Goal: Task Accomplishment & Management: Manage account settings

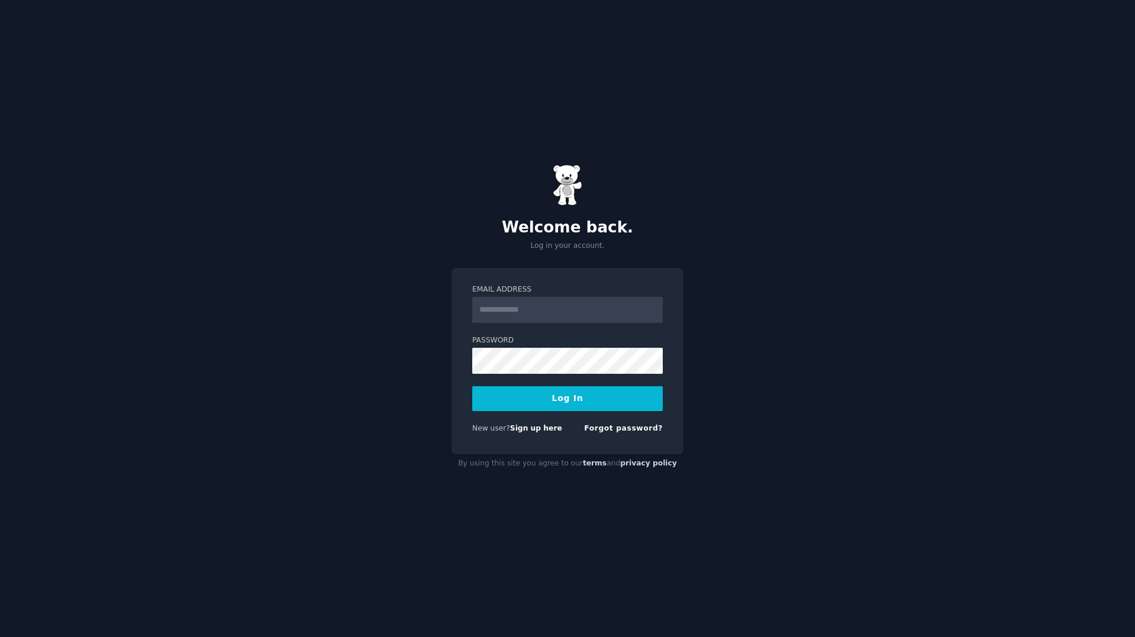
click at [558, 312] on input "Email Address" at bounding box center [567, 310] width 191 height 26
click at [527, 312] on input "Email Address" at bounding box center [567, 310] width 191 height 26
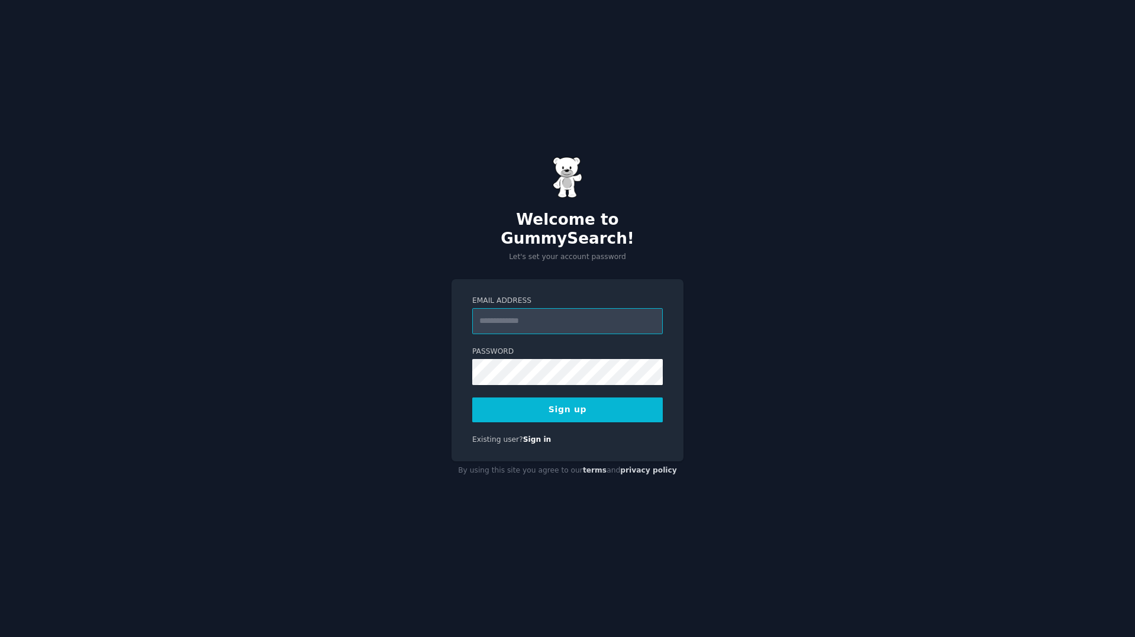
type input "**********"
click at [599, 404] on button "Sign up" at bounding box center [567, 410] width 191 height 25
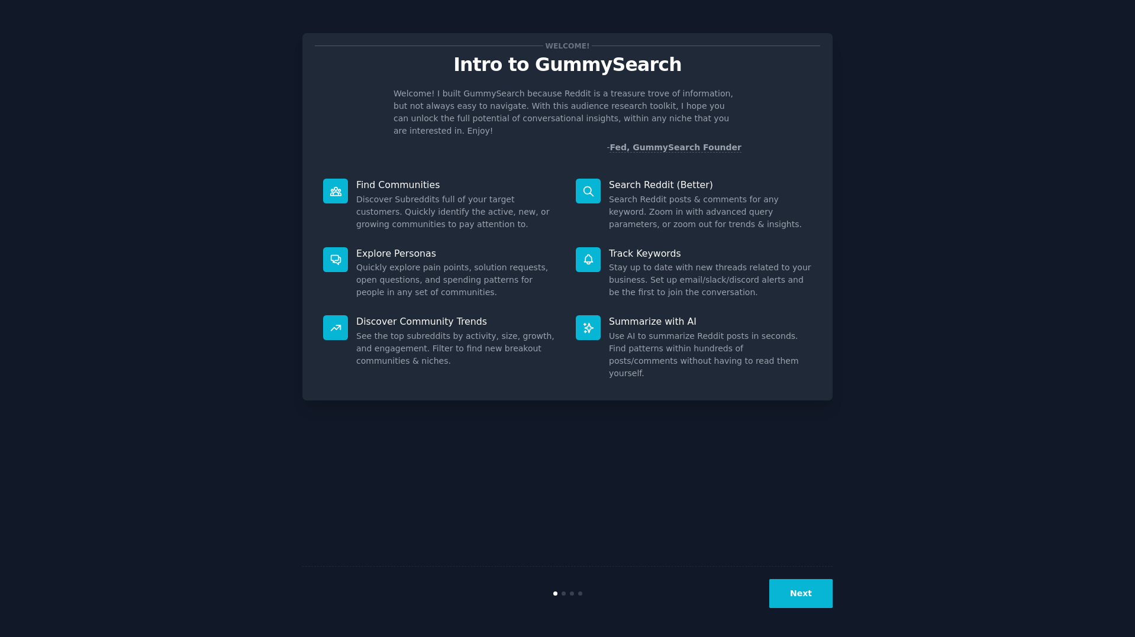
click at [806, 594] on button "Next" at bounding box center [800, 593] width 63 height 29
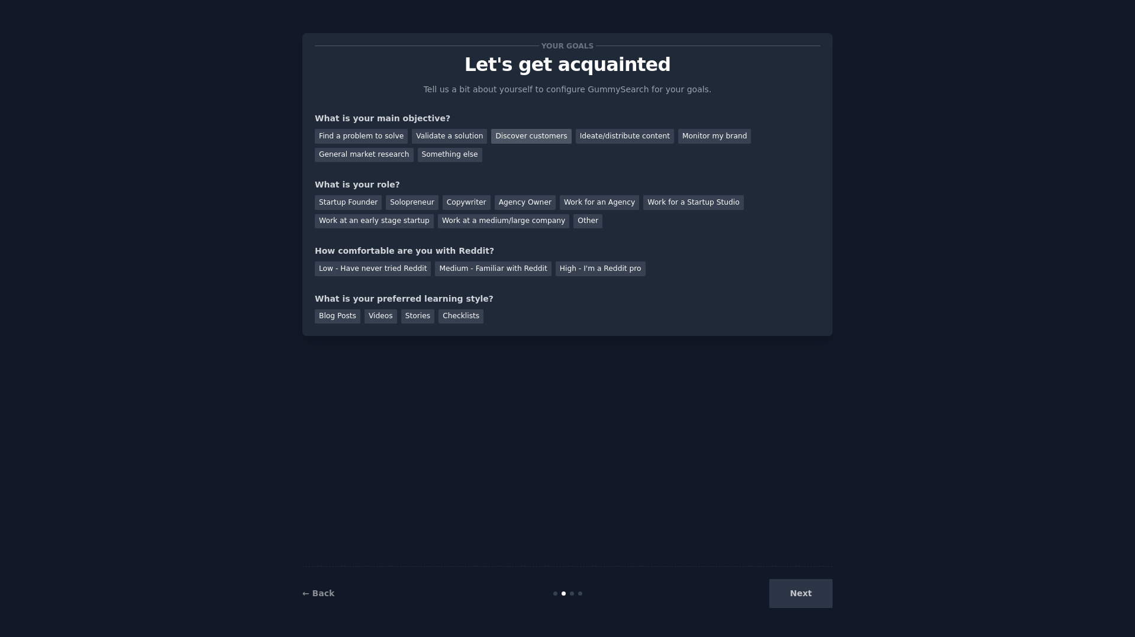
click at [498, 138] on div "Discover customers" at bounding box center [531, 136] width 80 height 15
click at [583, 139] on div "Ideate/distribute content" at bounding box center [625, 136] width 98 height 15
click at [379, 222] on div "Work at an early stage startup" at bounding box center [374, 221] width 119 height 15
click at [391, 274] on div "Low - Have never tried Reddit" at bounding box center [373, 269] width 116 height 15
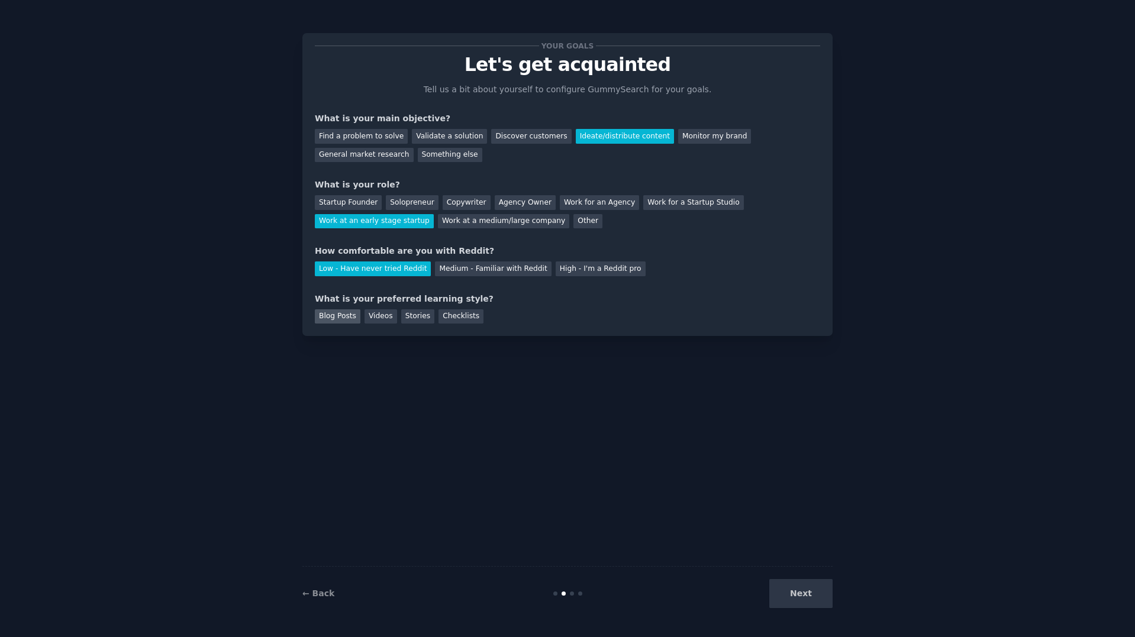
click at [350, 317] on div "Blog Posts" at bounding box center [338, 316] width 46 height 15
click at [389, 317] on div "Videos" at bounding box center [380, 316] width 33 height 15
click at [809, 601] on button "Next" at bounding box center [800, 593] width 63 height 29
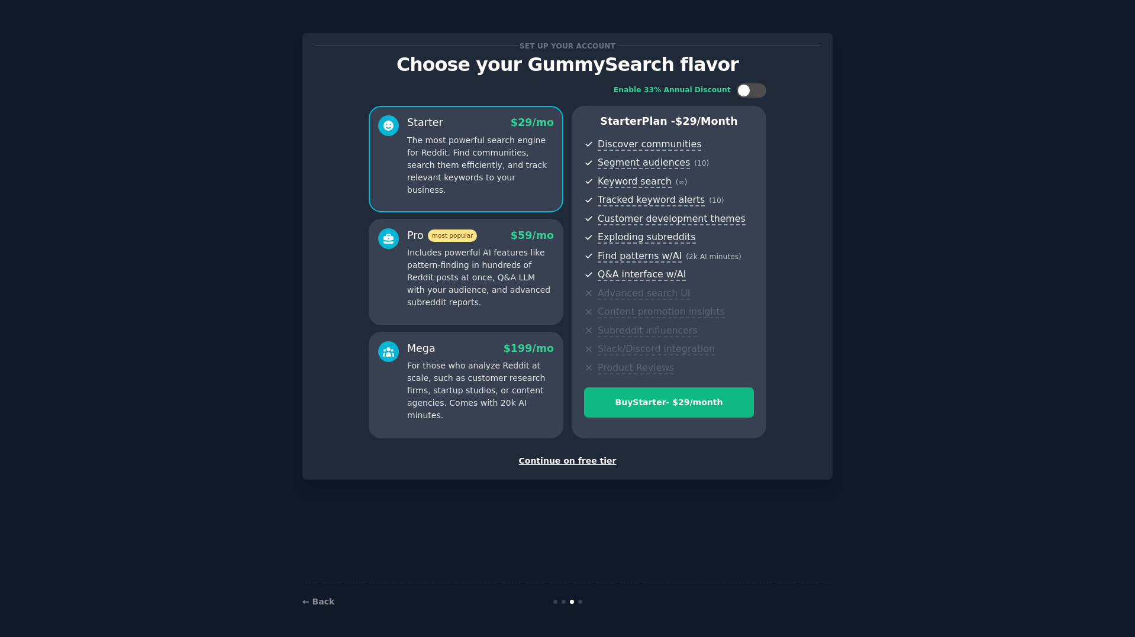
click at [570, 461] on div "Continue on free tier" at bounding box center [567, 461] width 505 height 12
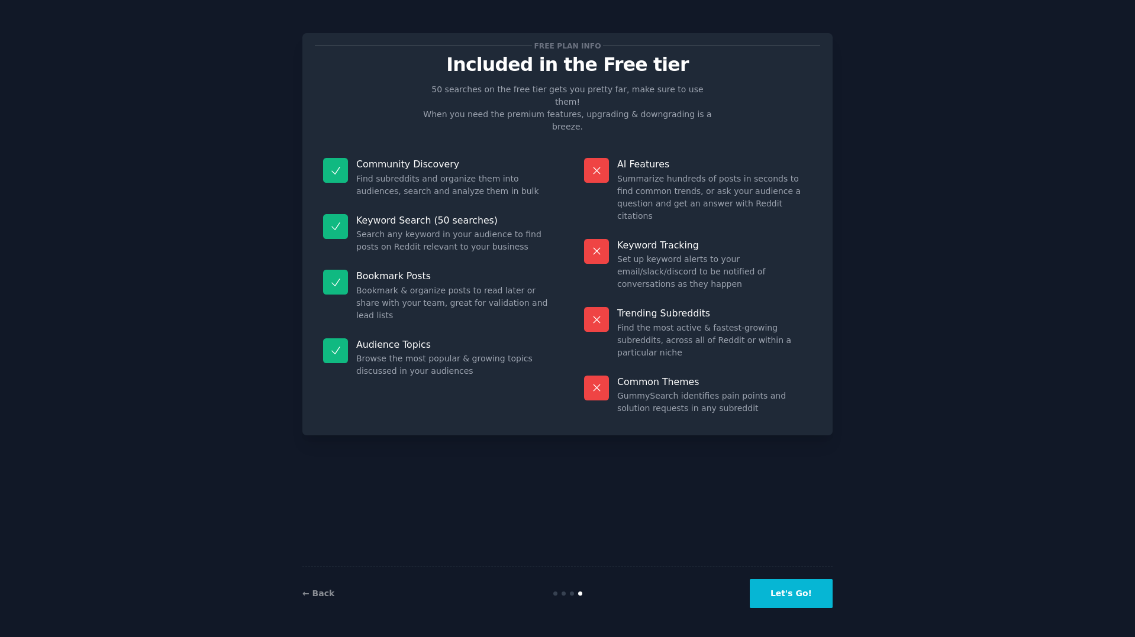
click at [797, 586] on button "Let's Go!" at bounding box center [791, 593] width 83 height 29
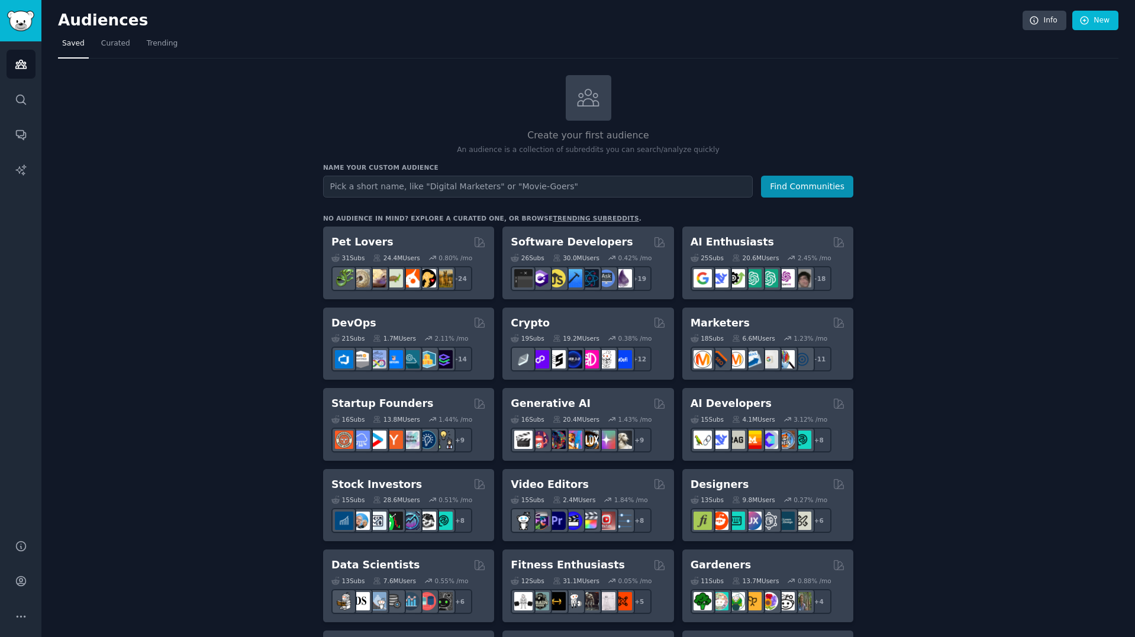
click at [417, 190] on input "text" at bounding box center [538, 187] width 430 height 22
click at [485, 189] on input "text" at bounding box center [538, 187] width 430 height 22
type input "f"
type input "BFSI"
click at [761, 176] on button "Find Communities" at bounding box center [807, 187] width 92 height 22
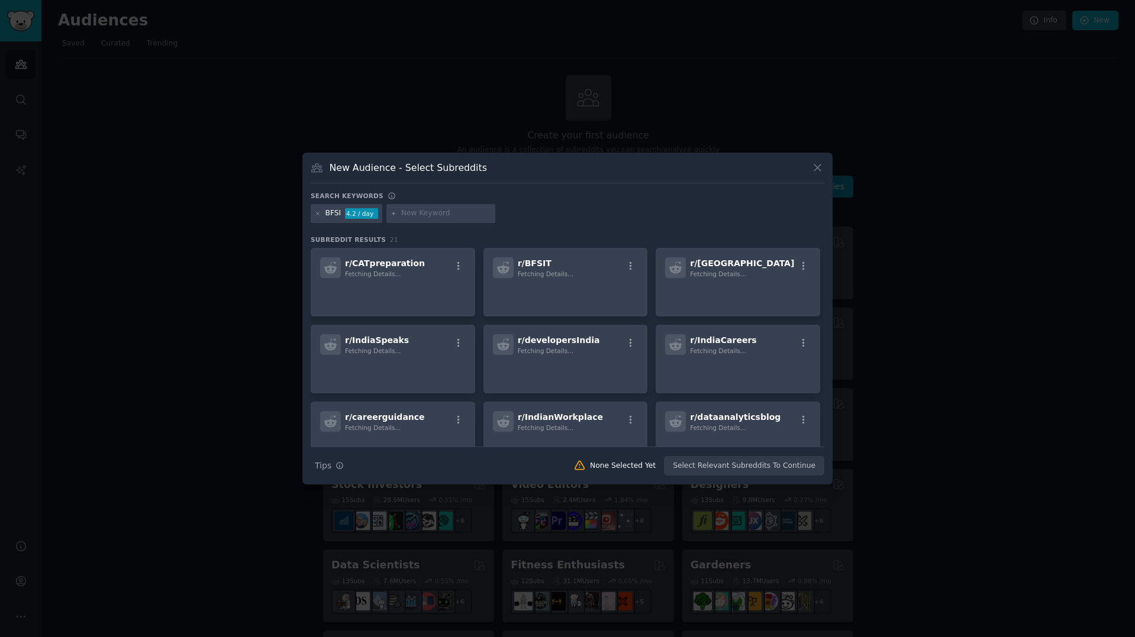
click at [448, 215] on input "text" at bounding box center [446, 213] width 90 height 11
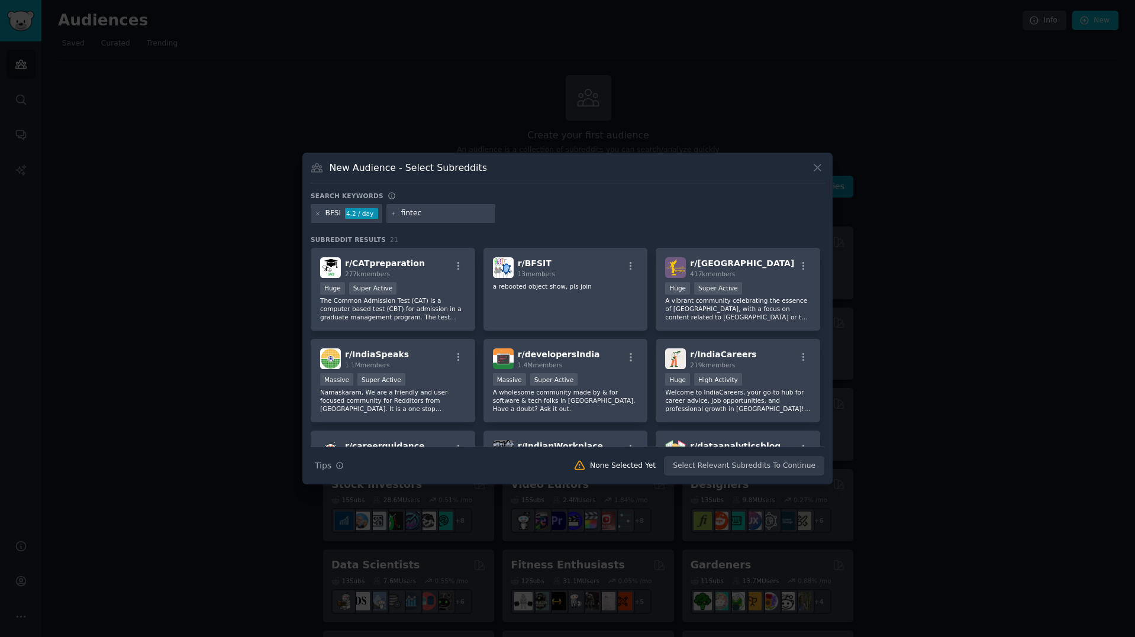
type input "fintech"
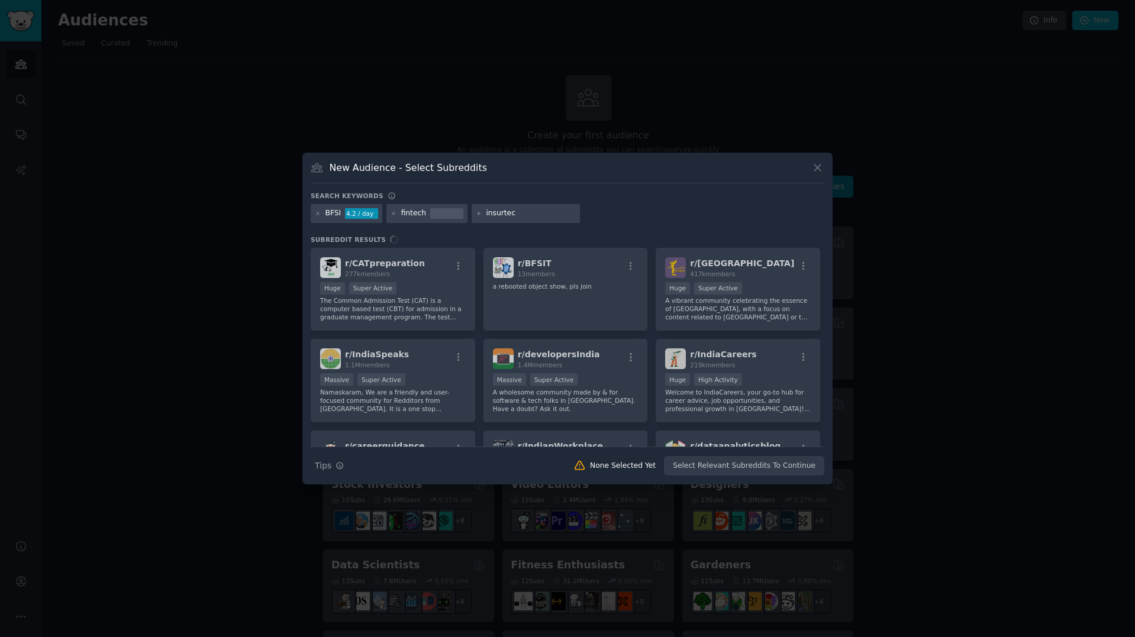
type input "insurtech"
type input "g"
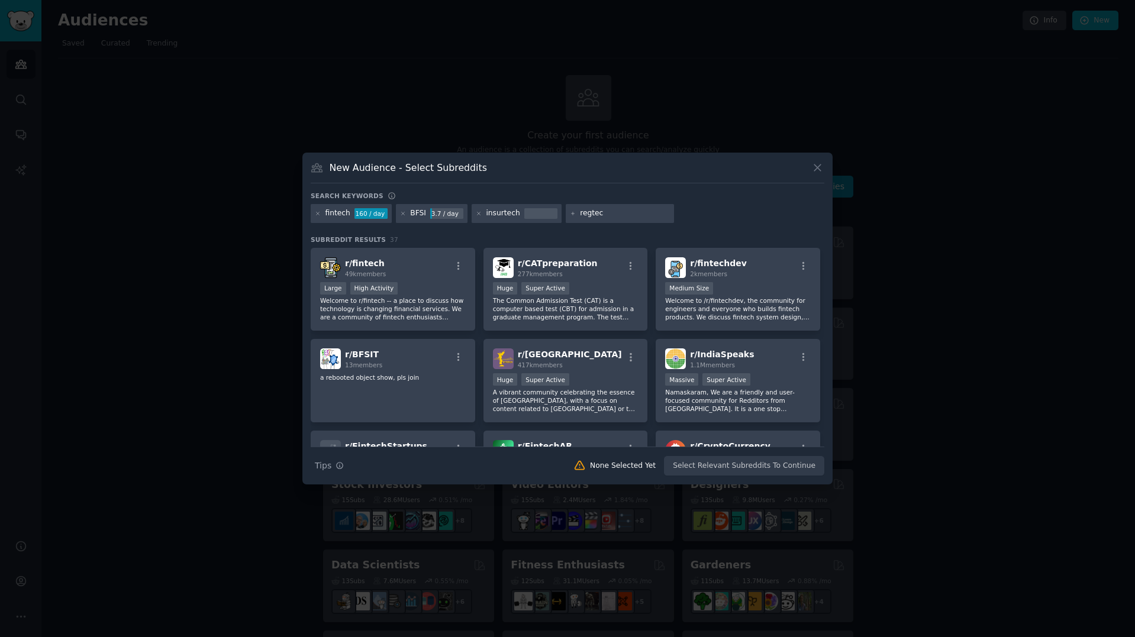
type input "regtech"
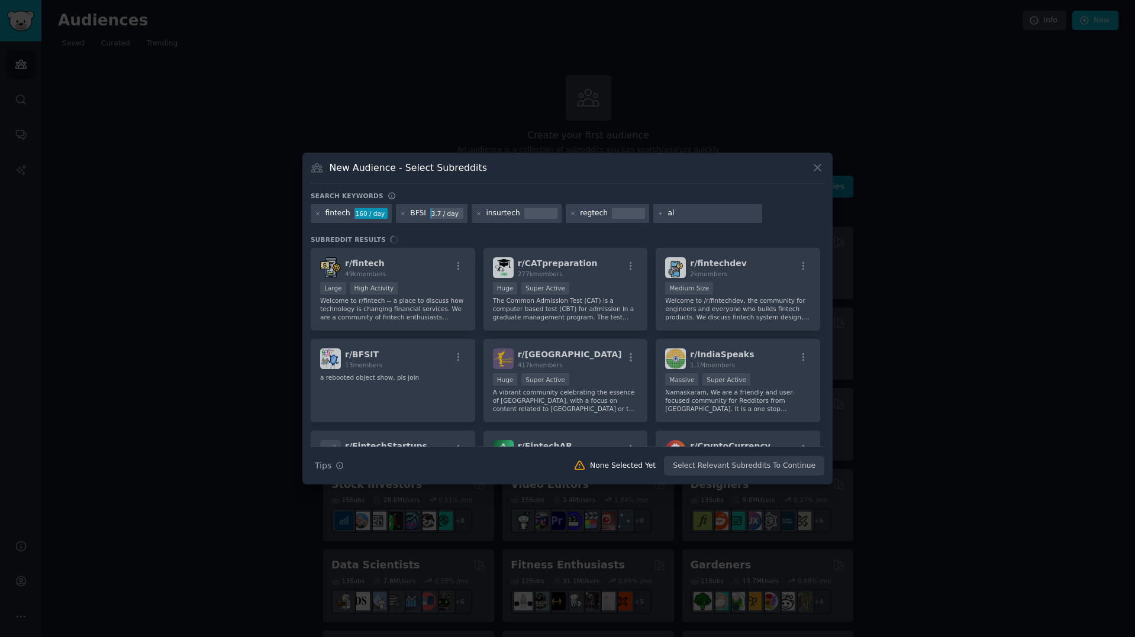
type input "a"
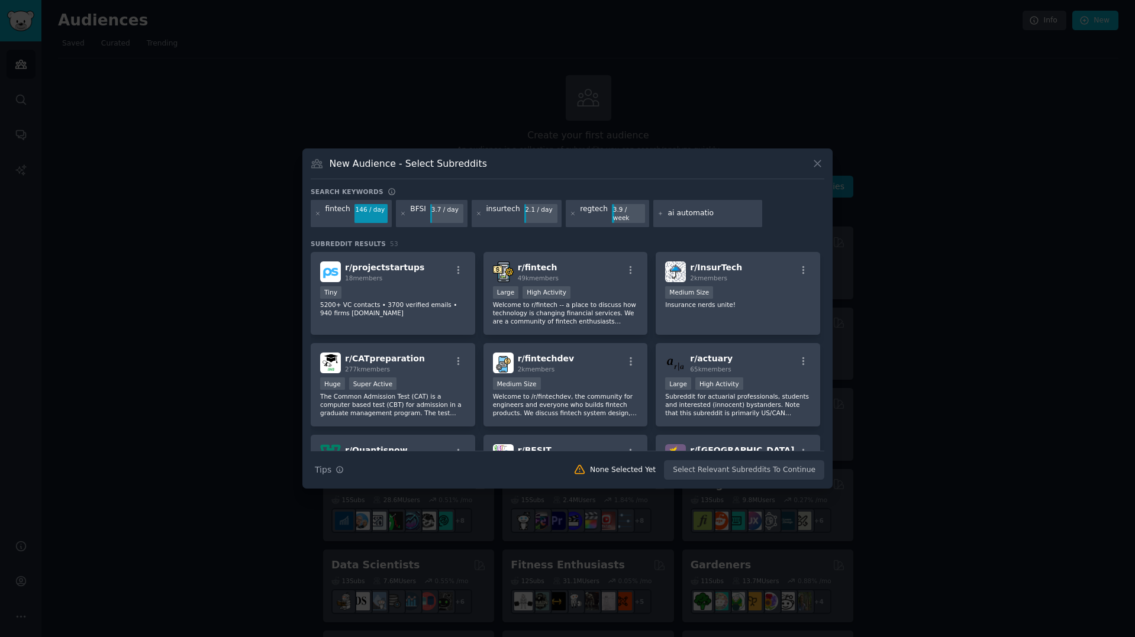
type input "ai automation"
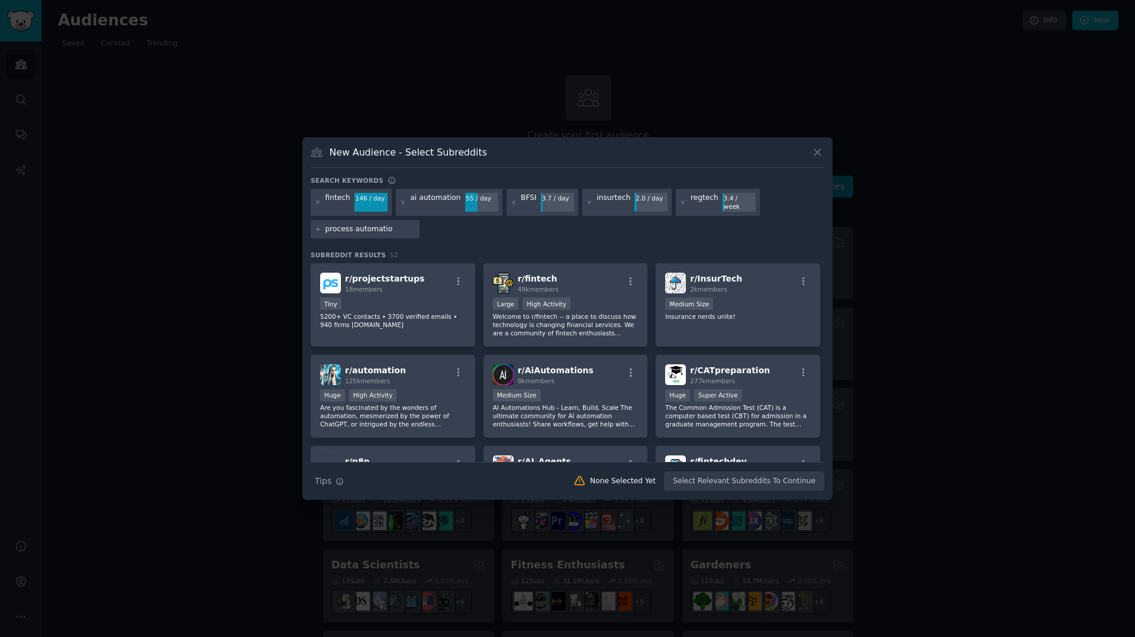
type input "process automation"
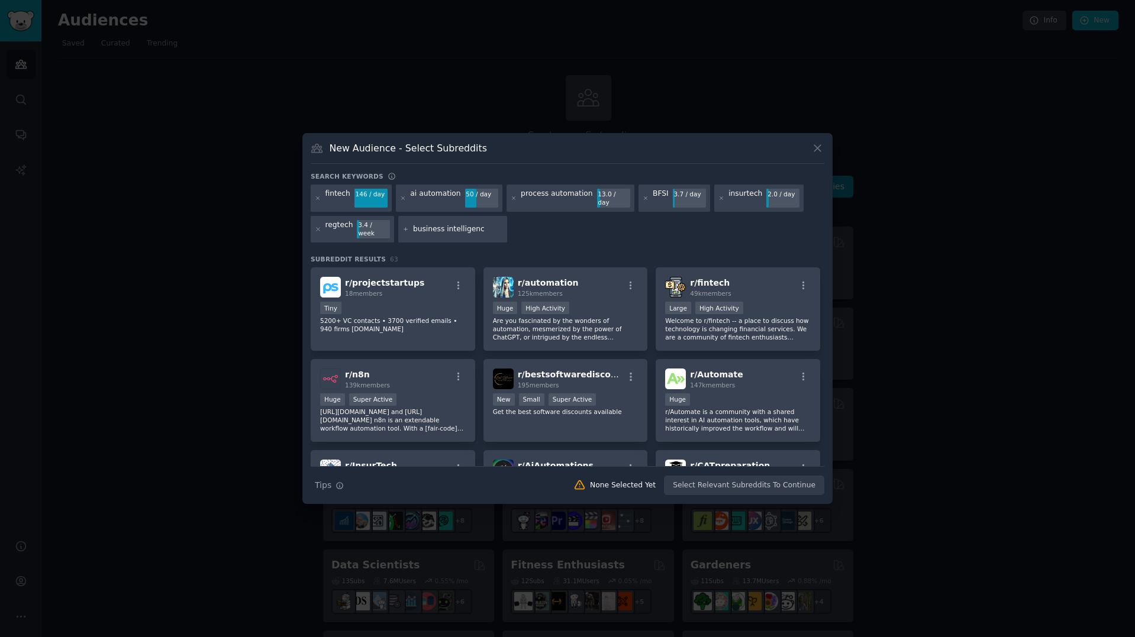
type input "business intelligence"
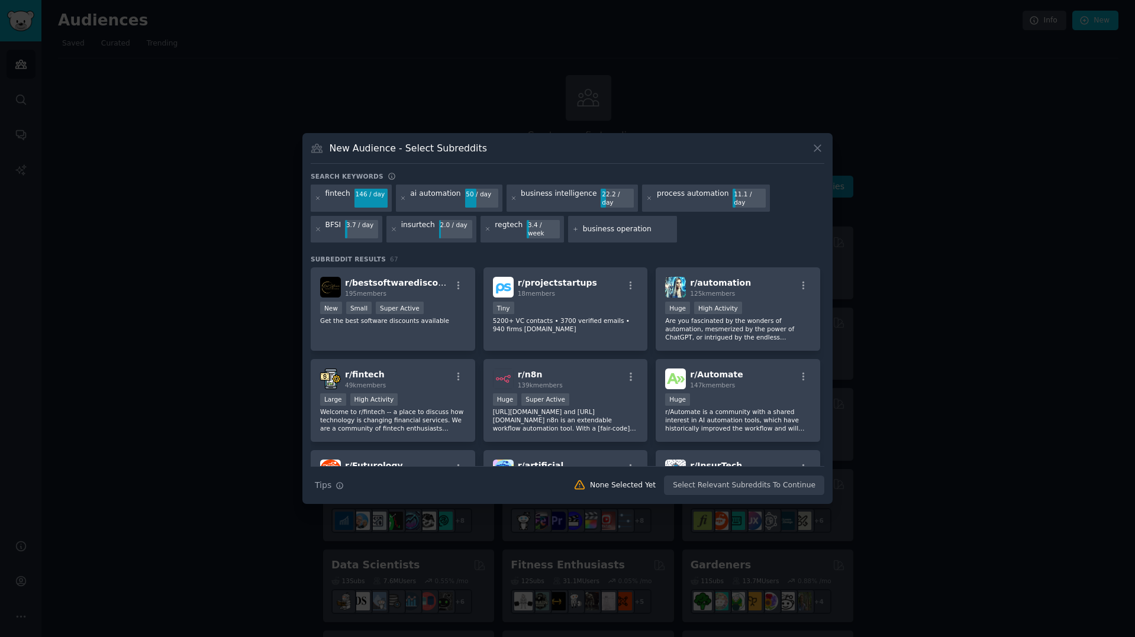
type input "business operations"
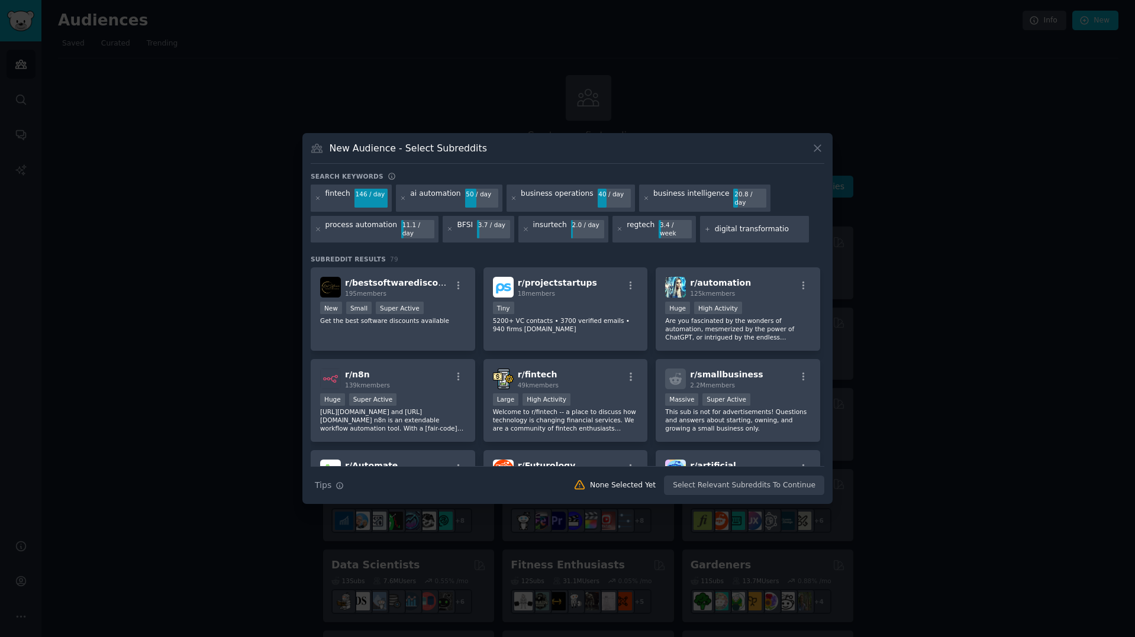
type input "digital transformation"
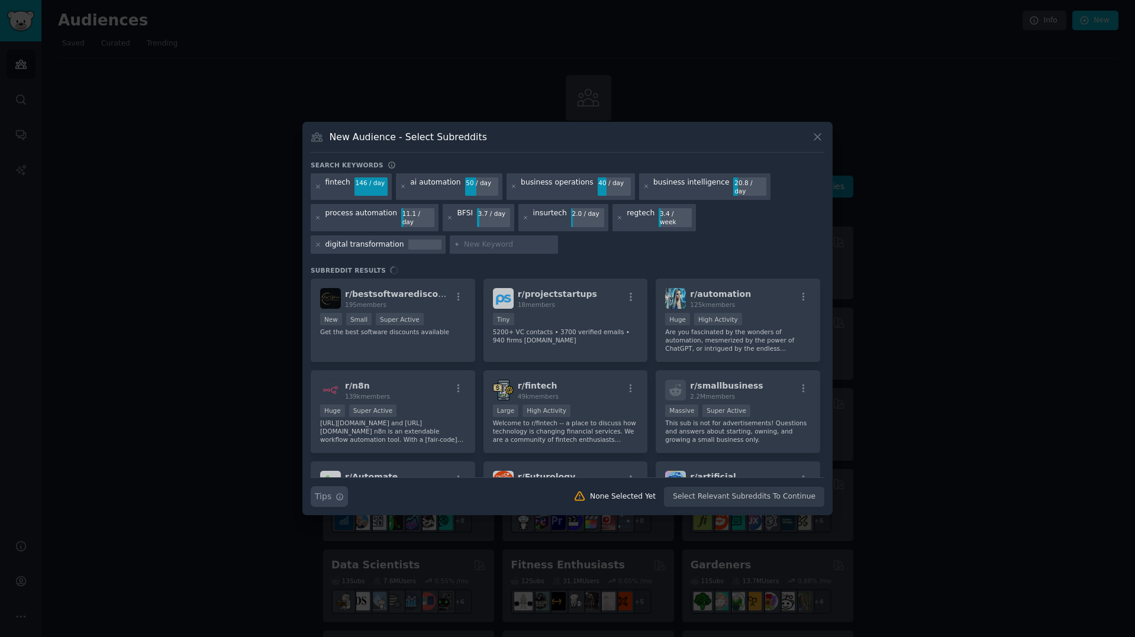
click at [343, 493] on icon "button" at bounding box center [339, 497] width 8 height 8
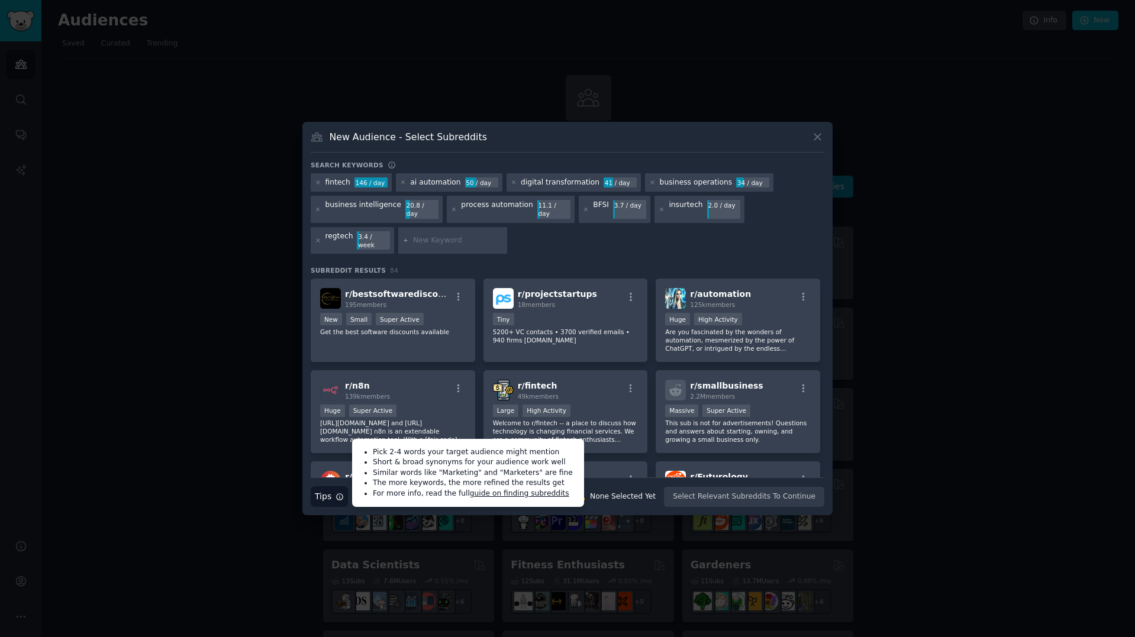
click at [398, 243] on div at bounding box center [452, 240] width 109 height 27
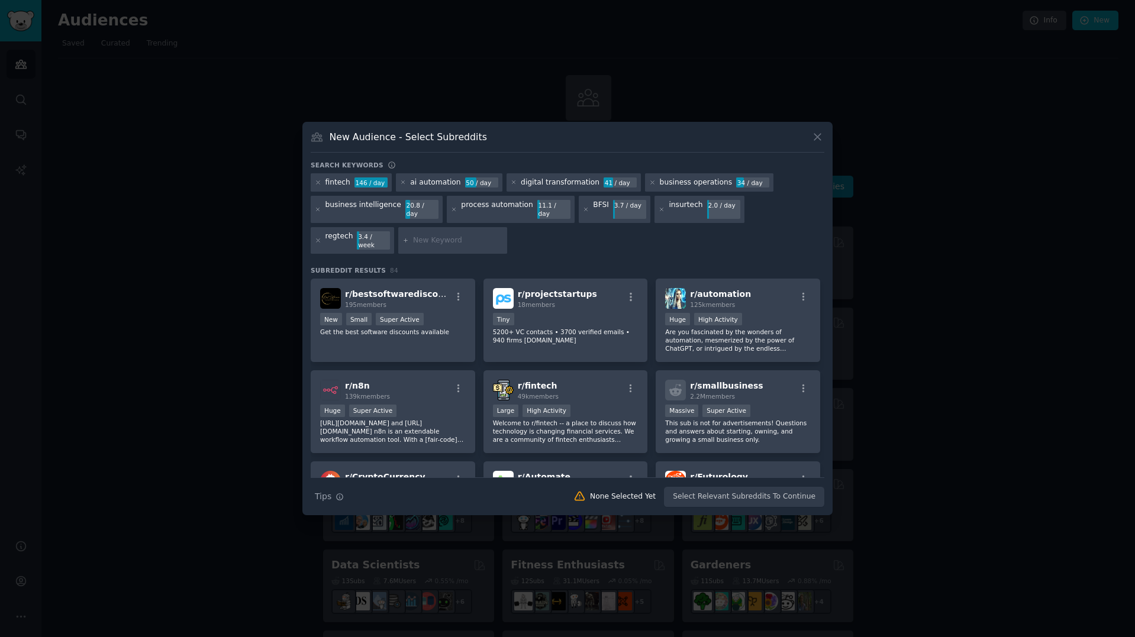
click at [413, 238] on input "text" at bounding box center [458, 240] width 90 height 11
type input "CIOs"
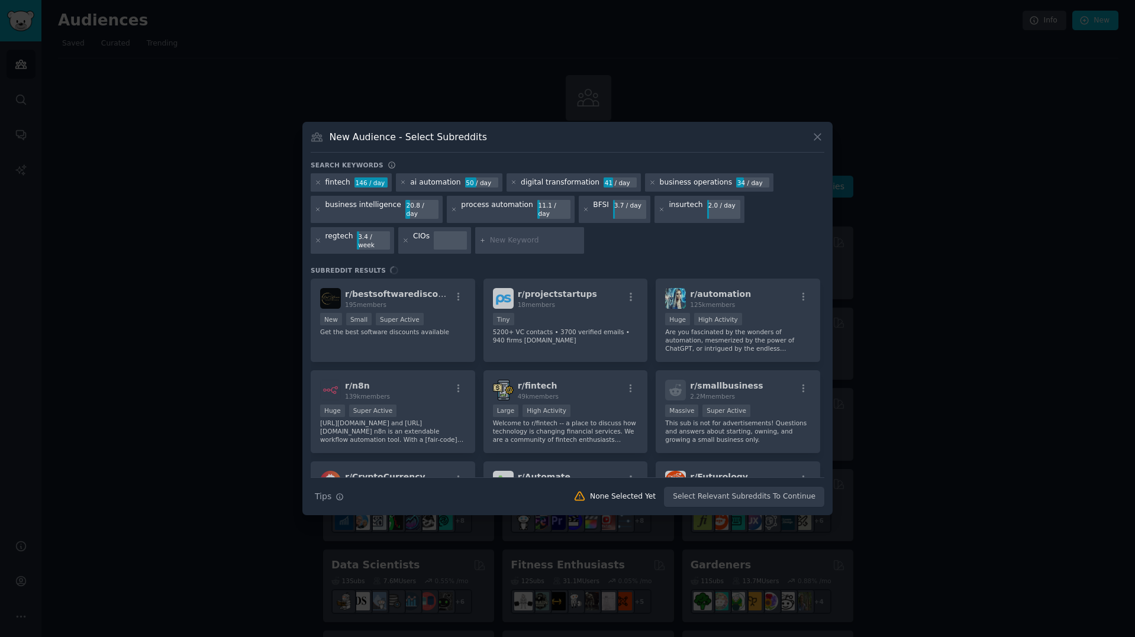
click at [490, 241] on input "text" at bounding box center [535, 240] width 90 height 11
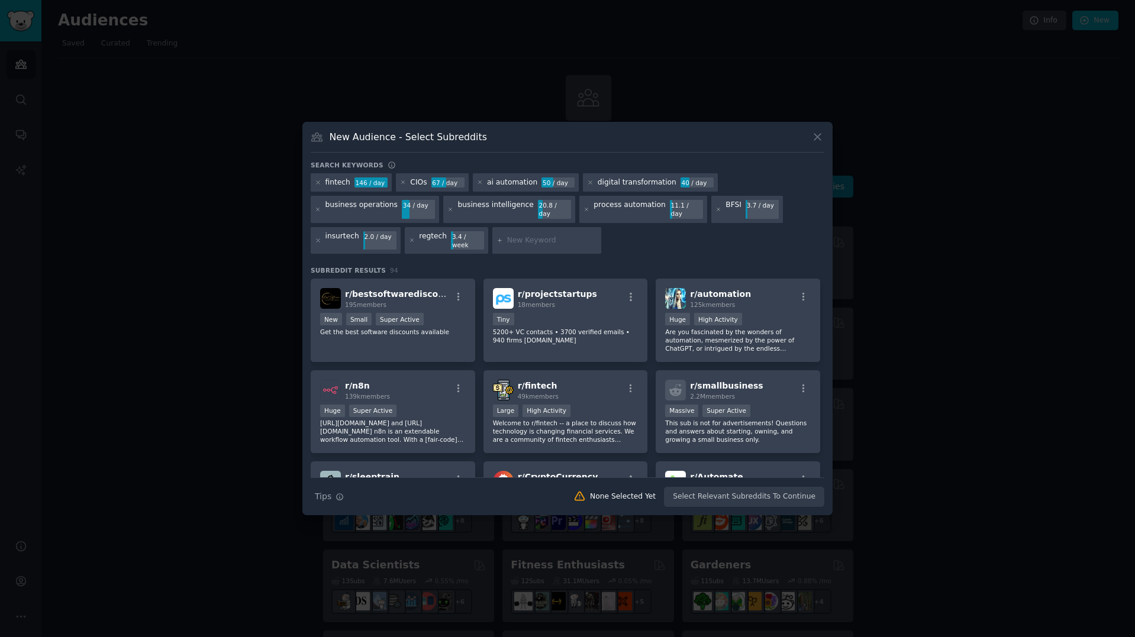
click at [517, 235] on input "text" at bounding box center [552, 240] width 90 height 11
type input "agentic ai"
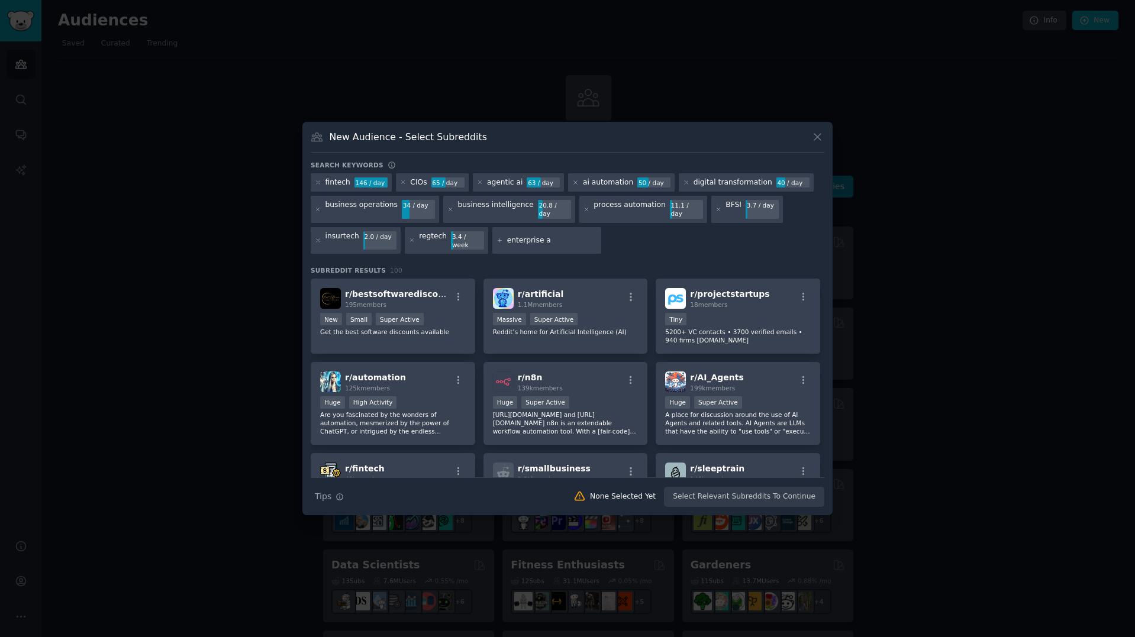
type input "enterprise ai"
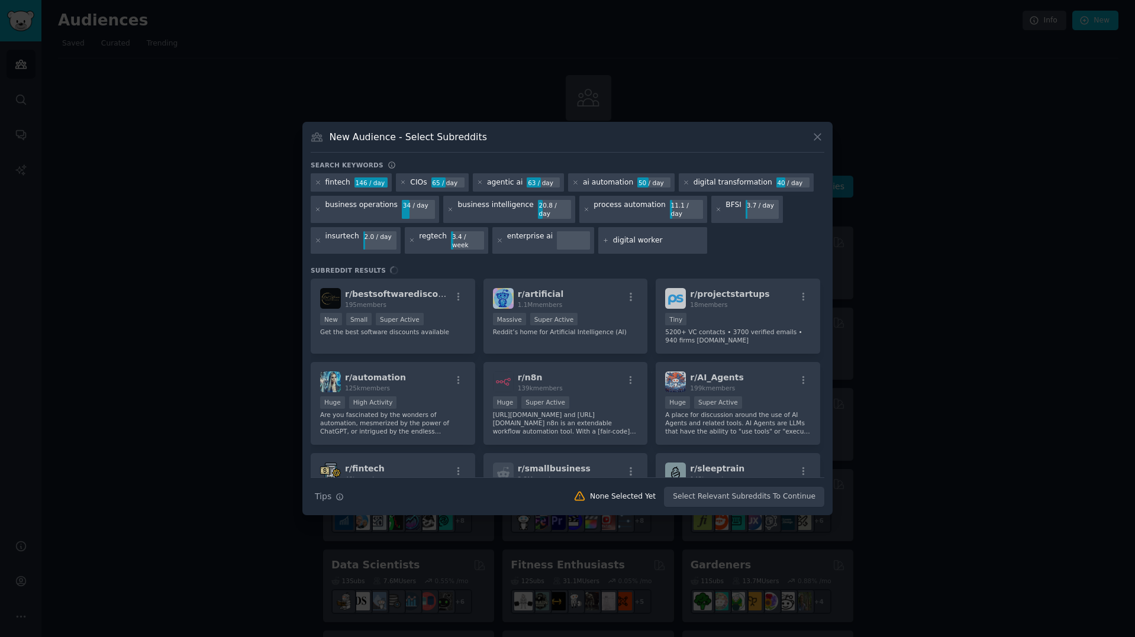
type input "digital workers"
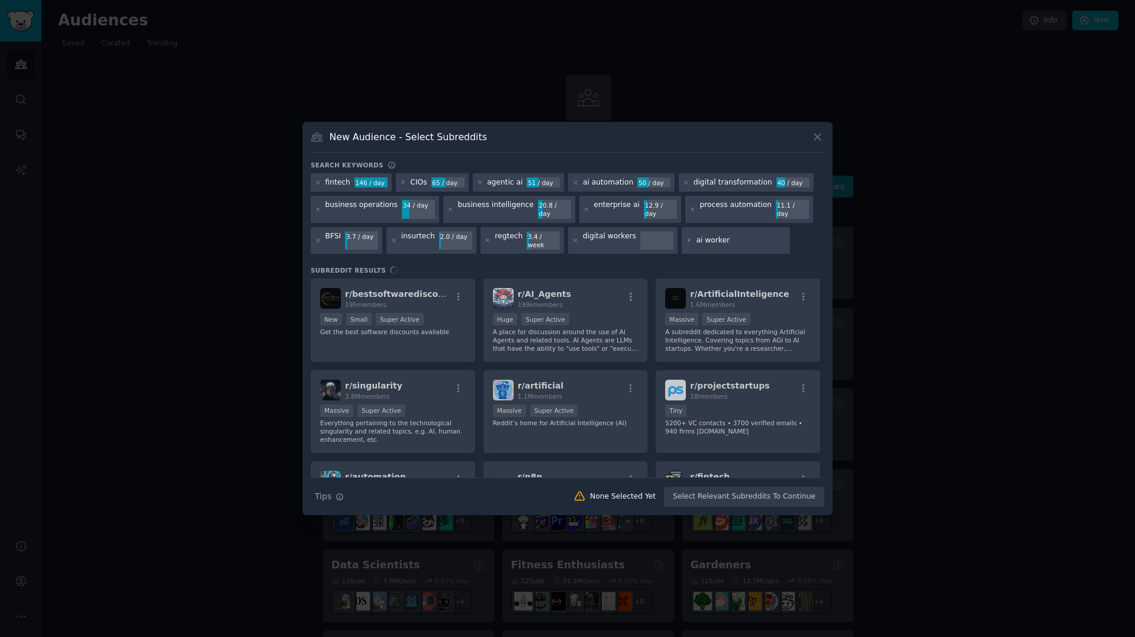
type input "ai workers"
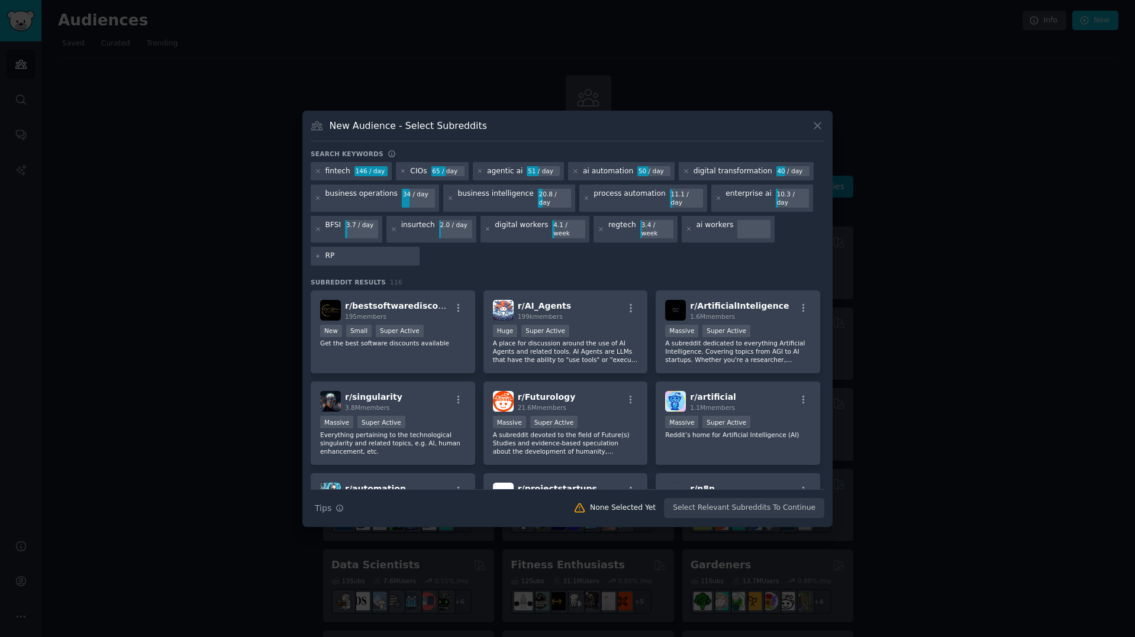
type input "RPA"
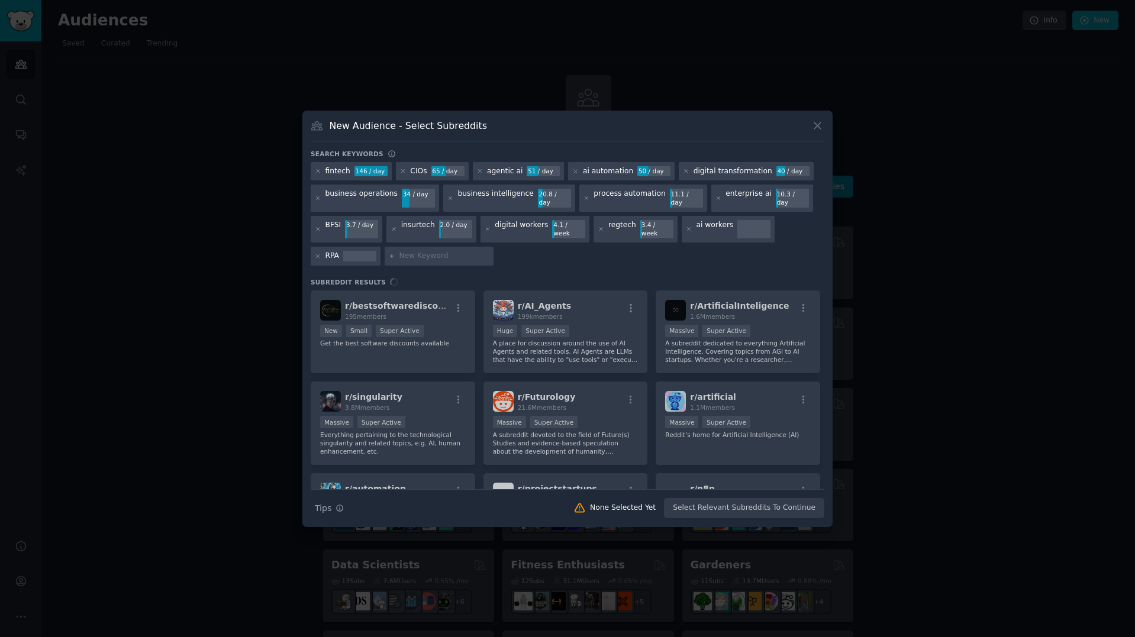
click at [602, 263] on div "Search keywords fintech 146 / day CIOs 65 / day agentic ai 51 / day ai automati…" at bounding box center [568, 334] width 514 height 369
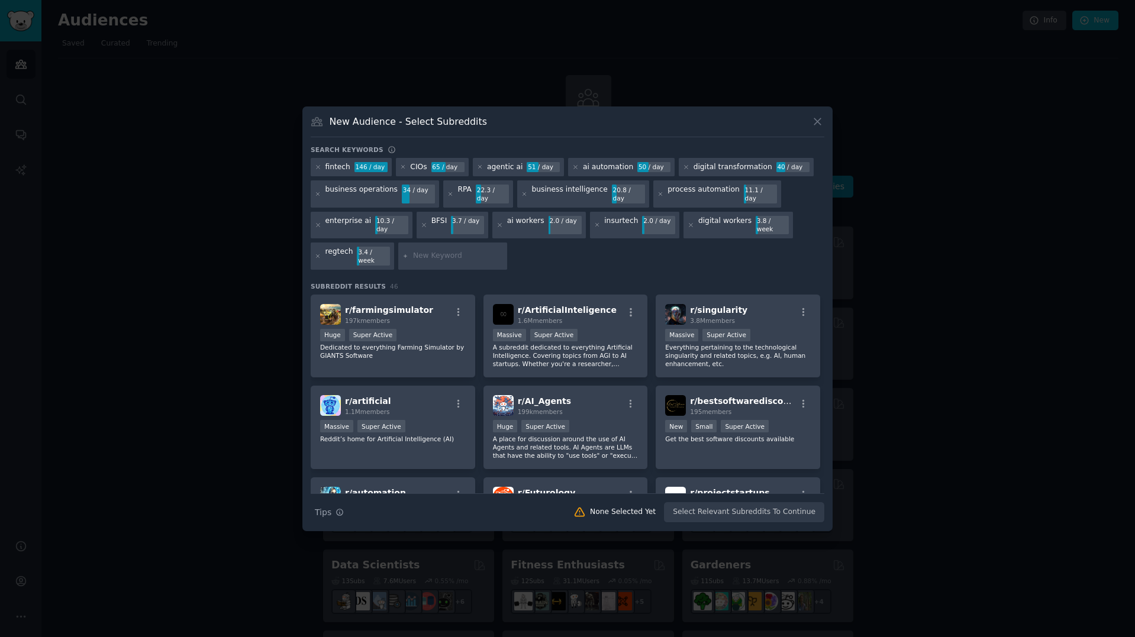
click at [440, 251] on input "text" at bounding box center [458, 256] width 90 height 11
type input "AI hallucinations"
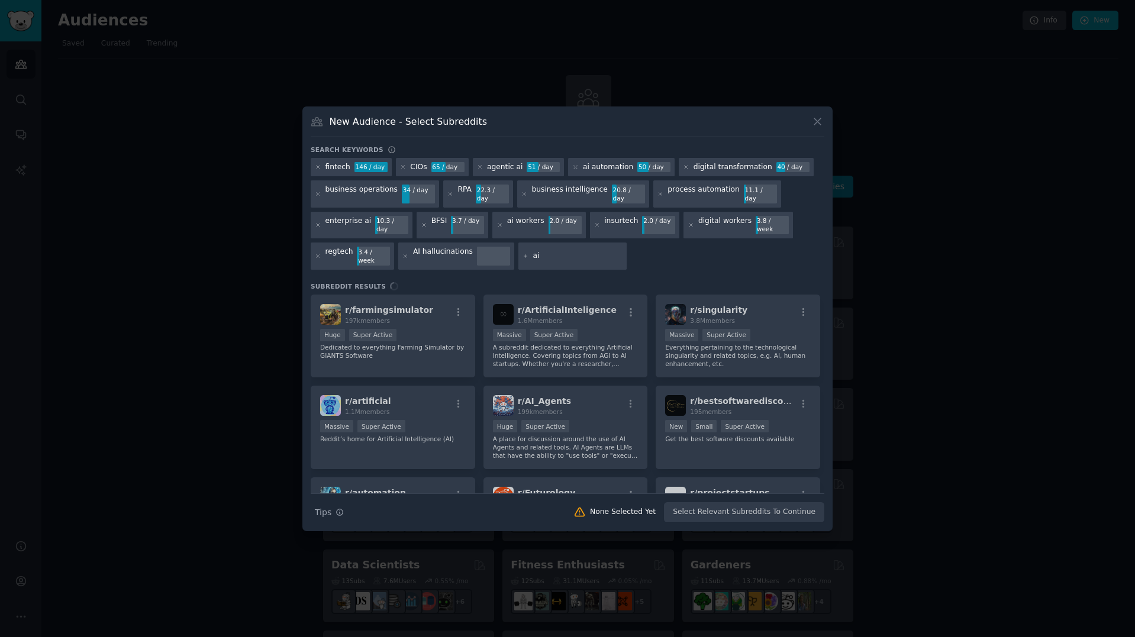
type input "a"
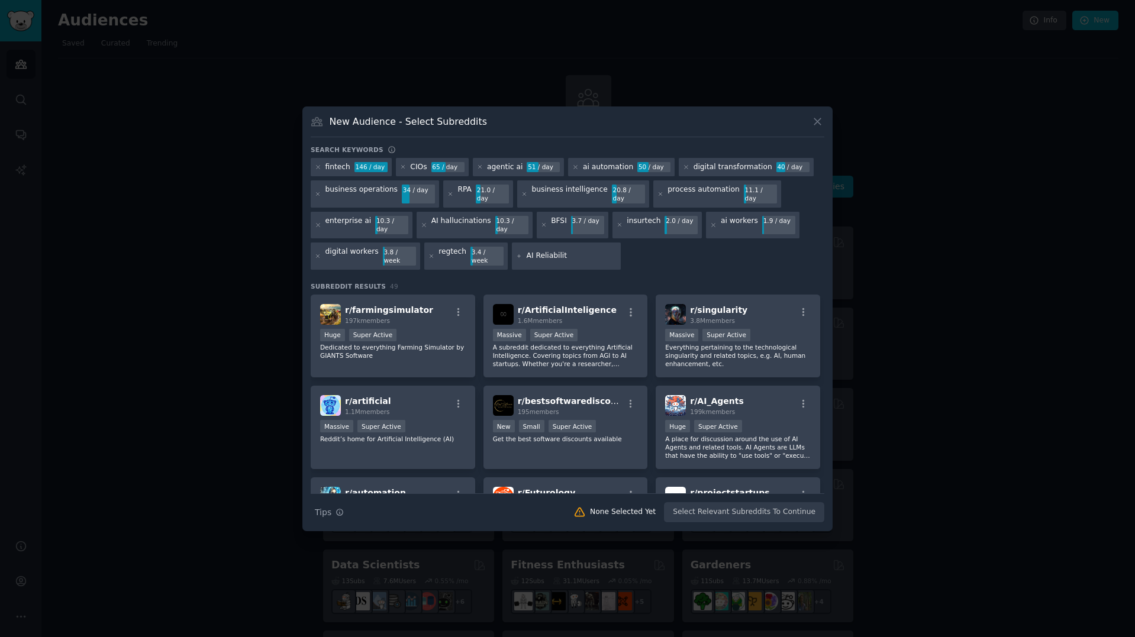
type input "AI Reliability"
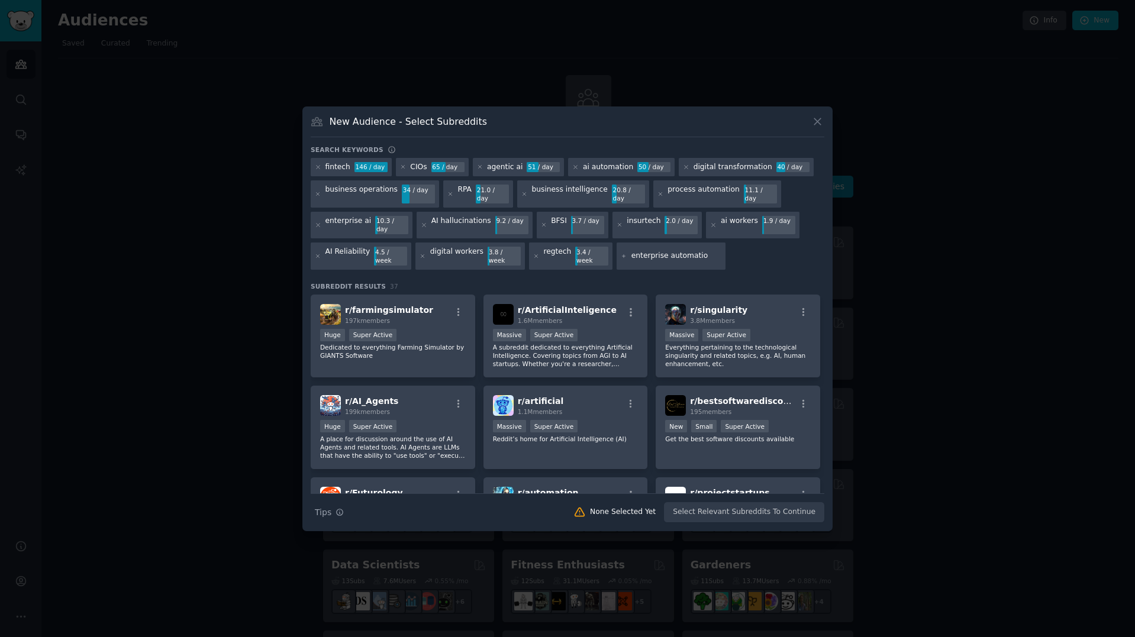
type input "enterprise automation"
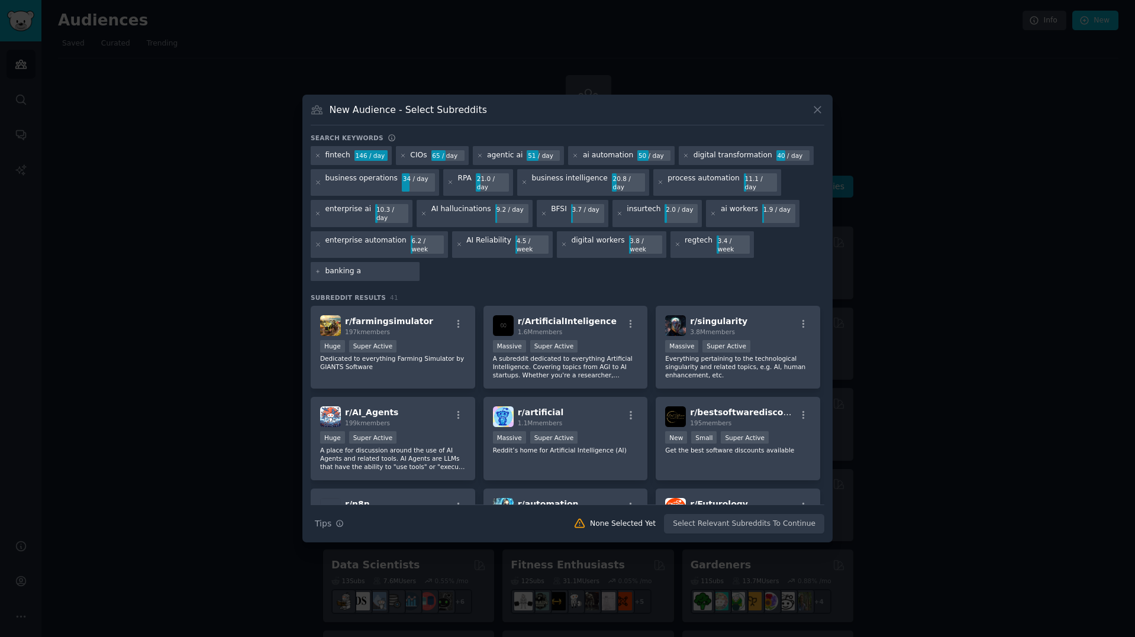
type input "banking ai"
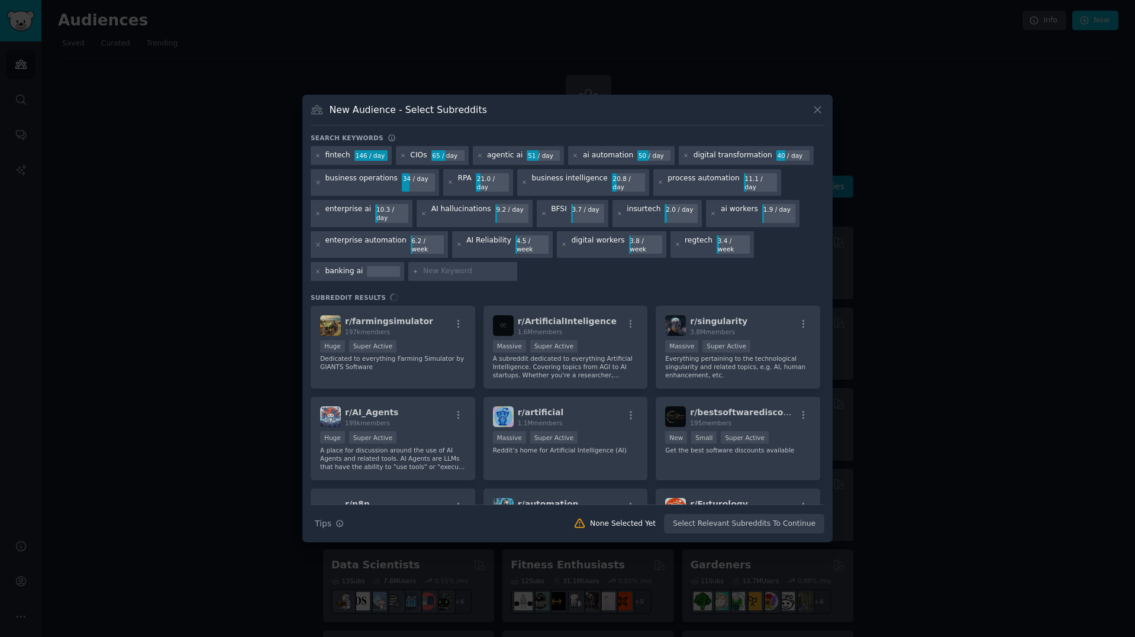
click at [482, 266] on input "text" at bounding box center [468, 271] width 90 height 11
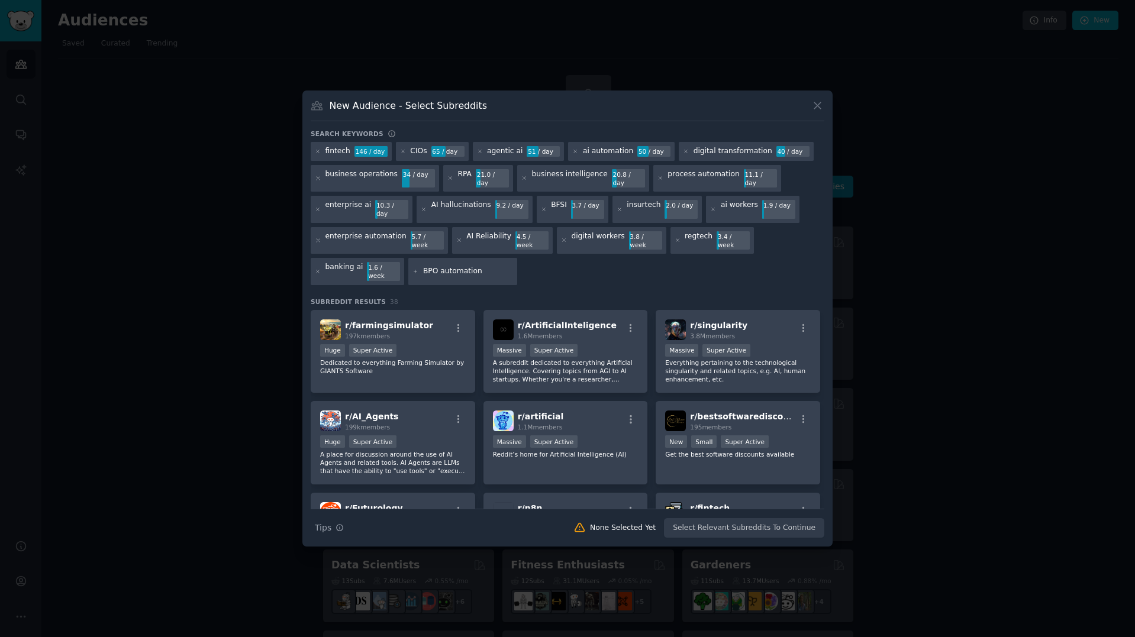
type input "BPO automation"
click at [676, 239] on icon at bounding box center [677, 240] width 3 height 3
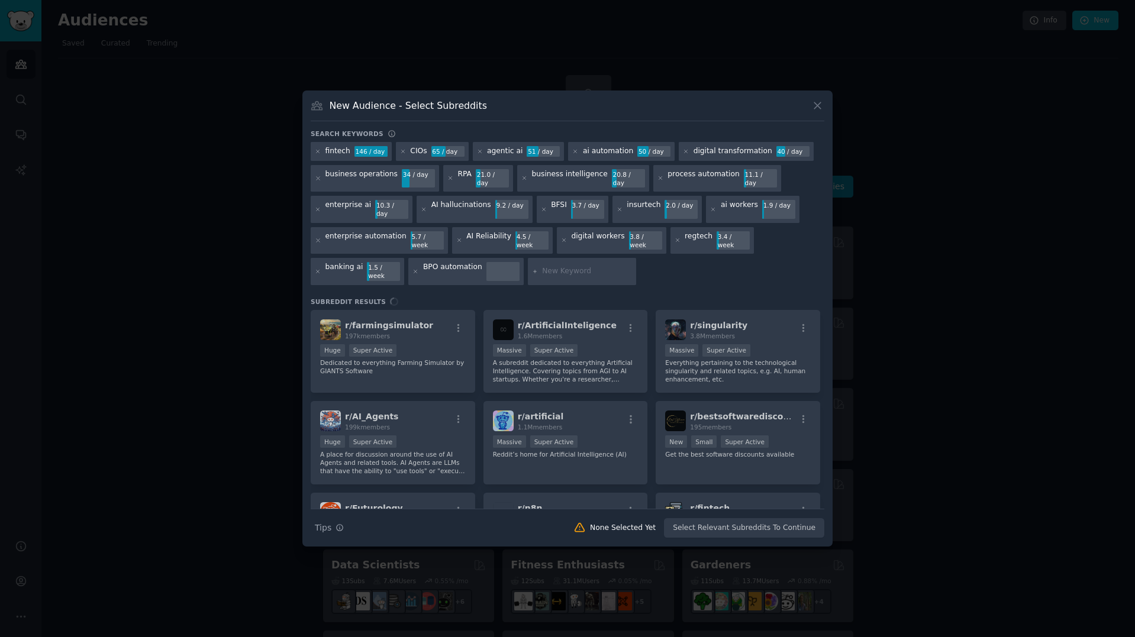
click at [705, 260] on div "fintech 146 / day CIOs 65 / day agentic ai 51 / day ai automation 50 / day digi…" at bounding box center [568, 215] width 514 height 147
click at [675, 238] on icon at bounding box center [678, 240] width 7 height 7
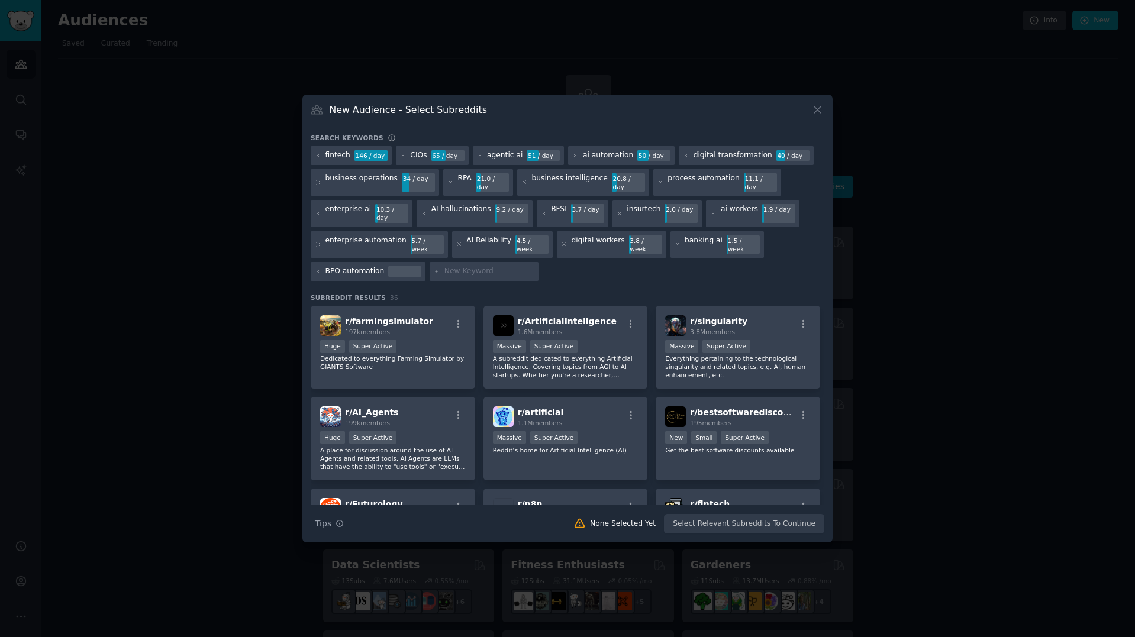
click at [663, 265] on div "fintech 146 / day CIOs 65 / day agentic ai 51 / day ai automation 50 / day digi…" at bounding box center [568, 215] width 514 height 139
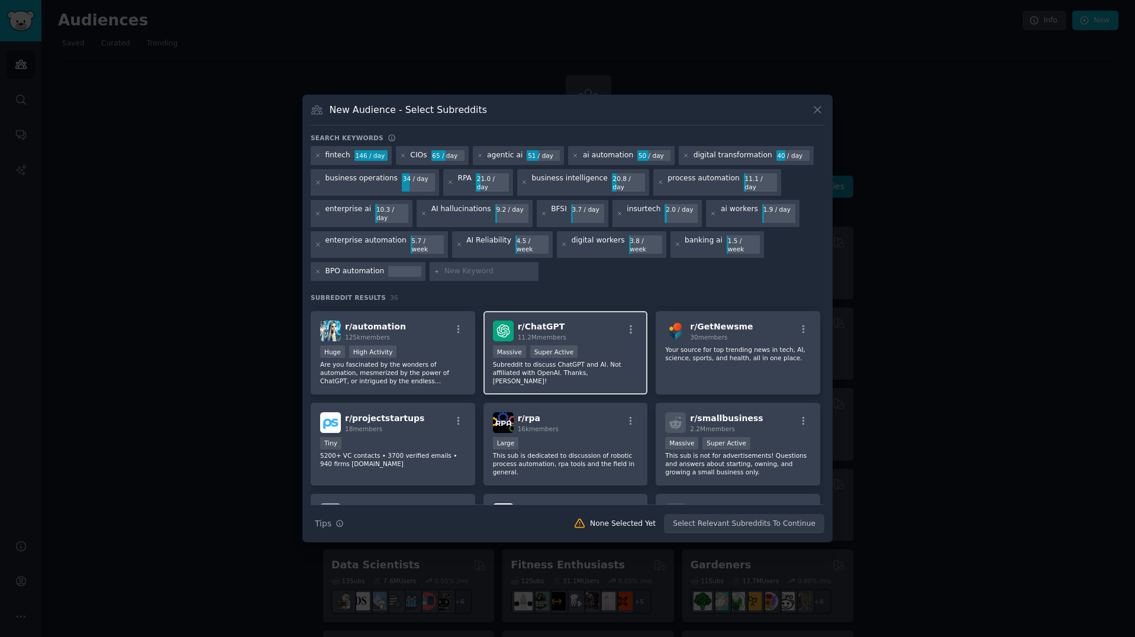
scroll to position [296, 0]
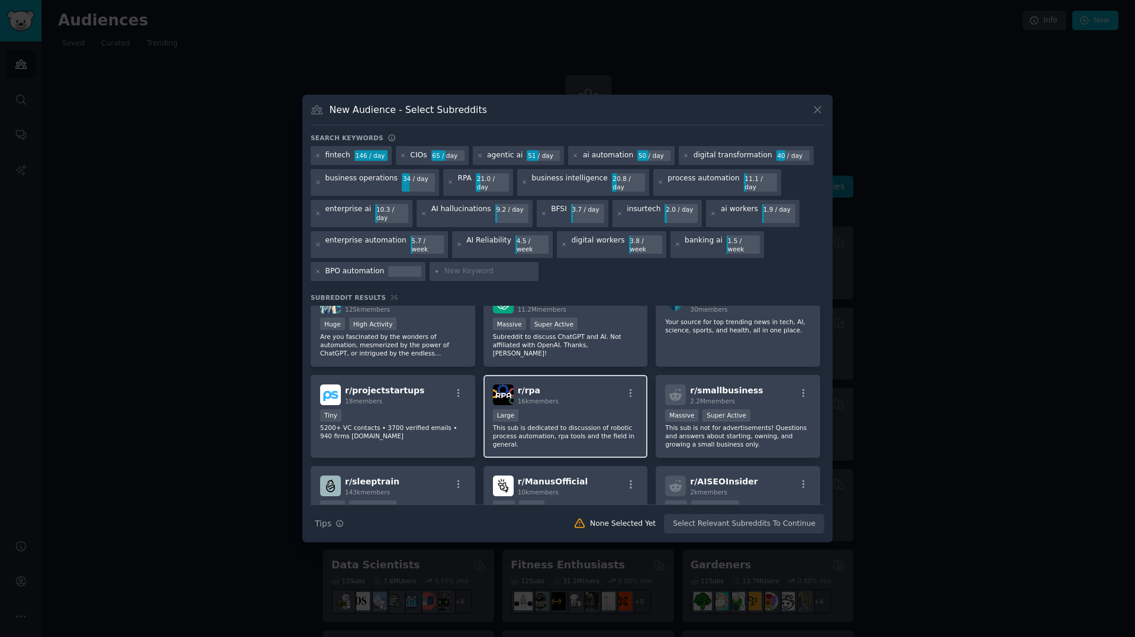
click at [593, 385] on div "r/ rpa 16k members" at bounding box center [566, 395] width 146 height 21
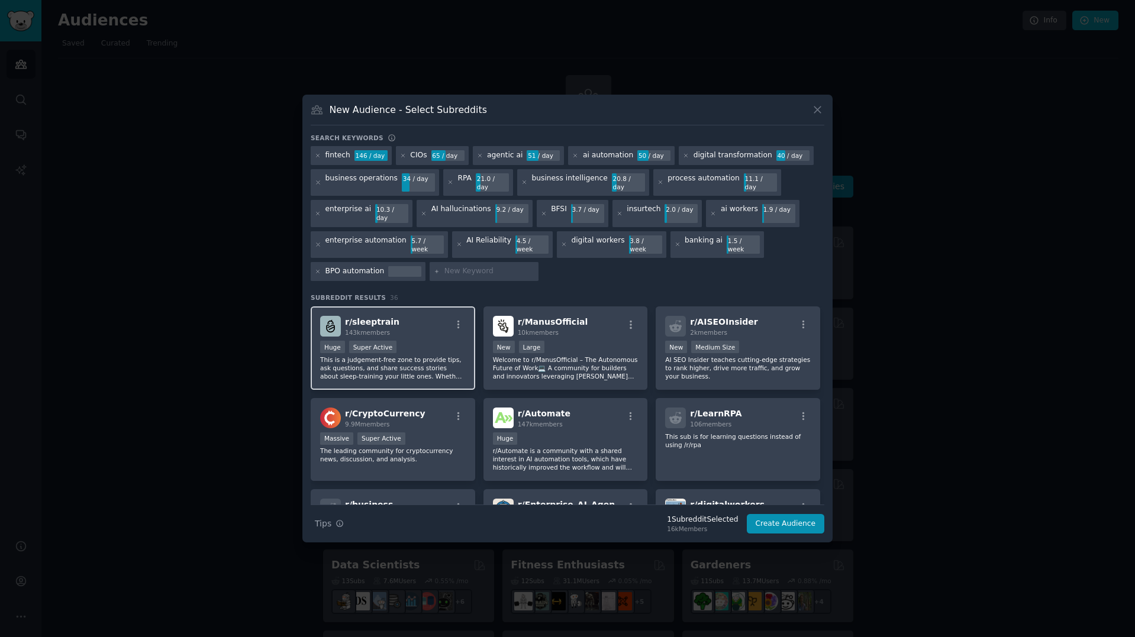
scroll to position [466, 0]
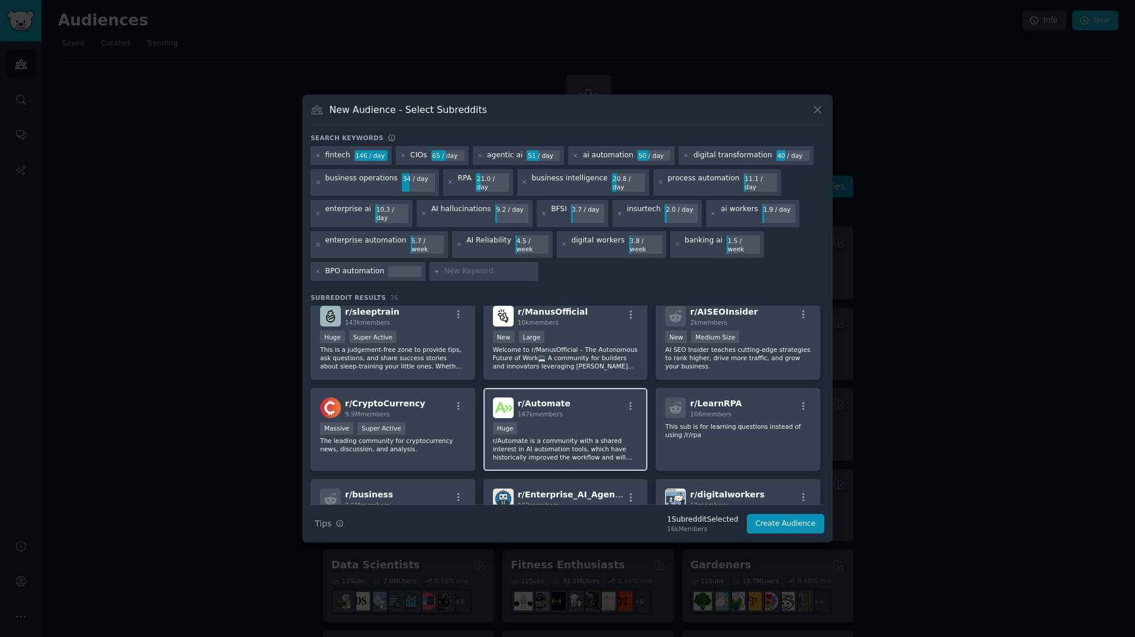
click at [598, 403] on div "r/ Automate 147k members" at bounding box center [566, 408] width 146 height 21
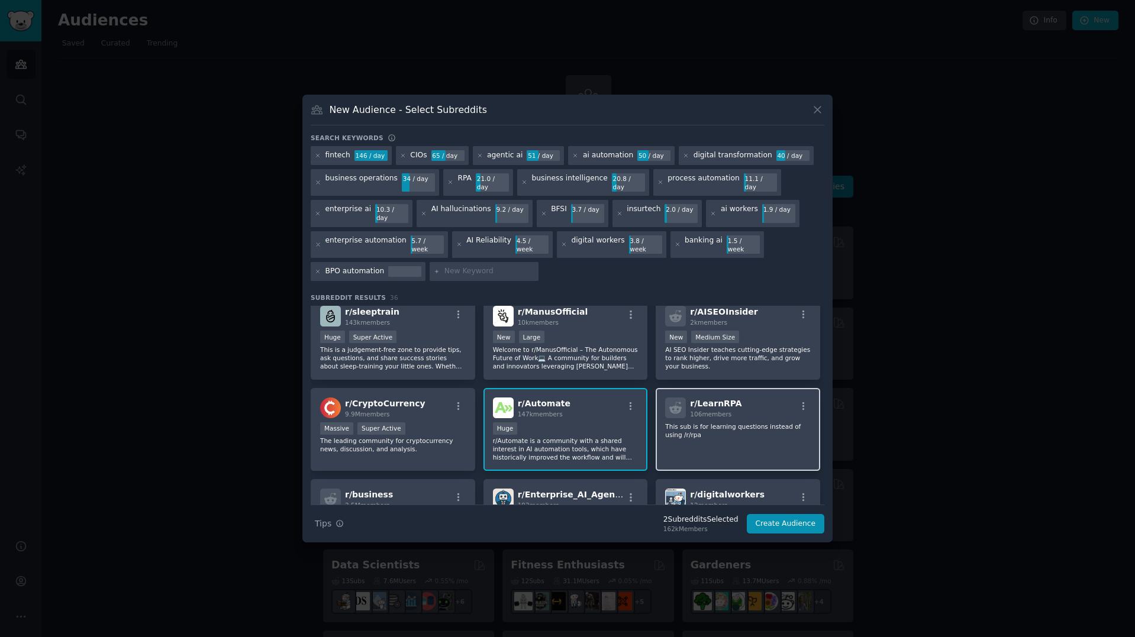
click at [760, 424] on p "This sub is for learning questions instead of using /r/rpa" at bounding box center [738, 430] width 146 height 17
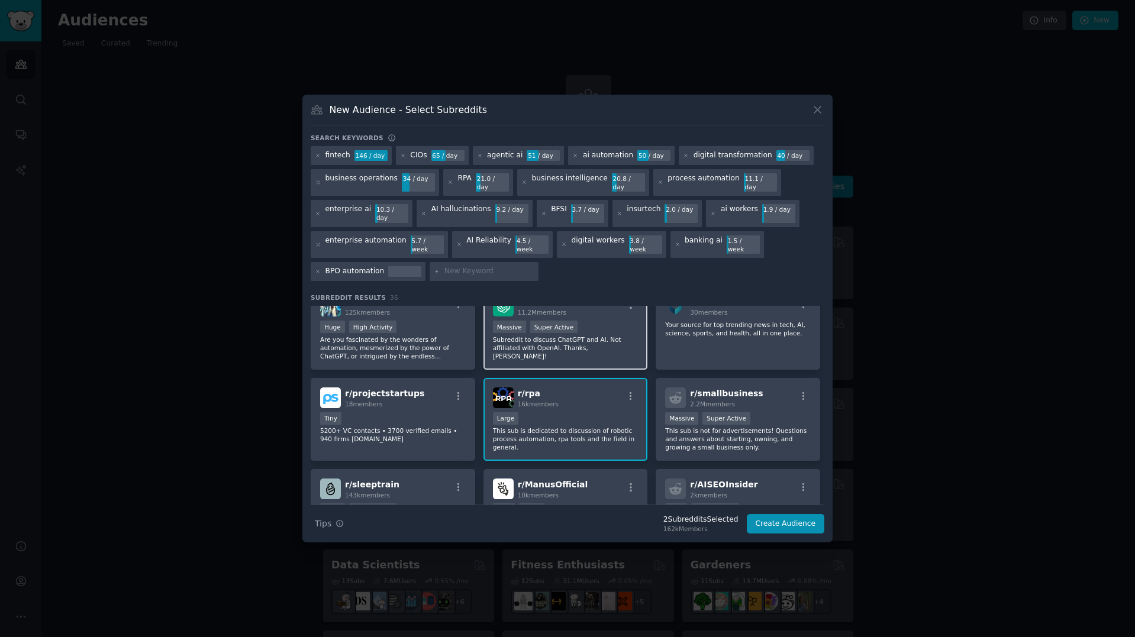
scroll to position [239, 0]
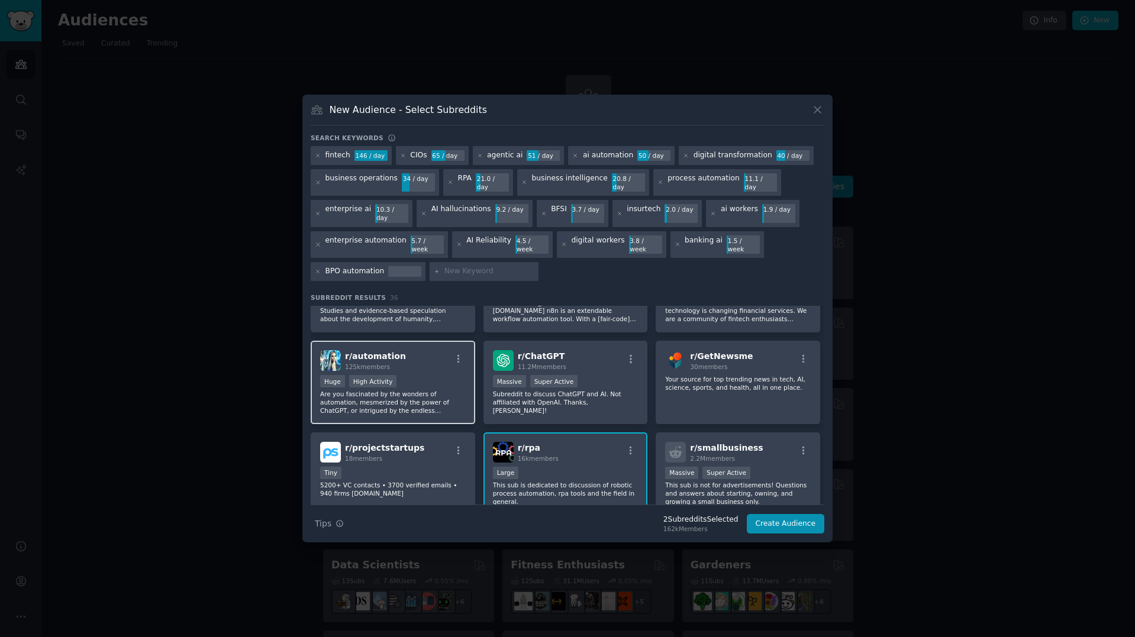
click at [427, 375] on div "Huge High Activity" at bounding box center [393, 382] width 146 height 15
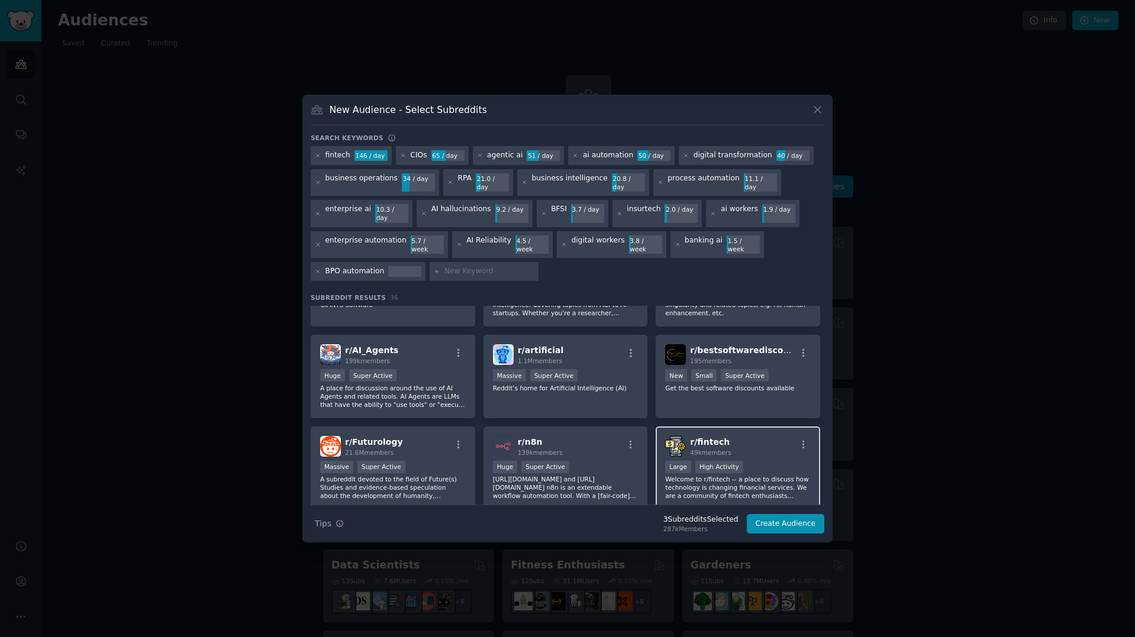
scroll to position [100, 0]
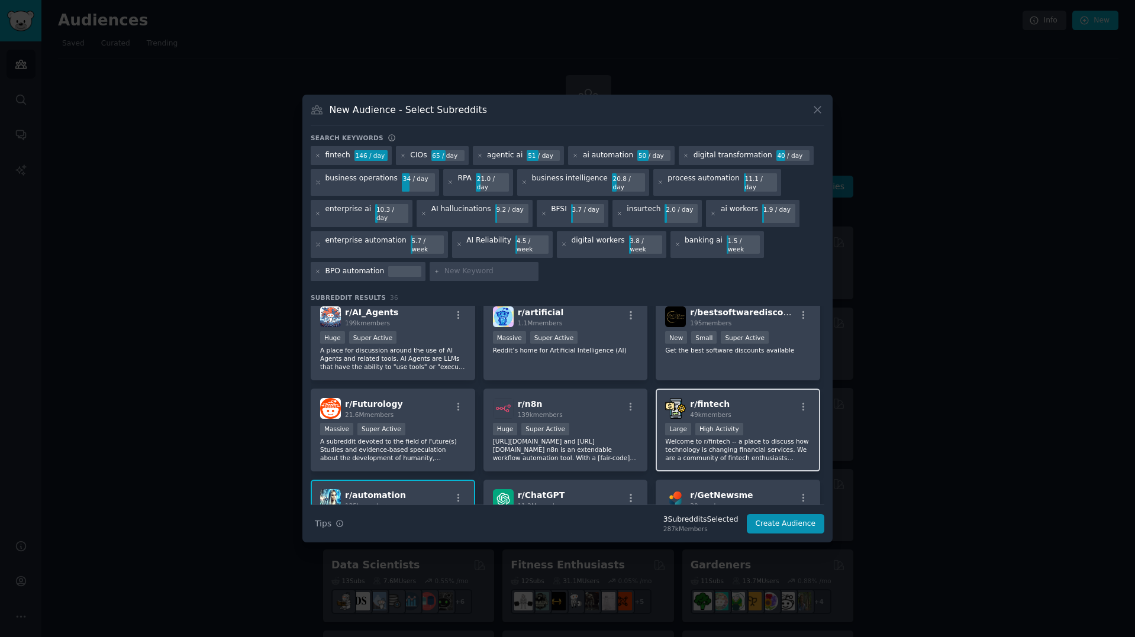
click at [767, 437] on p "Welcome to r/fintech -- a place to discuss how technology is changing financial…" at bounding box center [738, 449] width 146 height 25
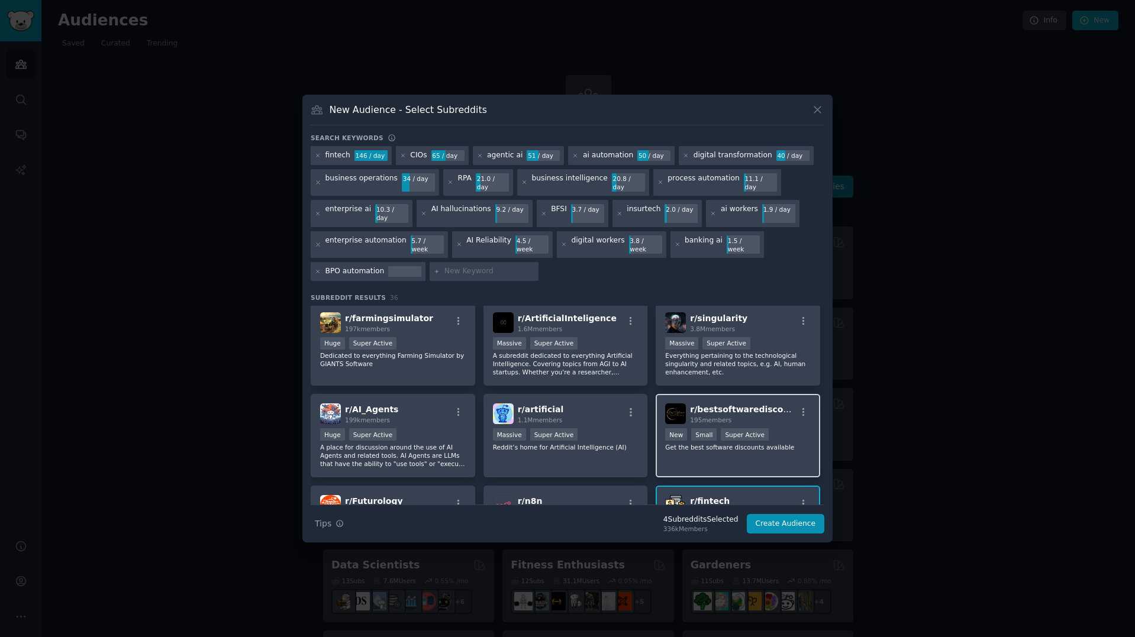
scroll to position [0, 0]
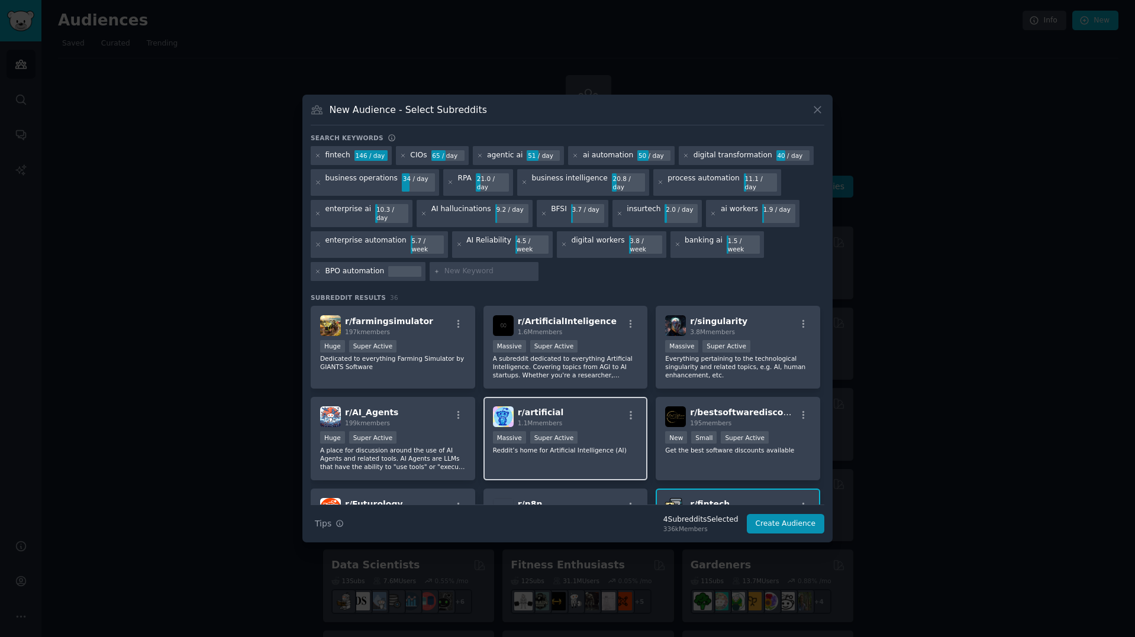
click at [593, 407] on div "r/ artificial 1.1M members" at bounding box center [566, 416] width 146 height 21
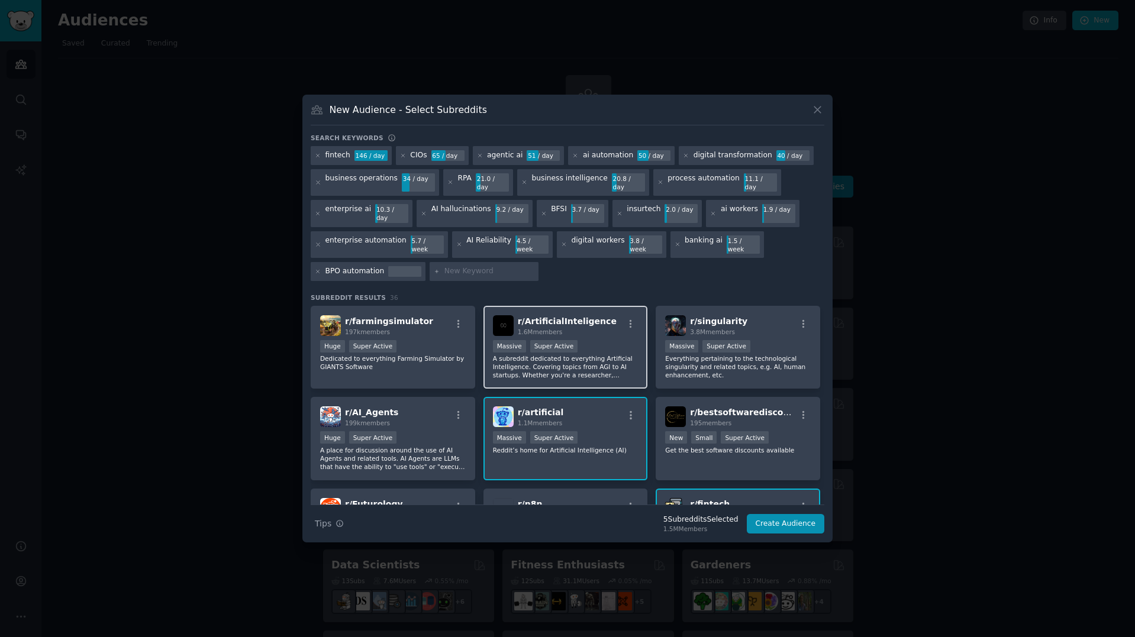
click at [598, 359] on p "A subreddit dedicated to everything Artificial Intelligence. Covering topics fr…" at bounding box center [566, 366] width 146 height 25
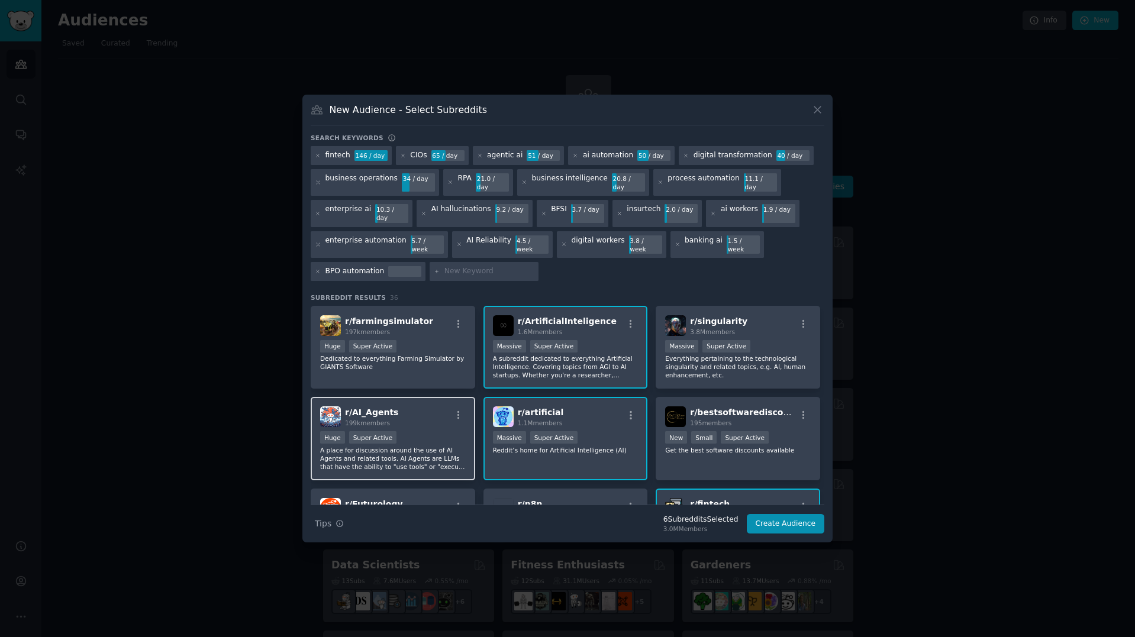
click at [431, 446] on p "A place for discussion around the use of AI Agents and related tools. AI Agents…" at bounding box center [393, 458] width 146 height 25
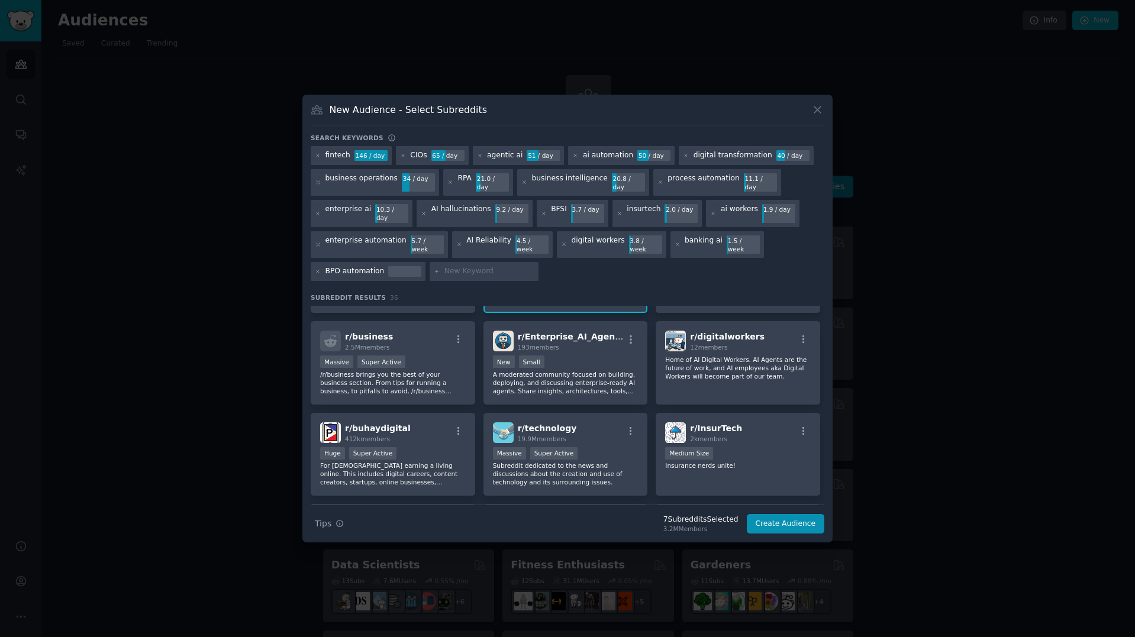
scroll to position [634, 0]
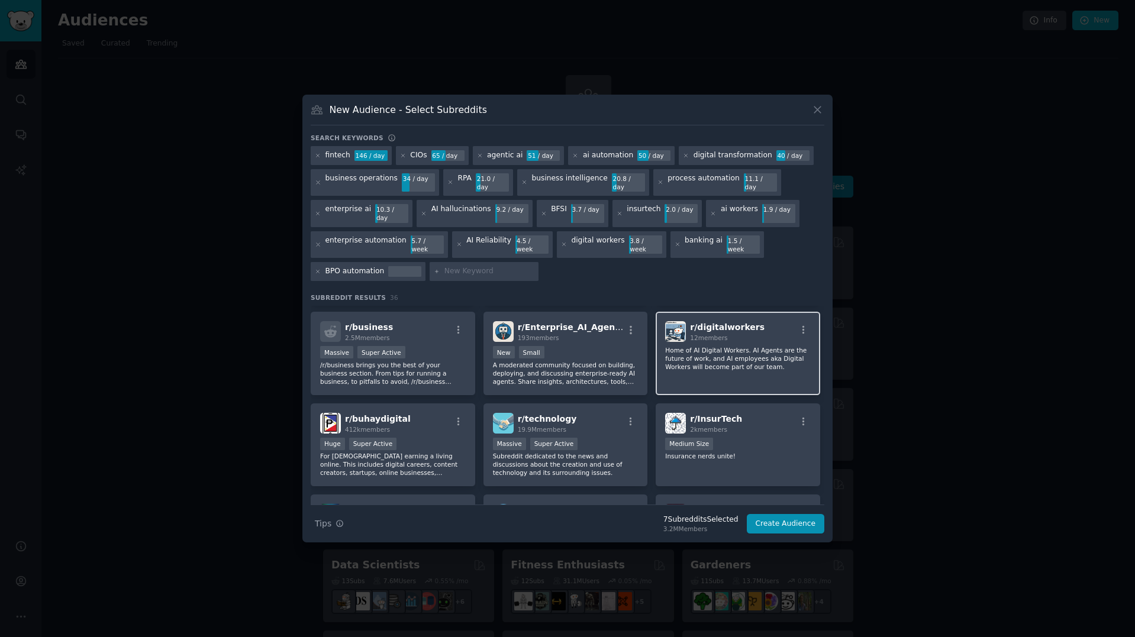
click at [731, 355] on p "Home of AI Digital Workers. AI Agents are the future of work, and AI employees …" at bounding box center [738, 358] width 146 height 25
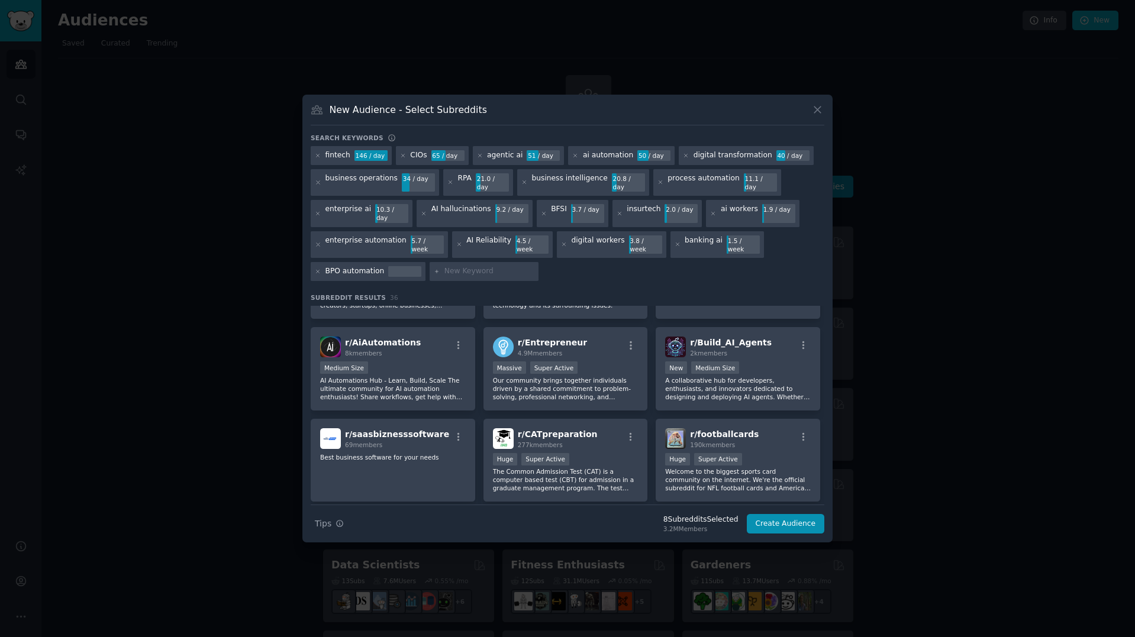
scroll to position [822, 0]
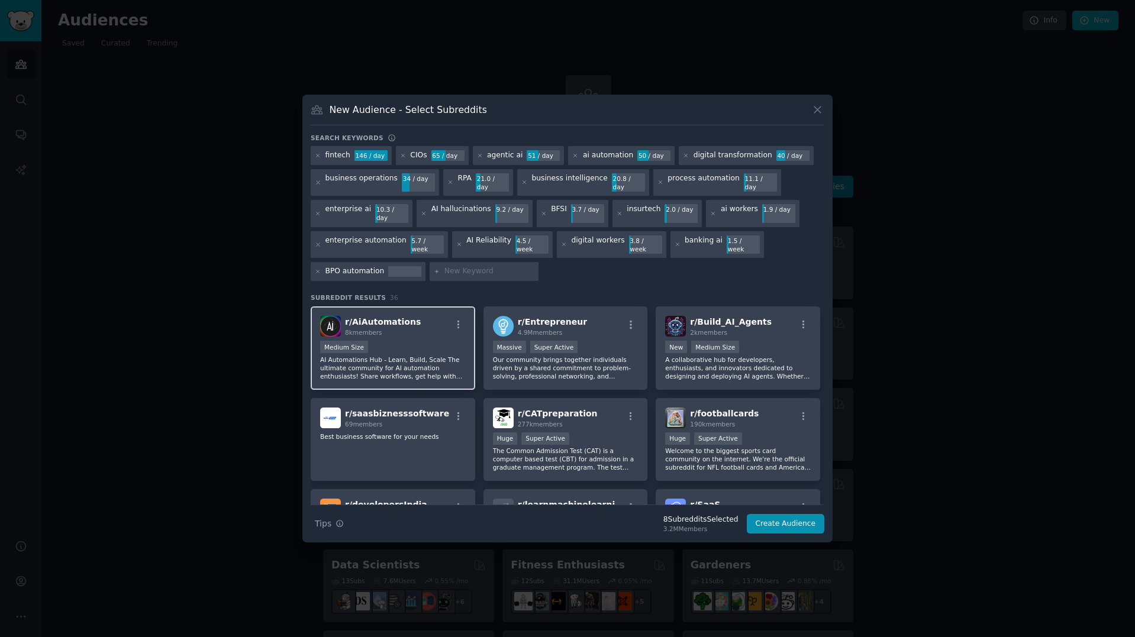
click at [416, 366] on p "AI Automations Hub - Learn, Build, Scale The ultimate community for AI automati…" at bounding box center [393, 368] width 146 height 25
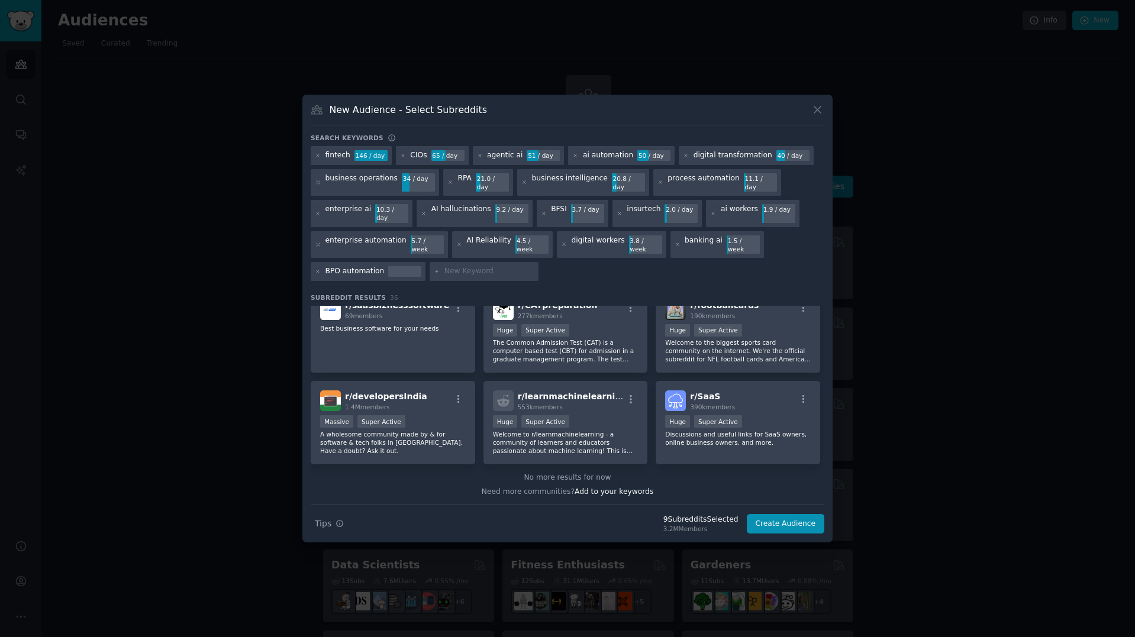
scroll to position [931, 0]
click at [576, 472] on div "No more results for now" at bounding box center [568, 477] width 514 height 11
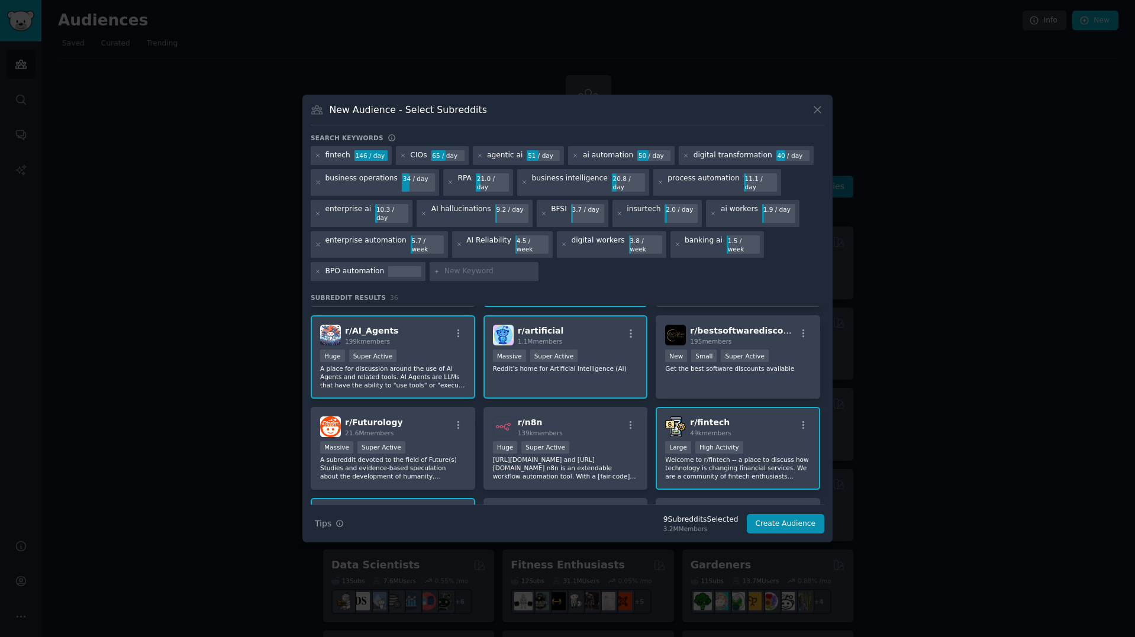
scroll to position [0, 0]
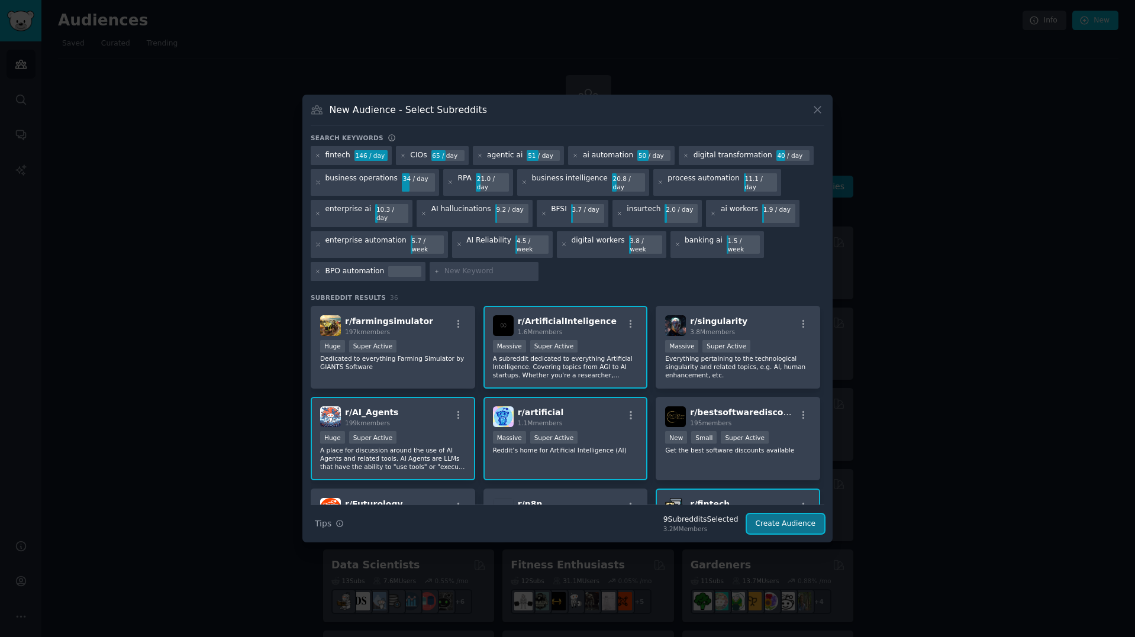
click at [780, 514] on button "Create Audience" at bounding box center [786, 524] width 78 height 20
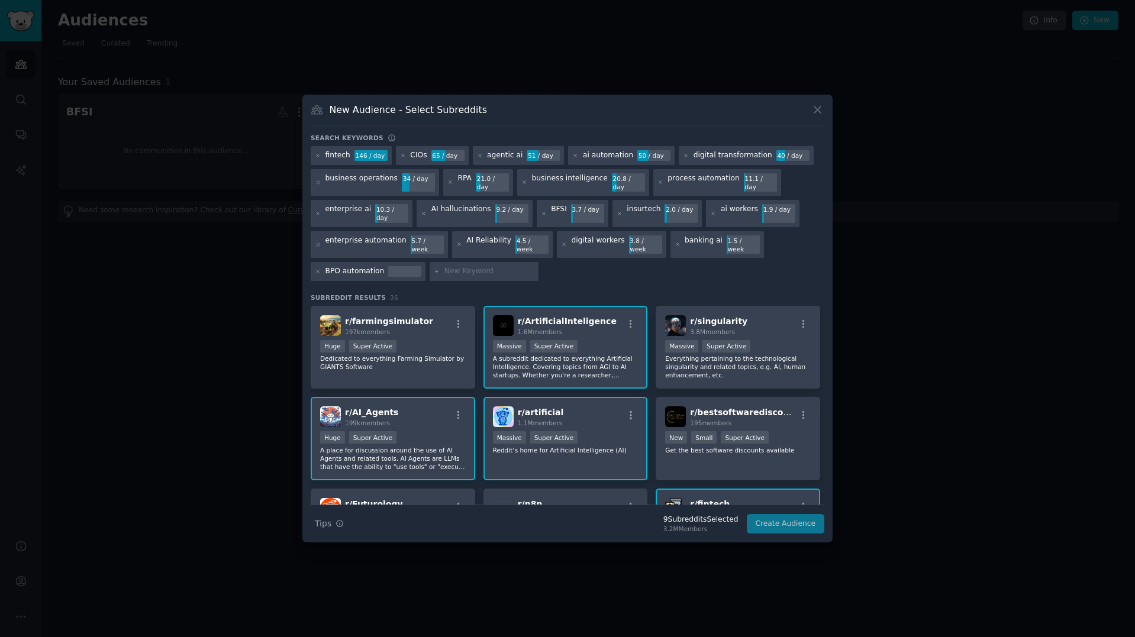
scroll to position [2, 0]
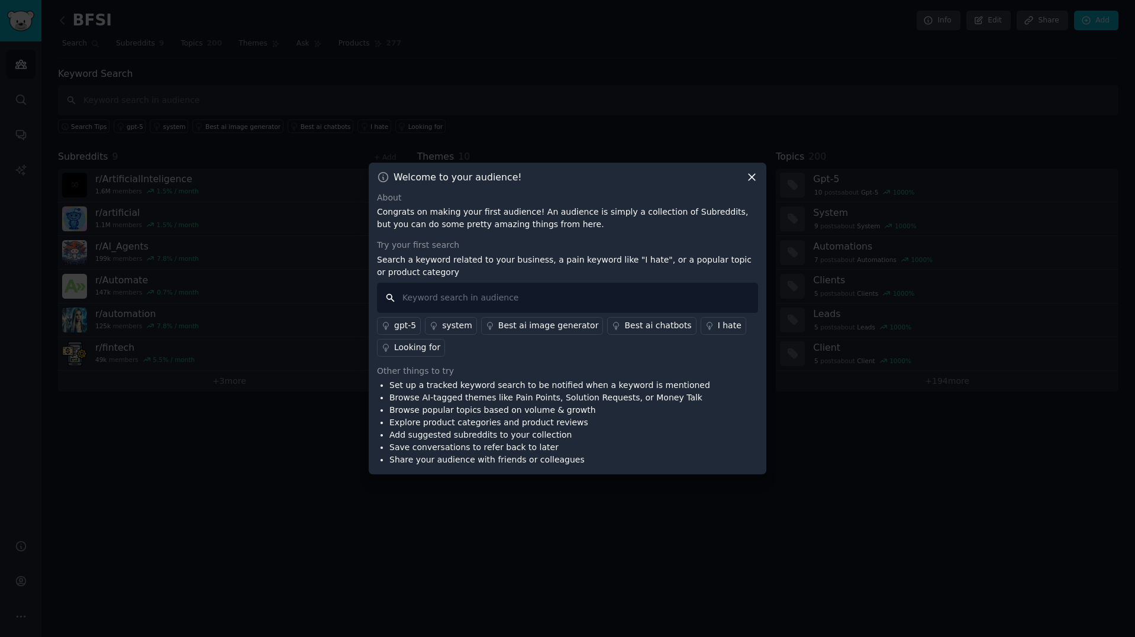
click at [472, 297] on input "text" at bounding box center [567, 298] width 381 height 30
click at [484, 272] on p "Search a keyword related to your business, a pain keyword like "I hate", or a p…" at bounding box center [567, 266] width 381 height 25
click at [428, 218] on p "Congrats on making your first audience! An audience is simply a collection of S…" at bounding box center [567, 218] width 381 height 25
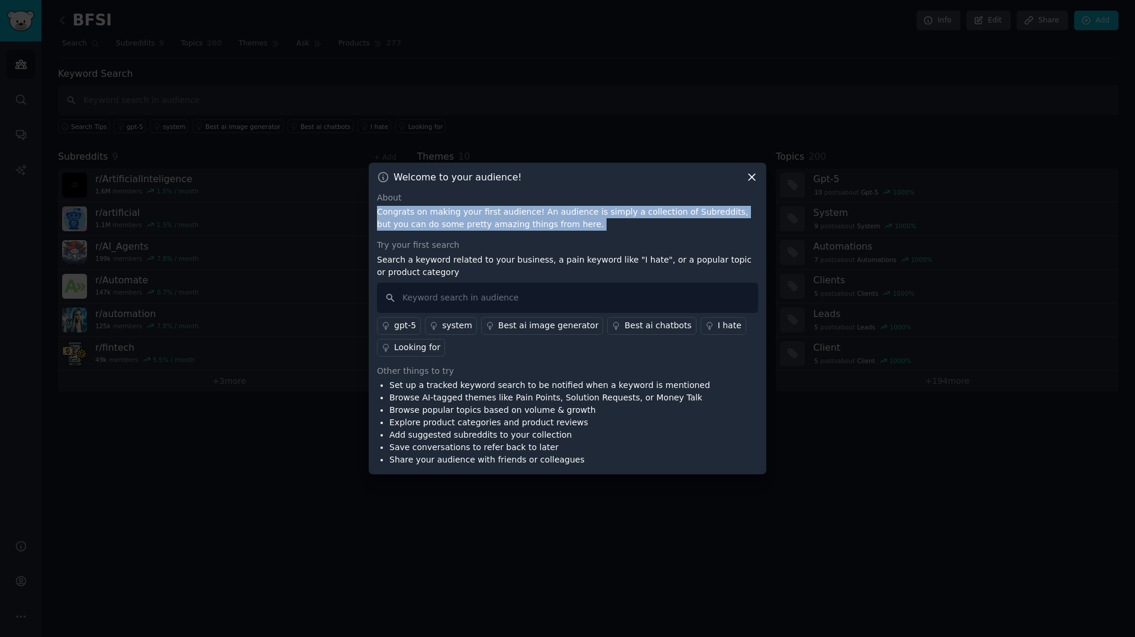
click at [428, 218] on p "Congrats on making your first audience! An audience is simply a collection of S…" at bounding box center [567, 218] width 381 height 25
click at [480, 218] on p "Congrats on making your first audience! An audience is simply a collection of S…" at bounding box center [567, 218] width 381 height 25
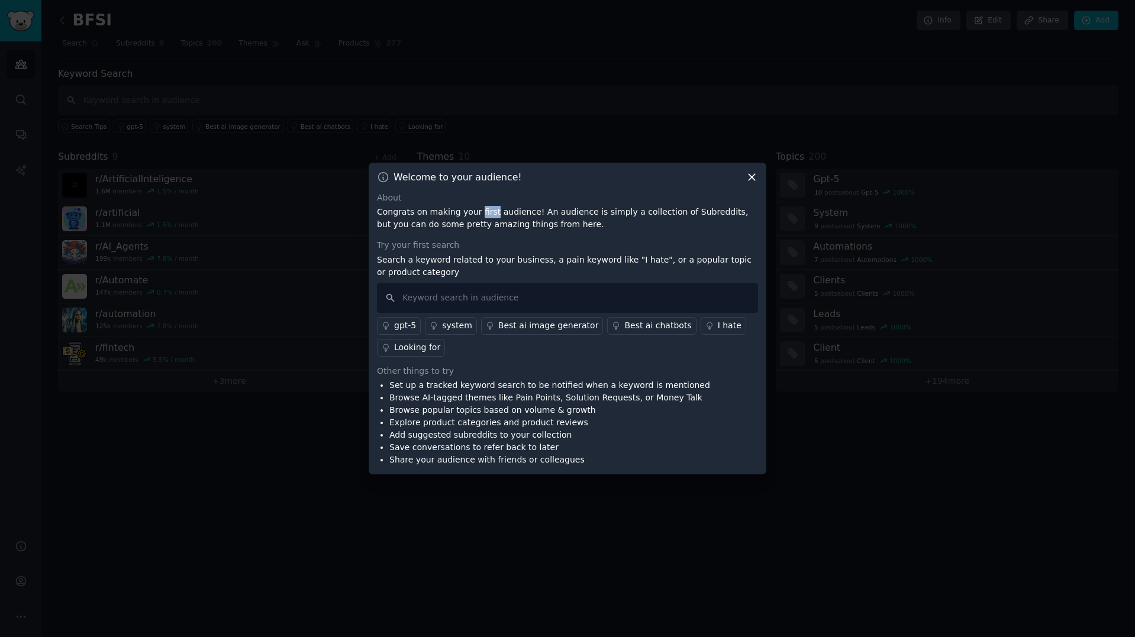
click at [480, 218] on p "Congrats on making your first audience! An audience is simply a collection of S…" at bounding box center [567, 218] width 381 height 25
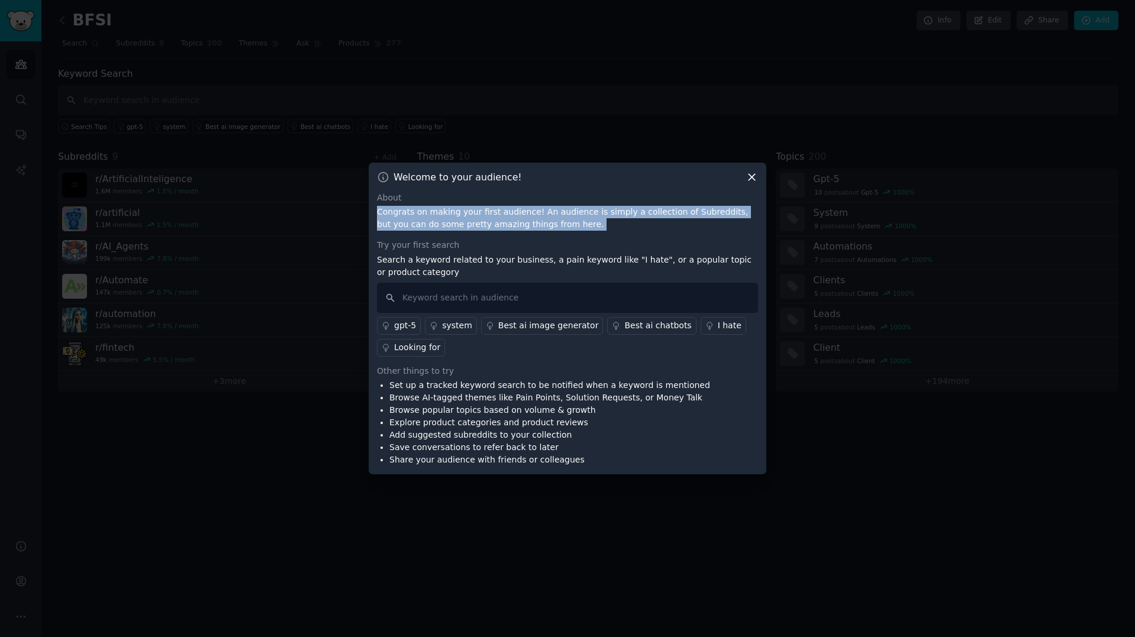
click at [480, 218] on p "Congrats on making your first audience! An audience is simply a collection of S…" at bounding box center [567, 218] width 381 height 25
click at [447, 218] on p "Congrats on making your first audience! An audience is simply a collection of S…" at bounding box center [567, 218] width 381 height 25
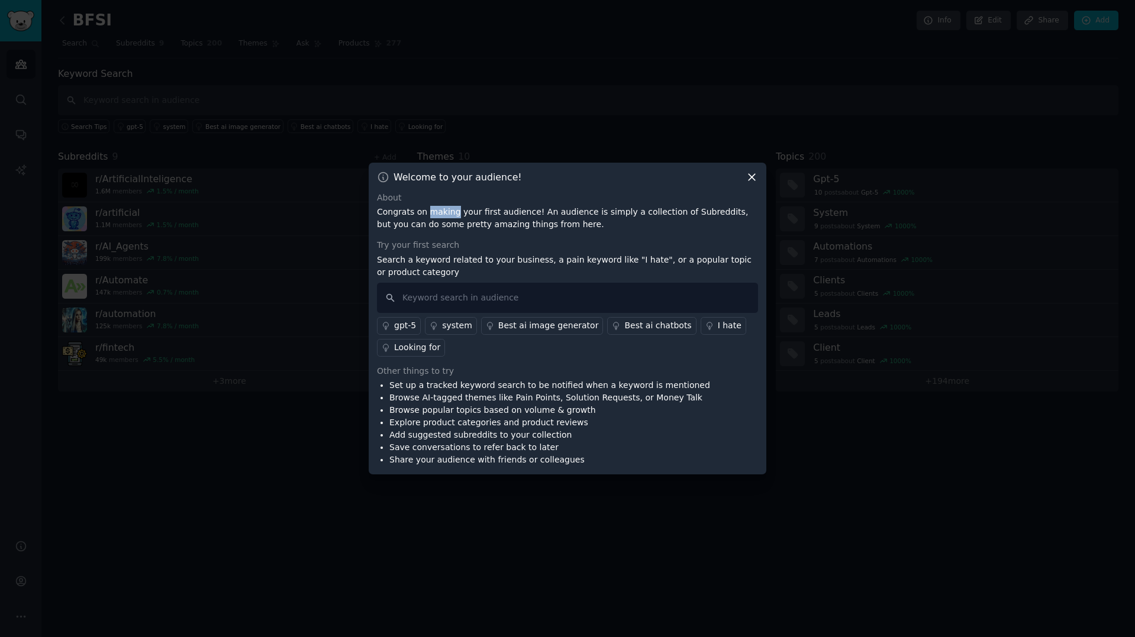
click at [447, 218] on p "Congrats on making your first audience! An audience is simply a collection of S…" at bounding box center [567, 218] width 381 height 25
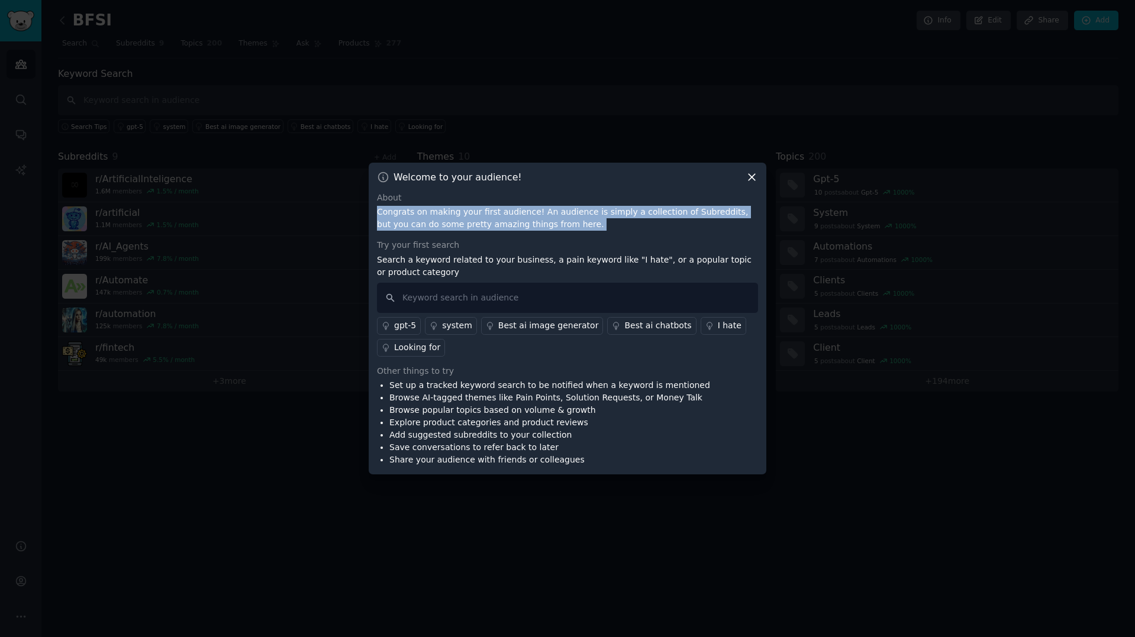
click at [447, 218] on p "Congrats on making your first audience! An audience is simply a collection of S…" at bounding box center [567, 218] width 381 height 25
click at [499, 222] on p "Congrats on making your first audience! An audience is simply a collection of S…" at bounding box center [567, 218] width 381 height 25
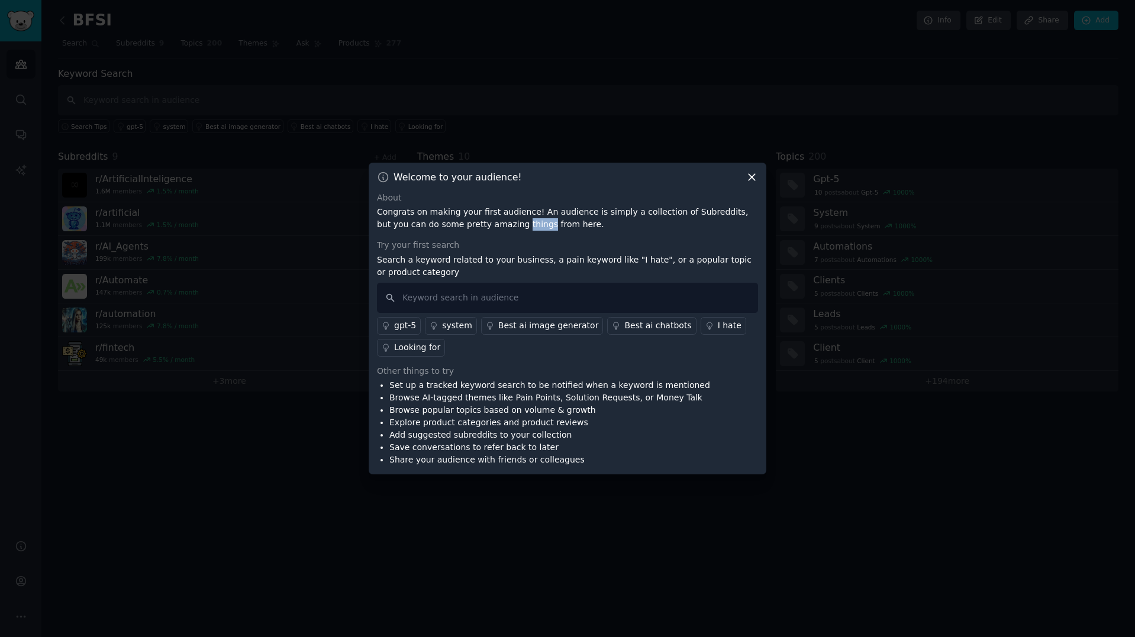
click at [499, 222] on p "Congrats on making your first audience! An audience is simply a collection of S…" at bounding box center [567, 218] width 381 height 25
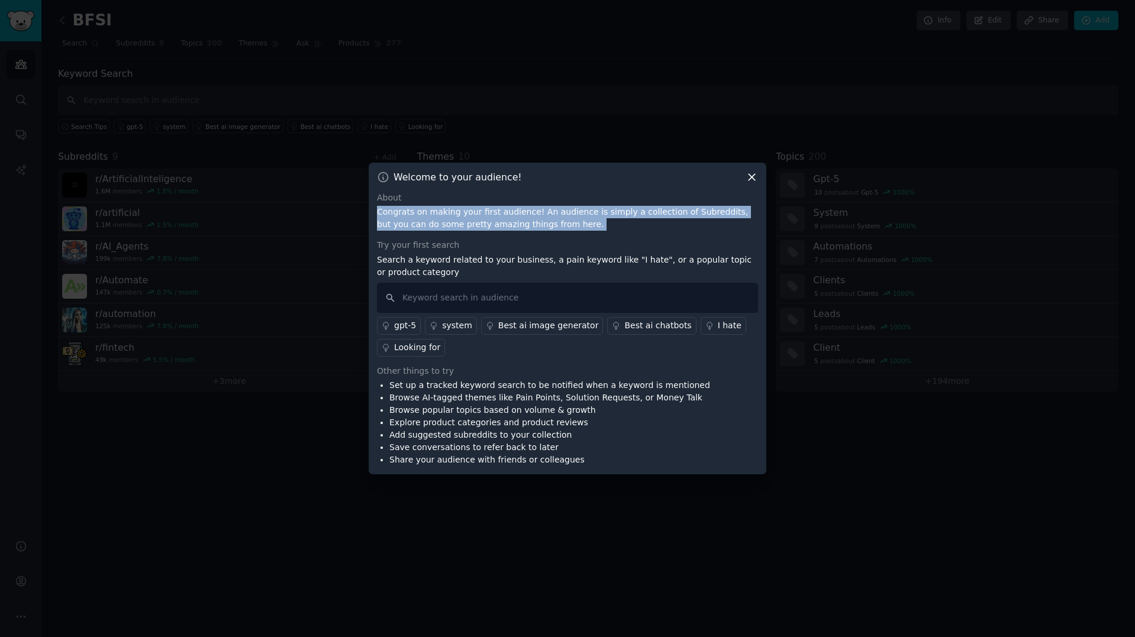
click at [499, 222] on p "Congrats on making your first audience! An audience is simply a collection of S…" at bounding box center [567, 218] width 381 height 25
click at [467, 218] on p "Congrats on making your first audience! An audience is simply a collection of S…" at bounding box center [567, 218] width 381 height 25
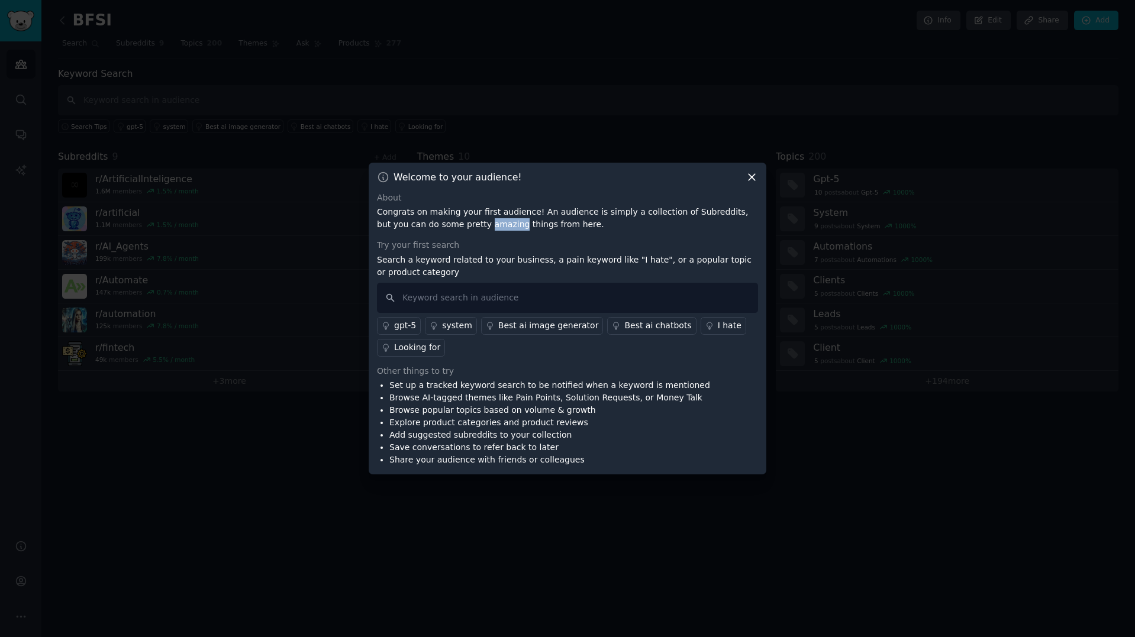
click at [467, 218] on p "Congrats on making your first audience! An audience is simply a collection of S…" at bounding box center [567, 218] width 381 height 25
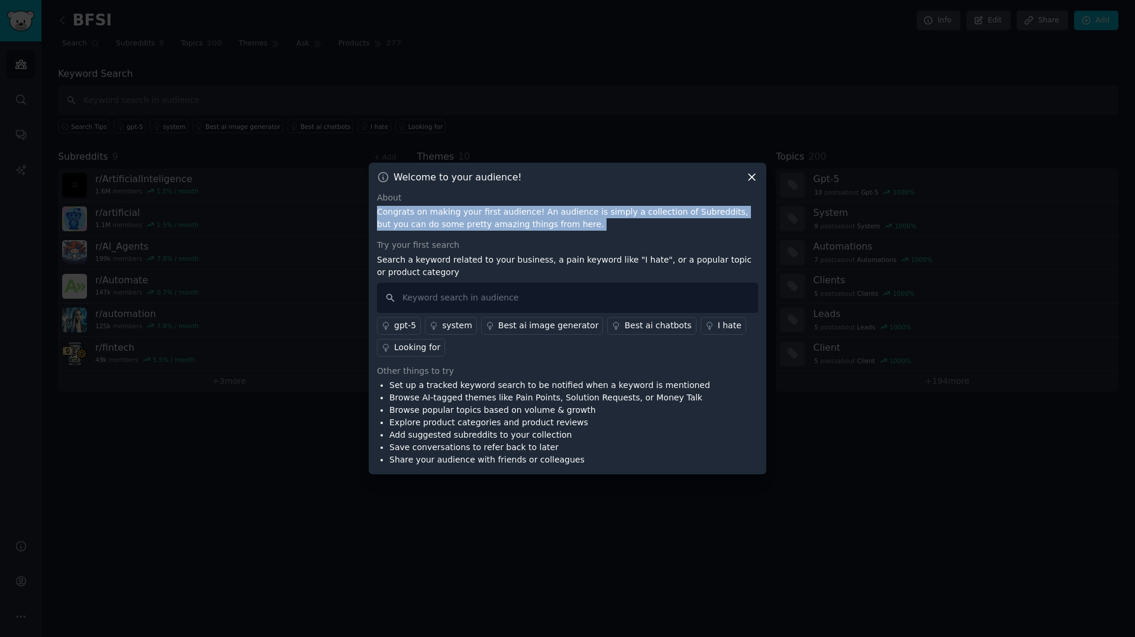
click at [467, 218] on p "Congrats on making your first audience! An audience is simply a collection of S…" at bounding box center [567, 218] width 381 height 25
click at [518, 228] on p "Congrats on making your first audience! An audience is simply a collection of S…" at bounding box center [567, 218] width 381 height 25
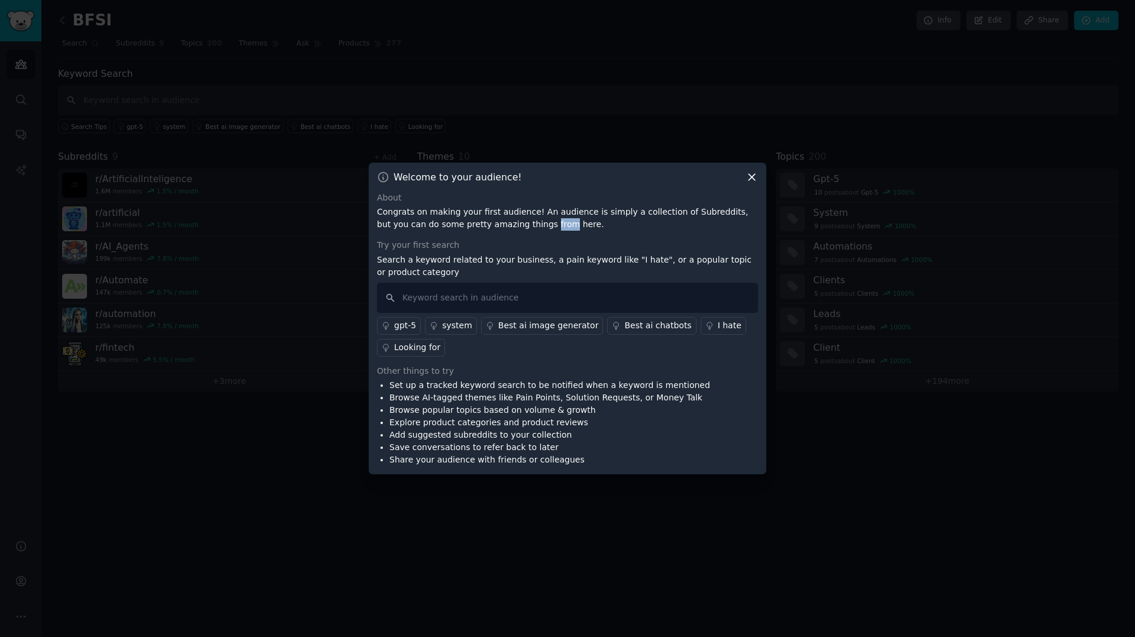
click at [518, 228] on p "Congrats on making your first audience! An audience is simply a collection of S…" at bounding box center [567, 218] width 381 height 25
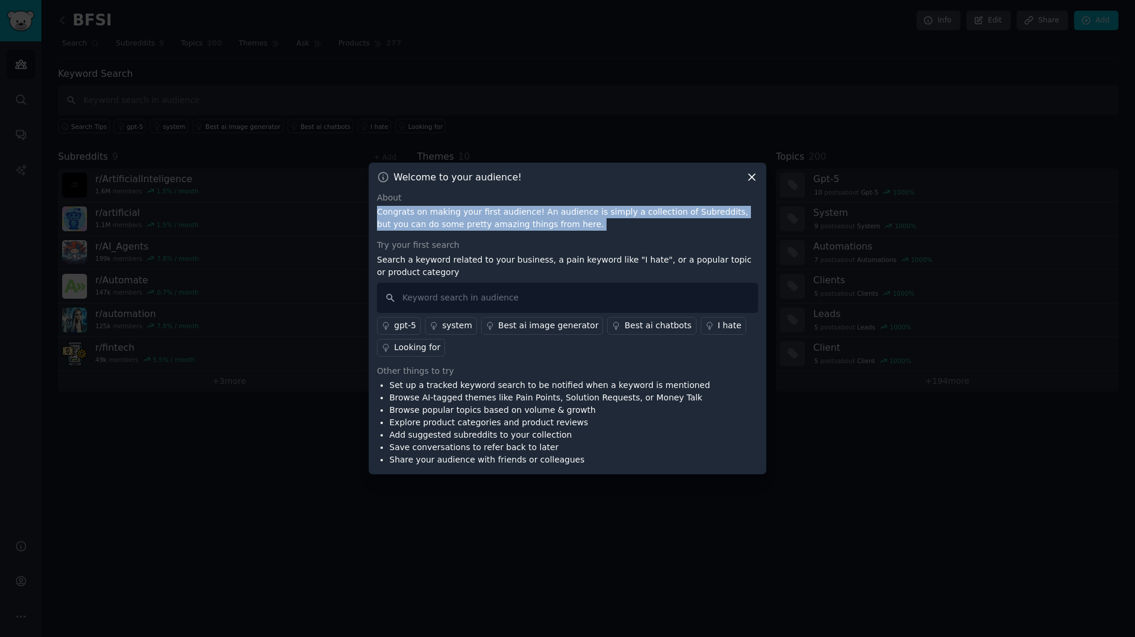
click at [518, 228] on p "Congrats on making your first audience! An audience is simply a collection of S…" at bounding box center [567, 218] width 381 height 25
click at [525, 218] on p "Congrats on making your first audience! An audience is simply a collection of S…" at bounding box center [567, 218] width 381 height 25
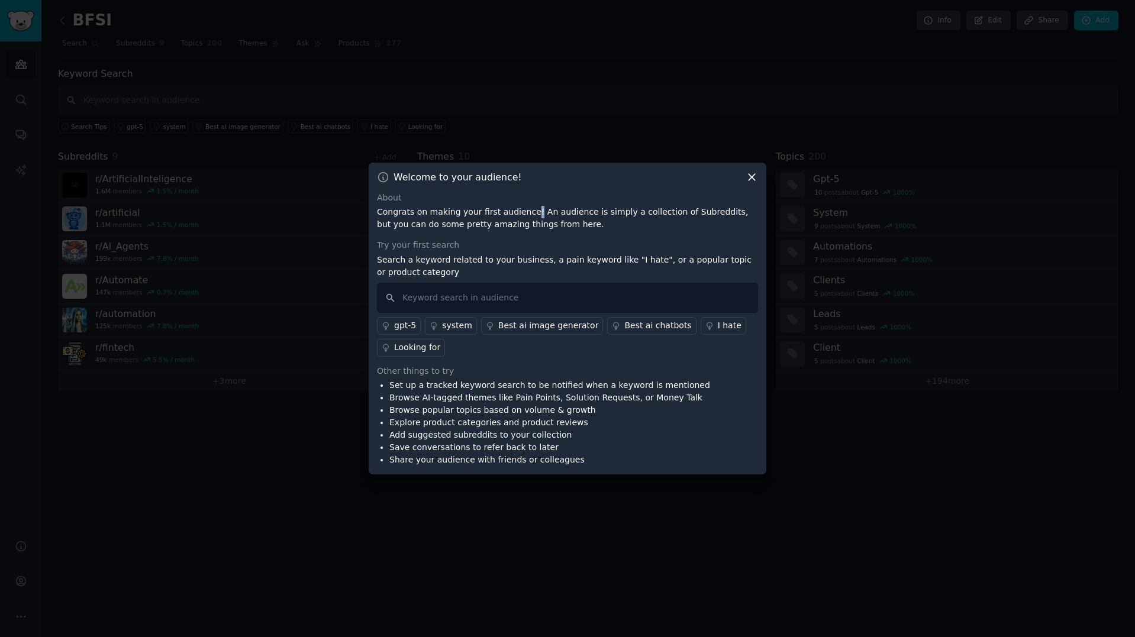
click at [525, 218] on p "Congrats on making your first audience! An audience is simply a collection of S…" at bounding box center [567, 218] width 381 height 25
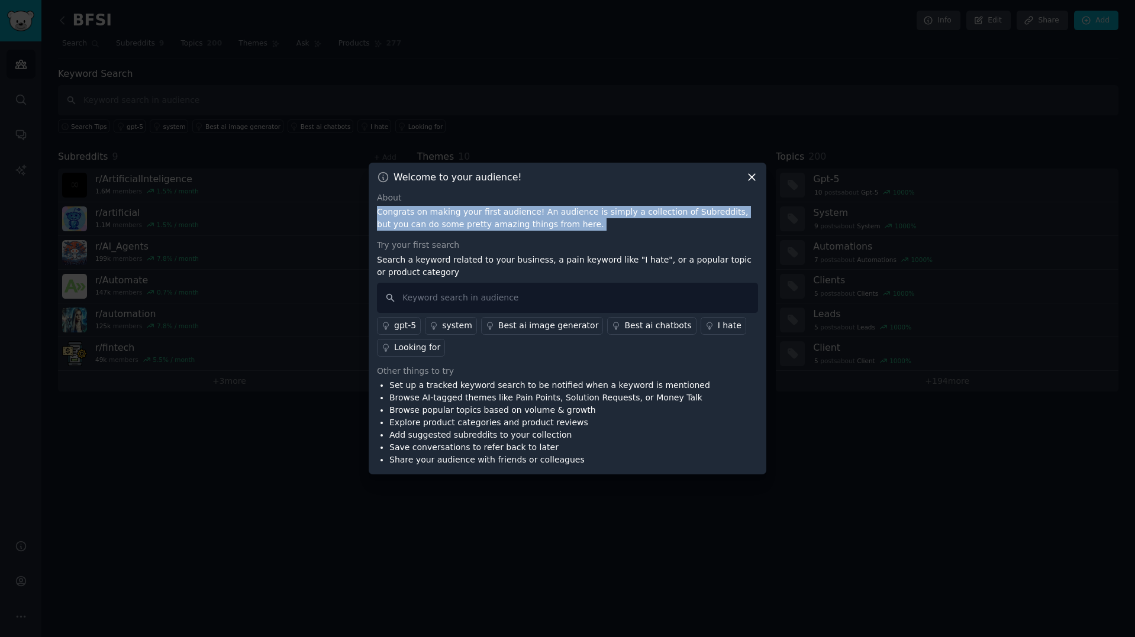
click at [525, 218] on p "Congrats on making your first audience! An audience is simply a collection of S…" at bounding box center [567, 218] width 381 height 25
click at [511, 222] on p "Congrats on making your first audience! An audience is simply a collection of S…" at bounding box center [567, 218] width 381 height 25
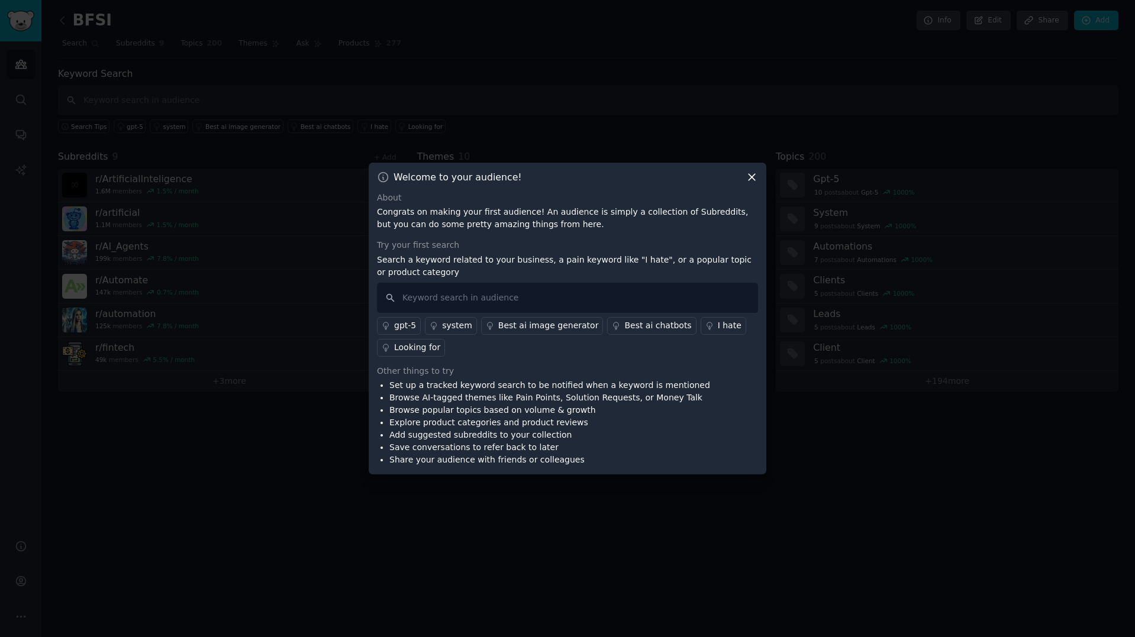
click at [515, 263] on p "Search a keyword related to your business, a pain keyword like "I hate", or a p…" at bounding box center [567, 266] width 381 height 25
click at [552, 263] on p "Search a keyword related to your business, a pain keyword like "I hate", or a p…" at bounding box center [567, 266] width 381 height 25
click at [563, 292] on input "text" at bounding box center [567, 298] width 381 height 30
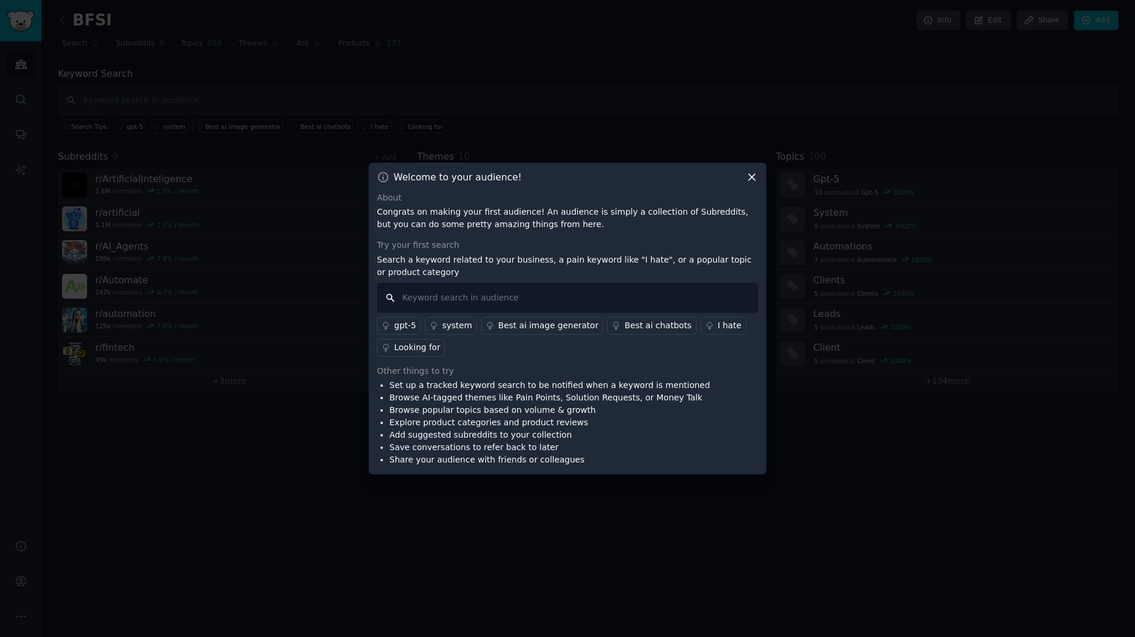
click at [562, 298] on input "text" at bounding box center [567, 298] width 381 height 30
type input "agentic ai"
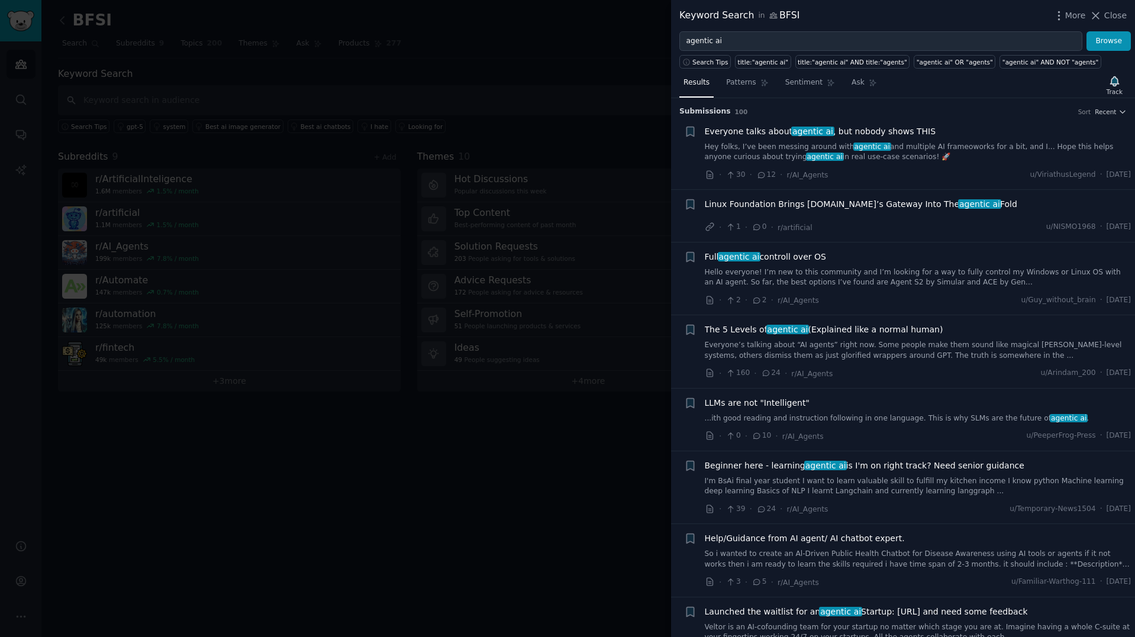
click at [942, 152] on link "Hey folks, I’ve been messing around with agentic ai and multiple AI frameoworks…" at bounding box center [918, 152] width 427 height 21
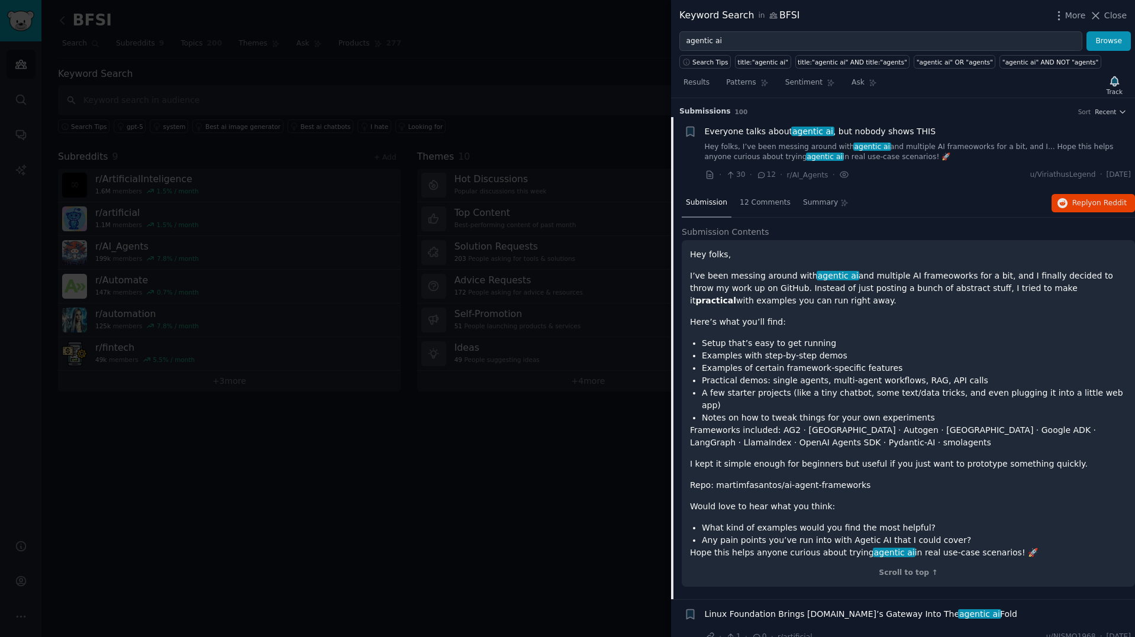
drag, startPoint x: 690, startPoint y: 258, endPoint x: 1033, endPoint y: 536, distance: 441.7
click at [1033, 536] on div "Hey folks, I’ve been messing around with agentic ai and multiple AI frameoworks…" at bounding box center [908, 404] width 437 height 311
click at [1033, 547] on p "Hope this helps anyone curious about trying agentic ai in real use-case scenari…" at bounding box center [908, 553] width 437 height 12
drag, startPoint x: 1037, startPoint y: 536, endPoint x: 814, endPoint y: 377, distance: 273.5
click at [875, 441] on div "Hey folks, I’ve been messing around with agentic ai and multiple AI frameoworks…" at bounding box center [908, 404] width 437 height 311
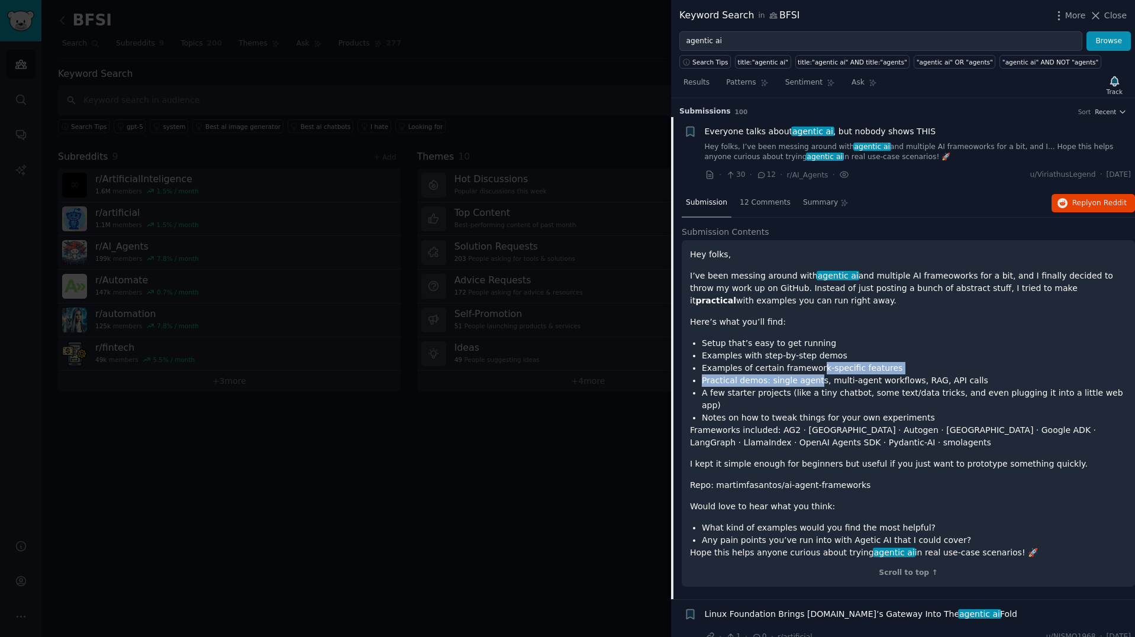
click at [817, 372] on ul "Setup that’s easy to get running Examples with step-by-step demos Examples of c…" at bounding box center [908, 380] width 437 height 87
click at [852, 333] on div "Hey folks, I’ve been messing around with agentic ai and multiple AI frameoworks…" at bounding box center [908, 404] width 437 height 311
click at [1072, 198] on span "Reply on Reddit" at bounding box center [1099, 203] width 54 height 11
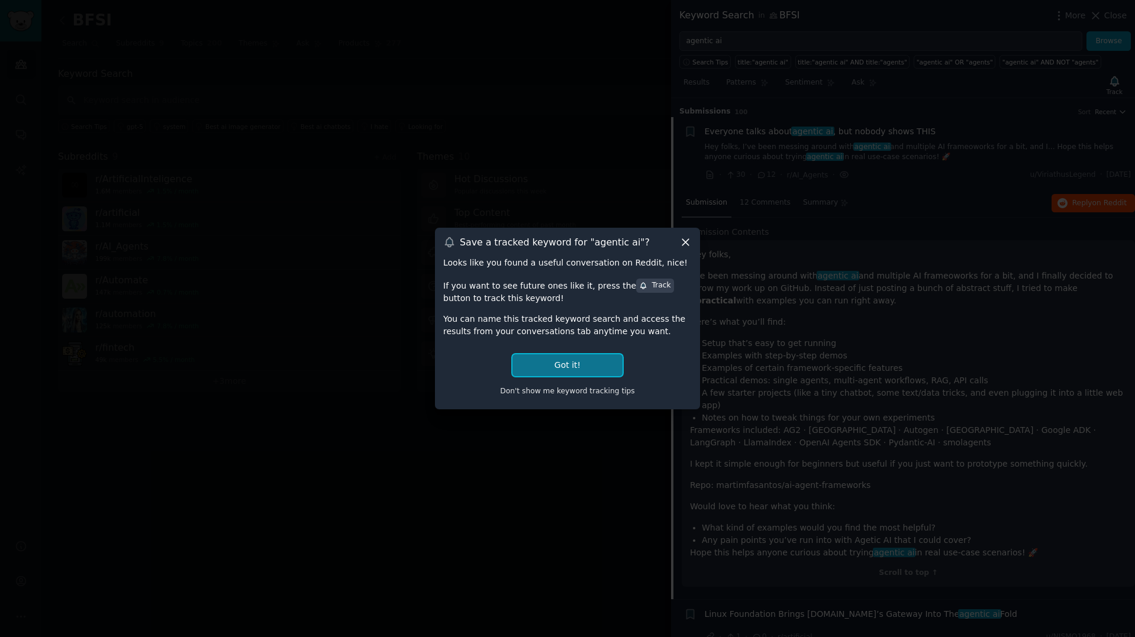
click at [582, 366] on button "Got it!" at bounding box center [567, 365] width 110 height 22
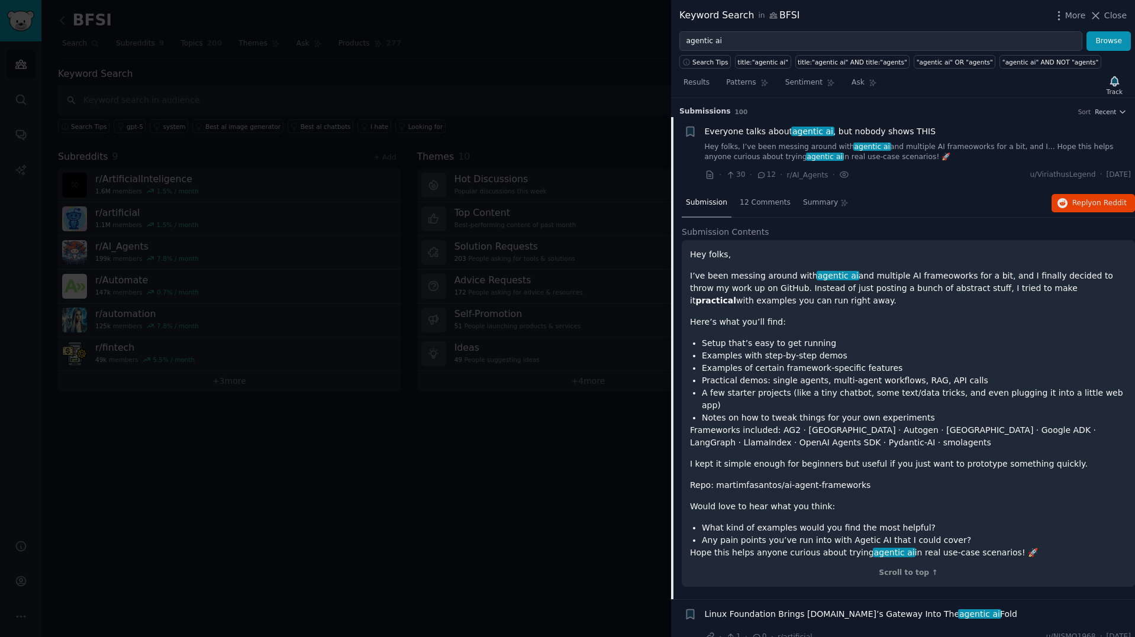
click at [591, 158] on div at bounding box center [567, 318] width 1135 height 637
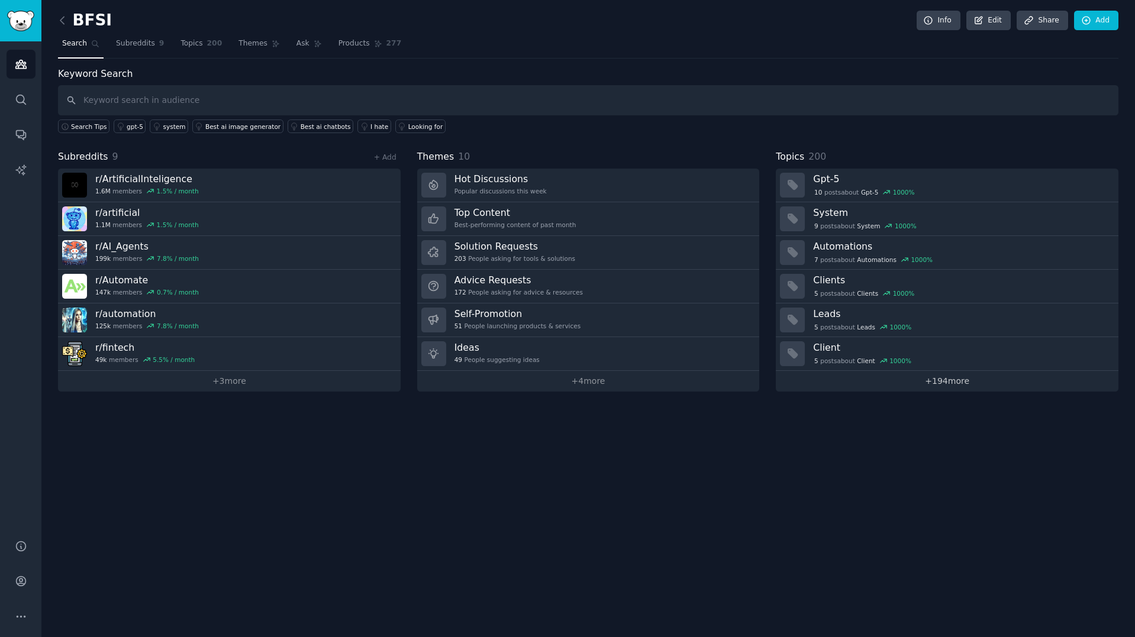
click at [941, 387] on link "+ 194 more" at bounding box center [947, 381] width 343 height 21
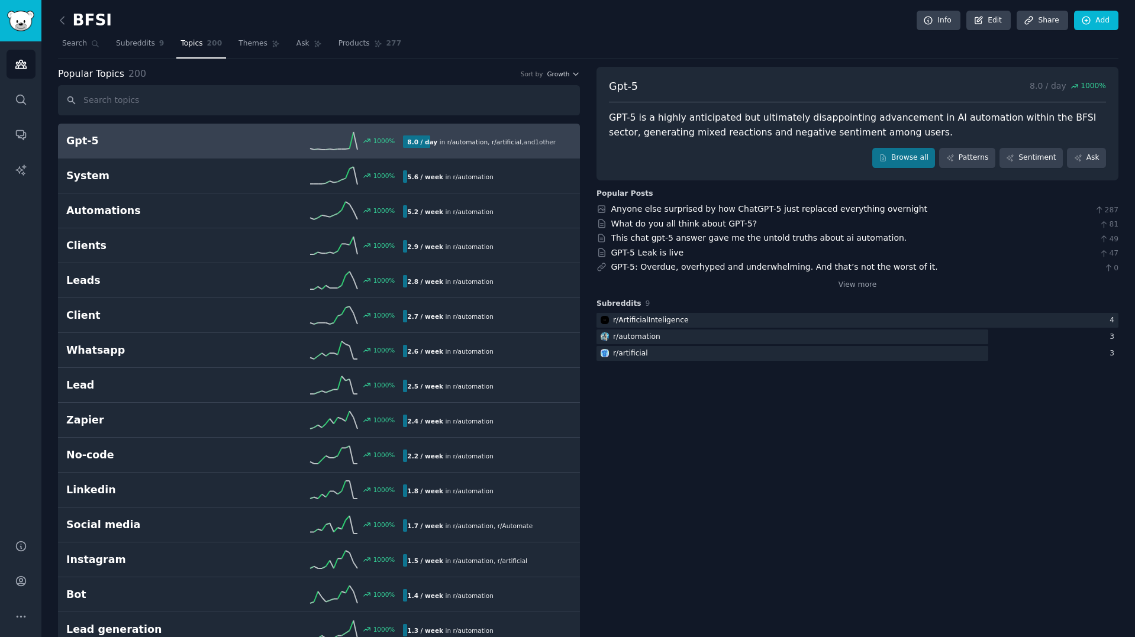
click at [732, 208] on link "Anyone else surprised by how ChatGPT-5 just replaced everything overnight" at bounding box center [769, 208] width 317 height 9
click at [604, 22] on div "BFSI Info Edit Share Add" at bounding box center [588, 23] width 1060 height 24
click at [780, 109] on div "Gpt-5 8.0 / day 1000 % GPT-5 is a highly anticipated but ultimately disappointi…" at bounding box center [857, 124] width 522 height 114
click at [149, 46] on span "Subreddits" at bounding box center [135, 43] width 39 height 11
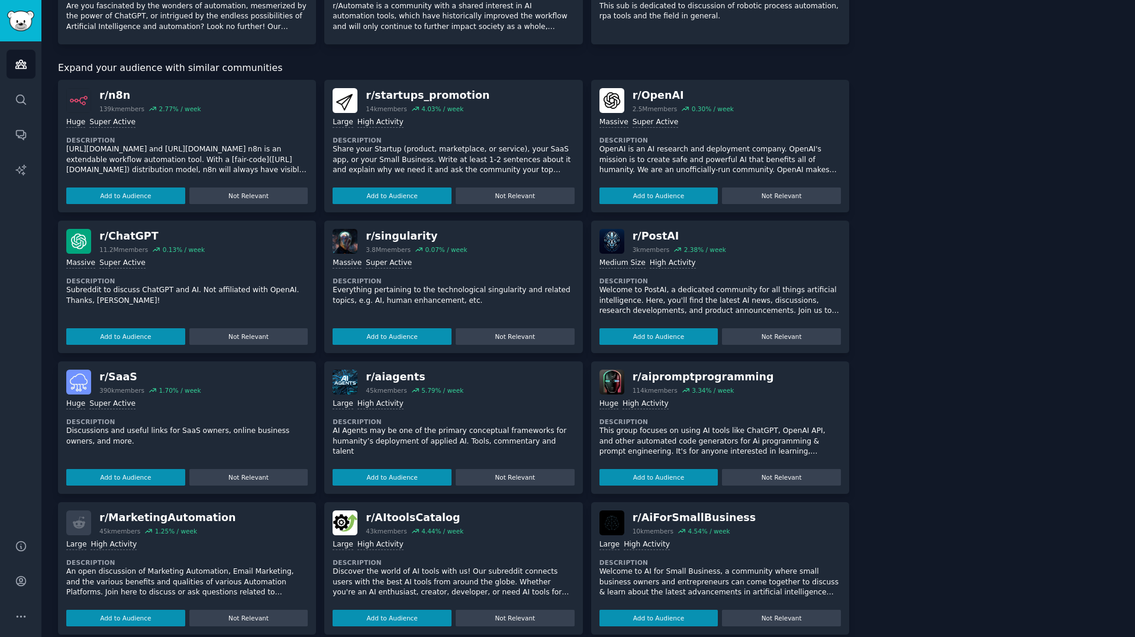
scroll to position [396, 0]
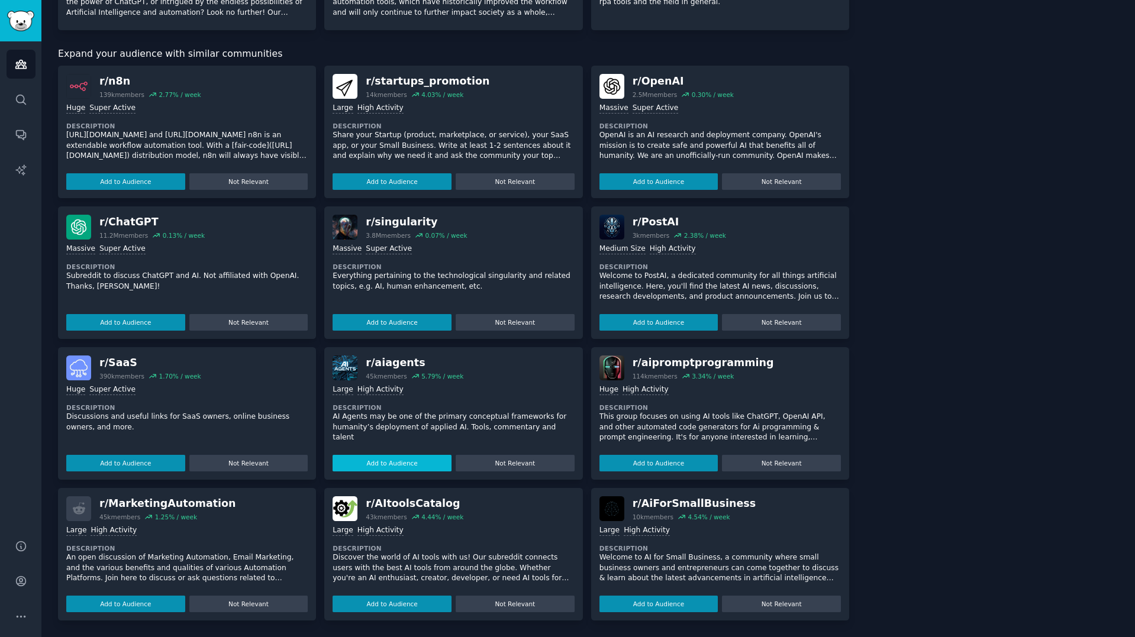
click at [390, 463] on button "Add to Audience" at bounding box center [392, 463] width 119 height 17
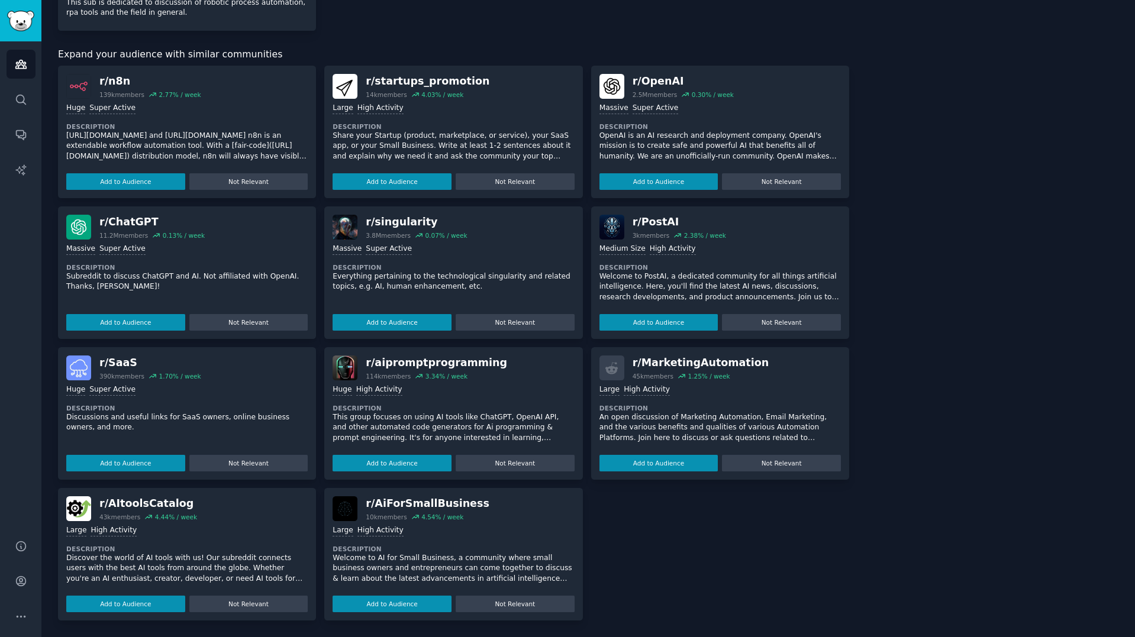
scroll to position [0, 0]
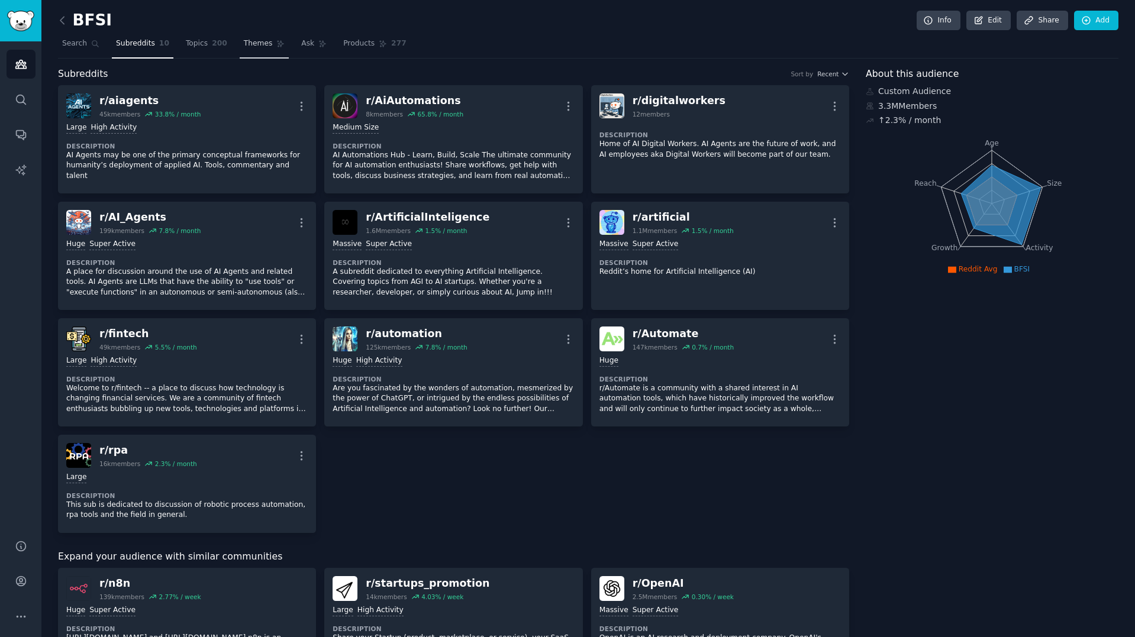
click at [194, 37] on link "Topics 200" at bounding box center [207, 46] width 50 height 24
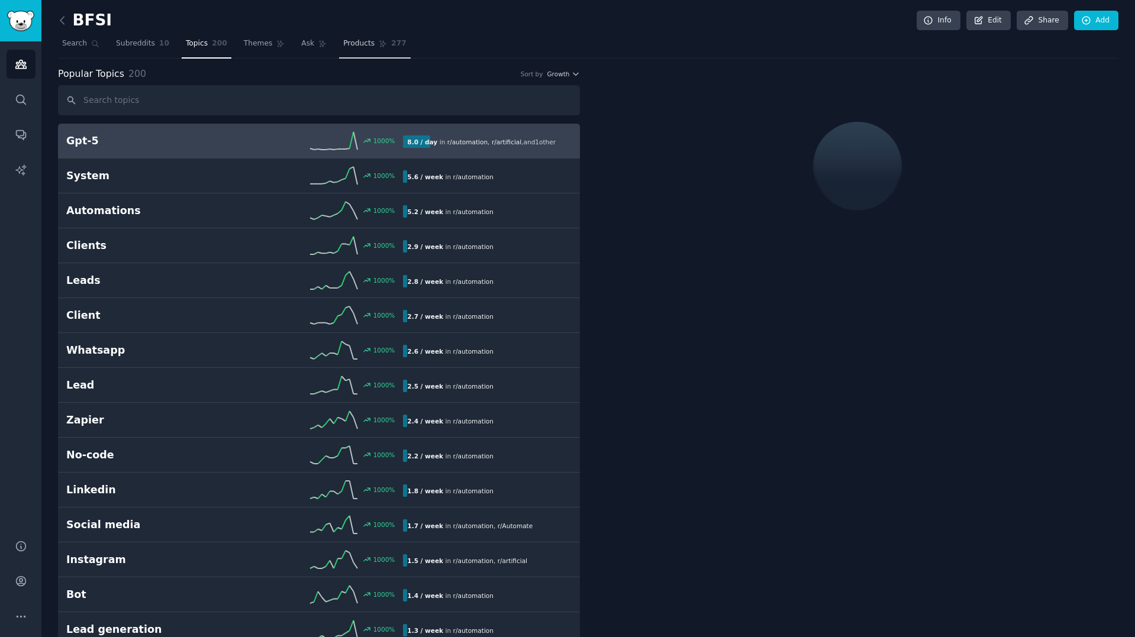
click at [359, 50] on link "Products 277" at bounding box center [374, 46] width 71 height 24
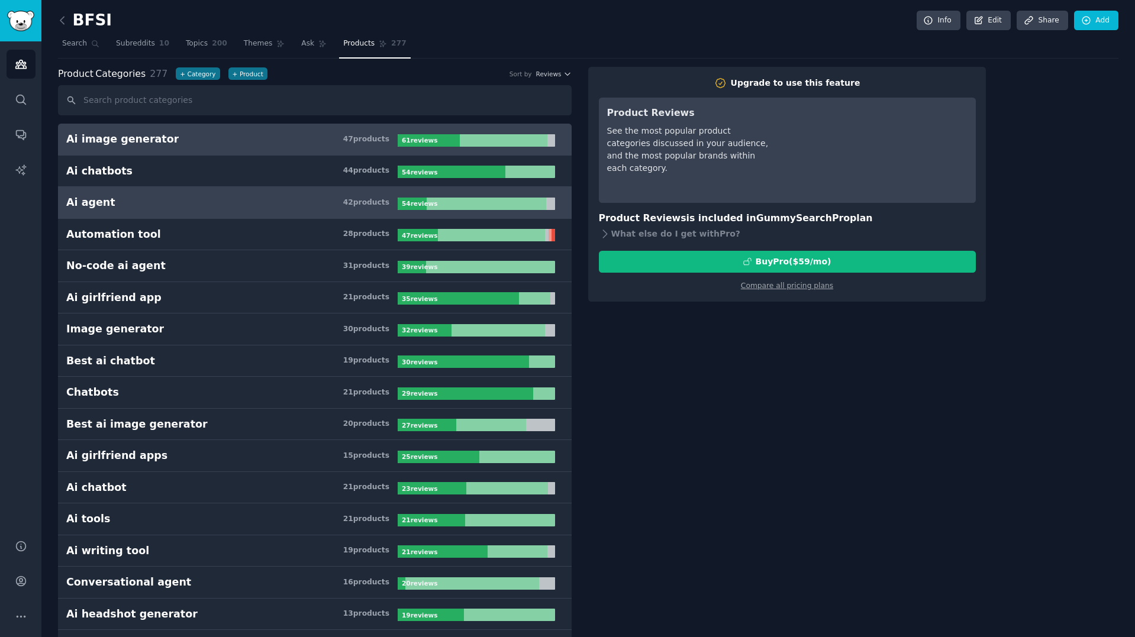
click at [408, 196] on div "Ai agent 42 product s 54 review s" at bounding box center [314, 202] width 497 height 15
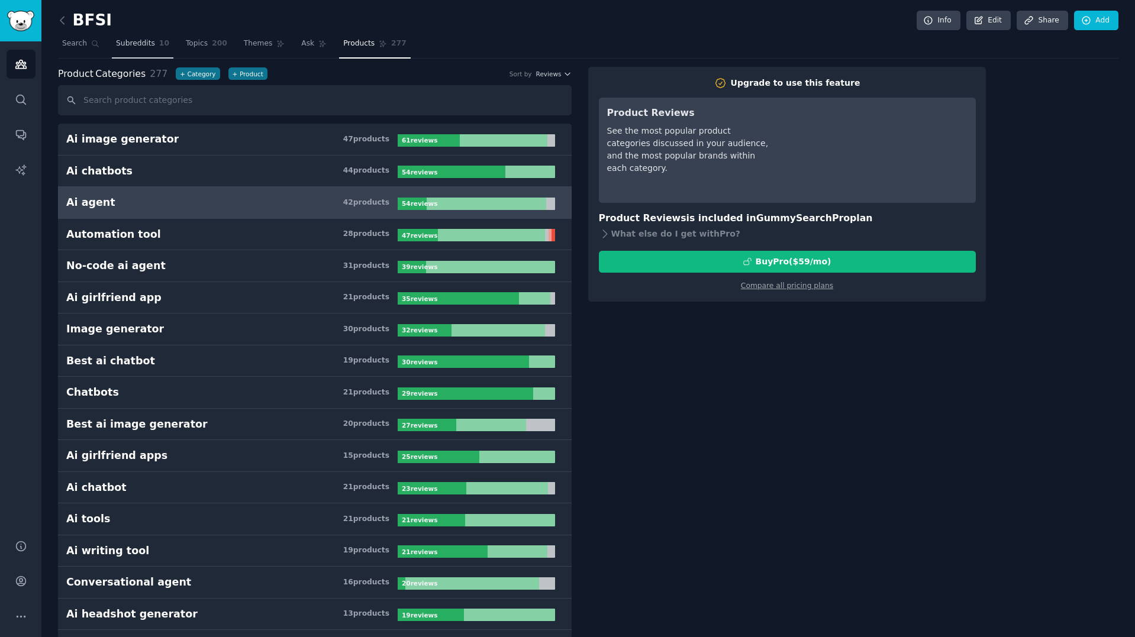
click at [154, 48] on link "Subreddits 10" at bounding box center [143, 46] width 62 height 24
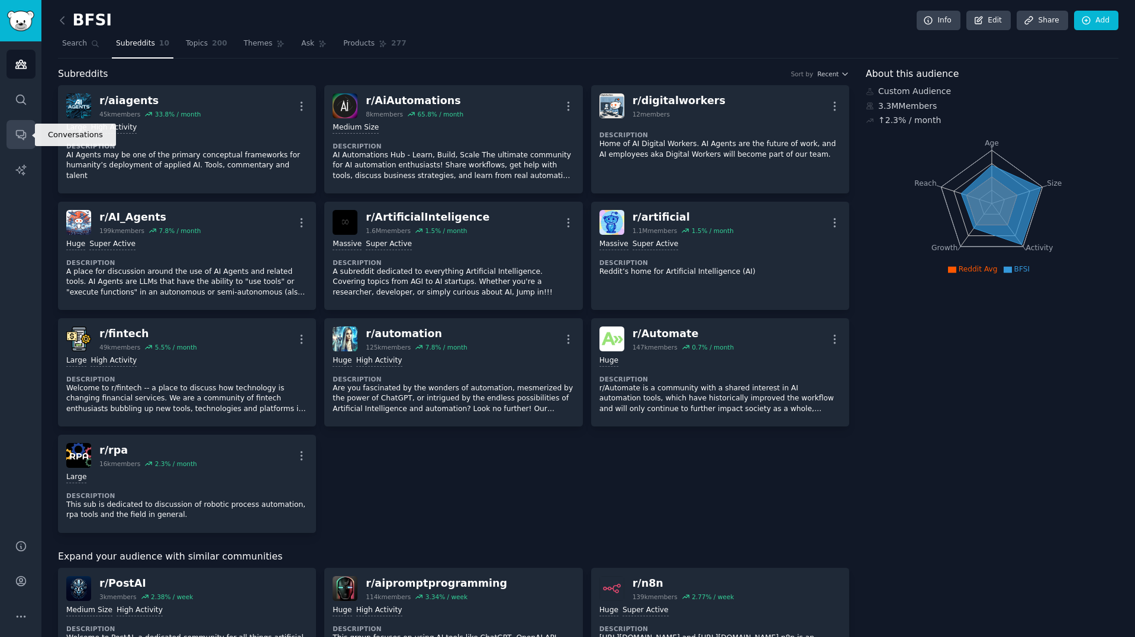
click at [23, 127] on link "Conversations" at bounding box center [21, 134] width 29 height 29
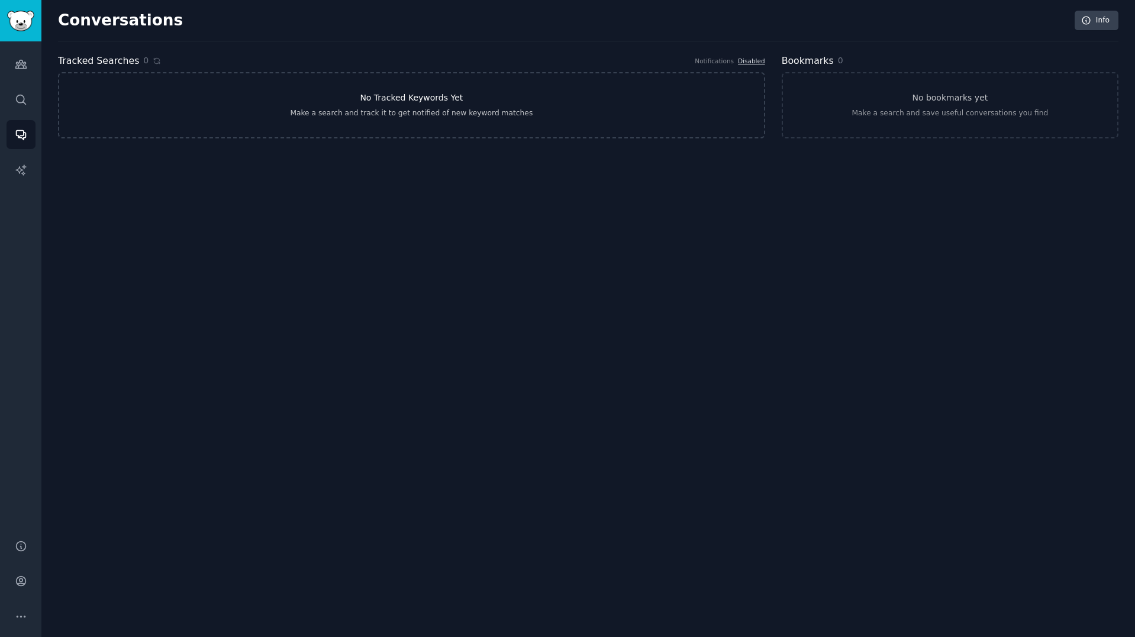
click at [552, 105] on link "No Tracked Keywords Yet Make a search and track it to get notified of new keywo…" at bounding box center [411, 105] width 707 height 66
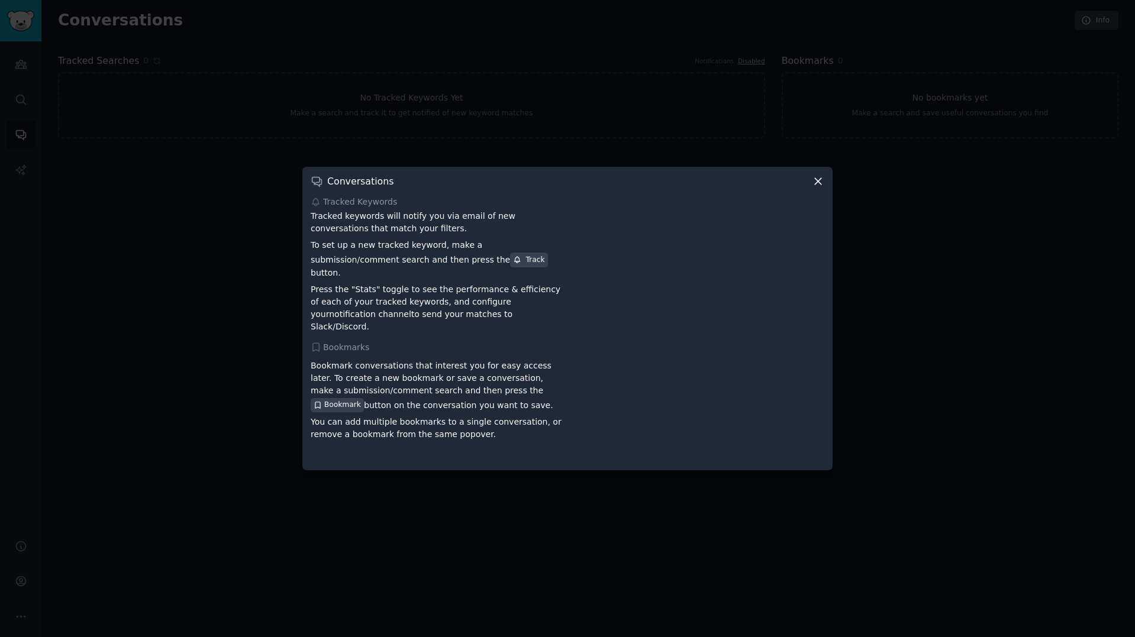
click at [818, 186] on icon at bounding box center [818, 181] width 12 height 12
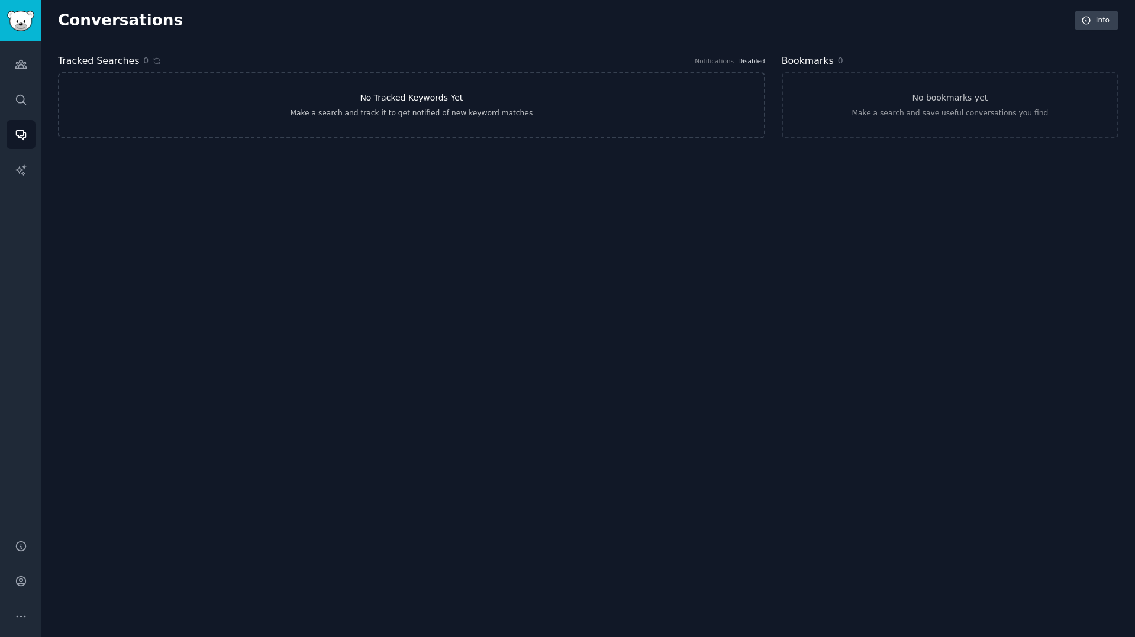
click at [415, 130] on link "No Tracked Keywords Yet Make a search and track it to get notified of new keywo…" at bounding box center [411, 105] width 707 height 66
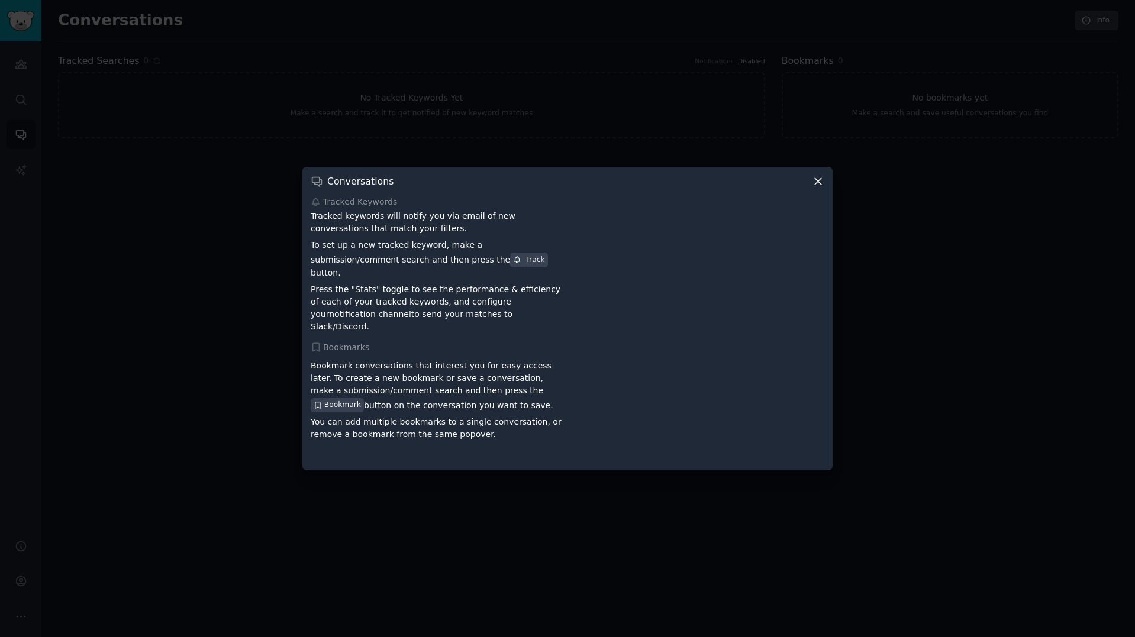
click at [369, 230] on p "Tracked keywords will notify you via email of new conversations that match your…" at bounding box center [437, 222] width 253 height 25
click at [416, 232] on p "Tracked keywords will notify you via email of new conversations that match your…" at bounding box center [437, 222] width 253 height 25
click at [335, 269] on p "To set up a new tracked keyword, make a submission/comment search and then pres…" at bounding box center [437, 259] width 253 height 40
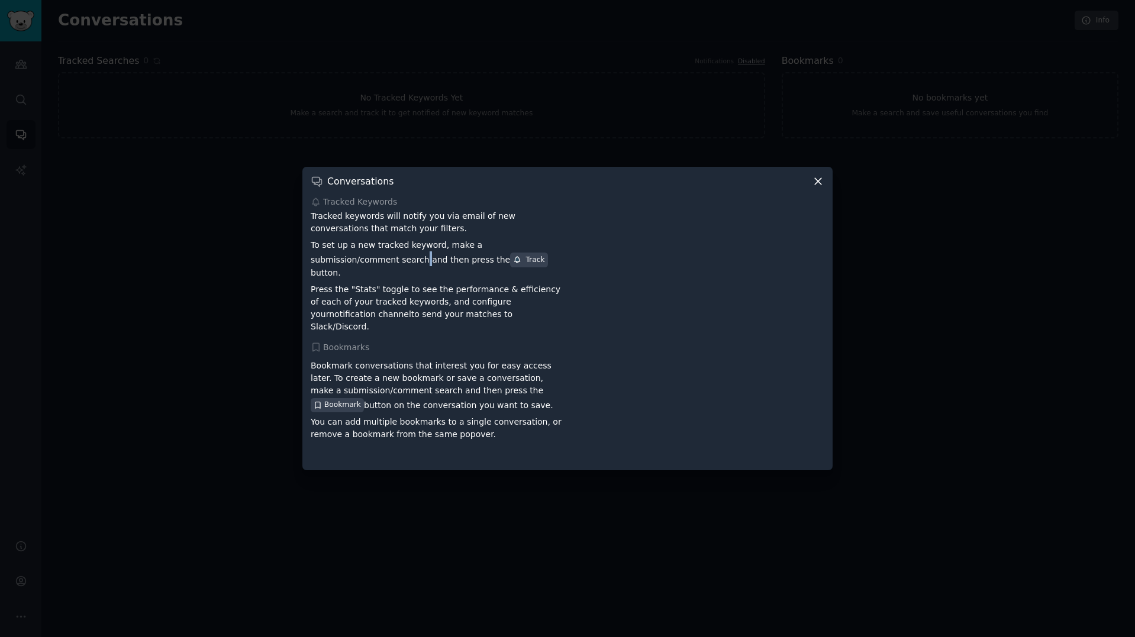
click at [335, 269] on p "To set up a new tracked keyword, make a submission/comment search and then pres…" at bounding box center [437, 259] width 253 height 40
click at [340, 263] on p "To set up a new tracked keyword, make a submission/comment search and then pres…" at bounding box center [437, 259] width 253 height 40
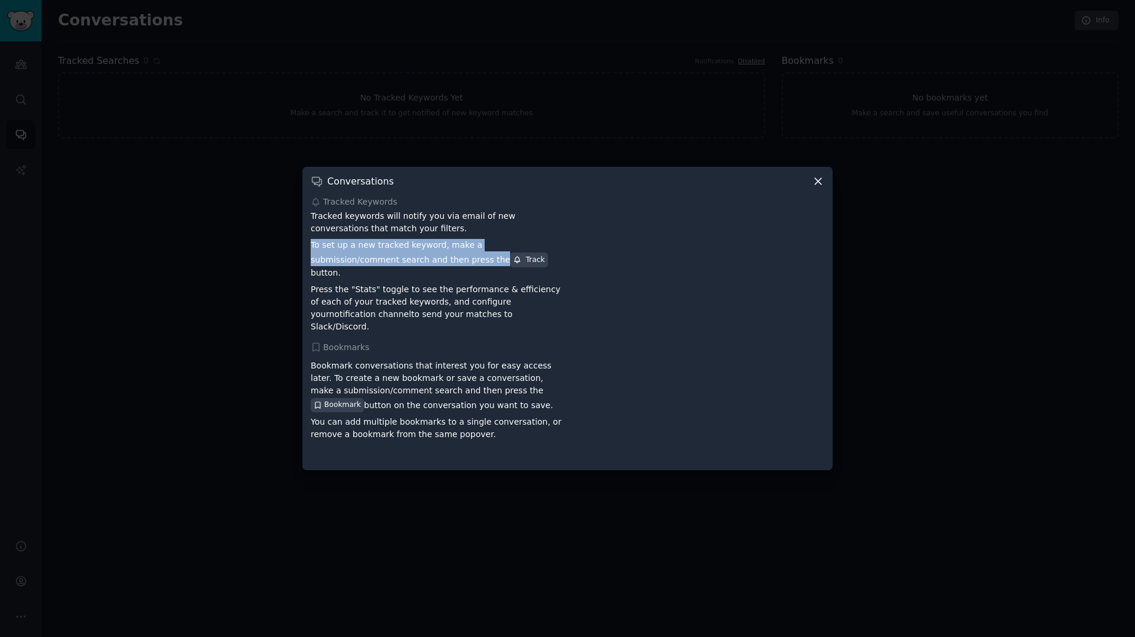
click at [346, 260] on p "To set up a new tracked keyword, make a submission/comment search and then pres…" at bounding box center [437, 259] width 253 height 40
click at [389, 255] on p "To set up a new tracked keyword, make a submission/comment search and then pres…" at bounding box center [437, 259] width 253 height 40
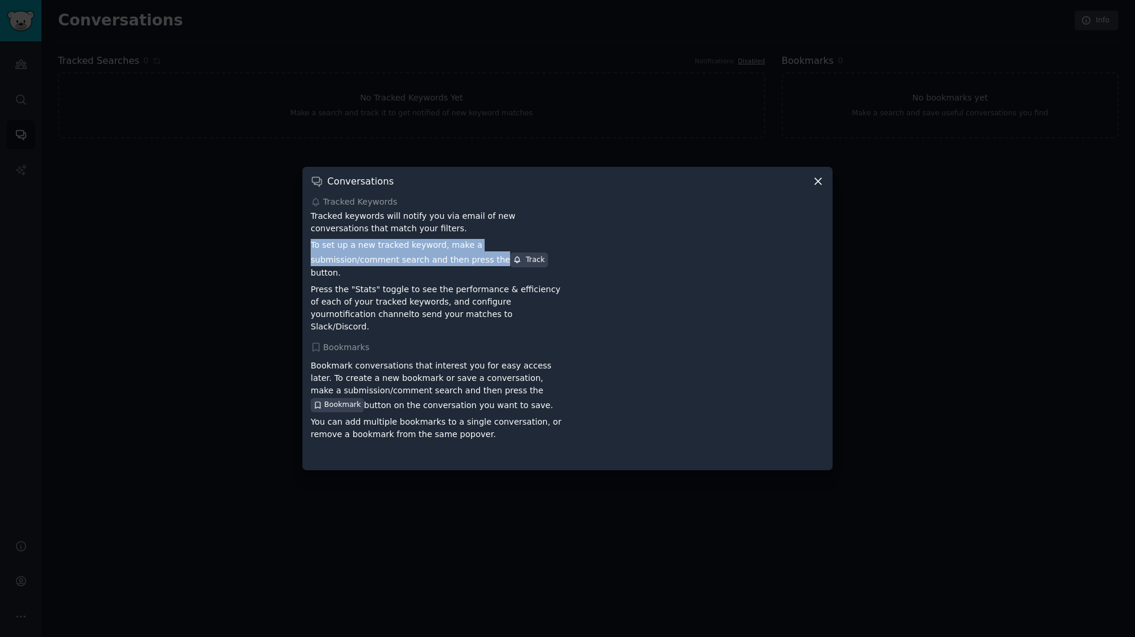
click at [389, 255] on p "To set up a new tracked keyword, make a submission/comment search and then pres…" at bounding box center [437, 259] width 253 height 40
click at [348, 264] on p "To set up a new tracked keyword, make a submission/comment search and then pres…" at bounding box center [437, 259] width 253 height 40
click at [822, 188] on icon at bounding box center [818, 181] width 12 height 12
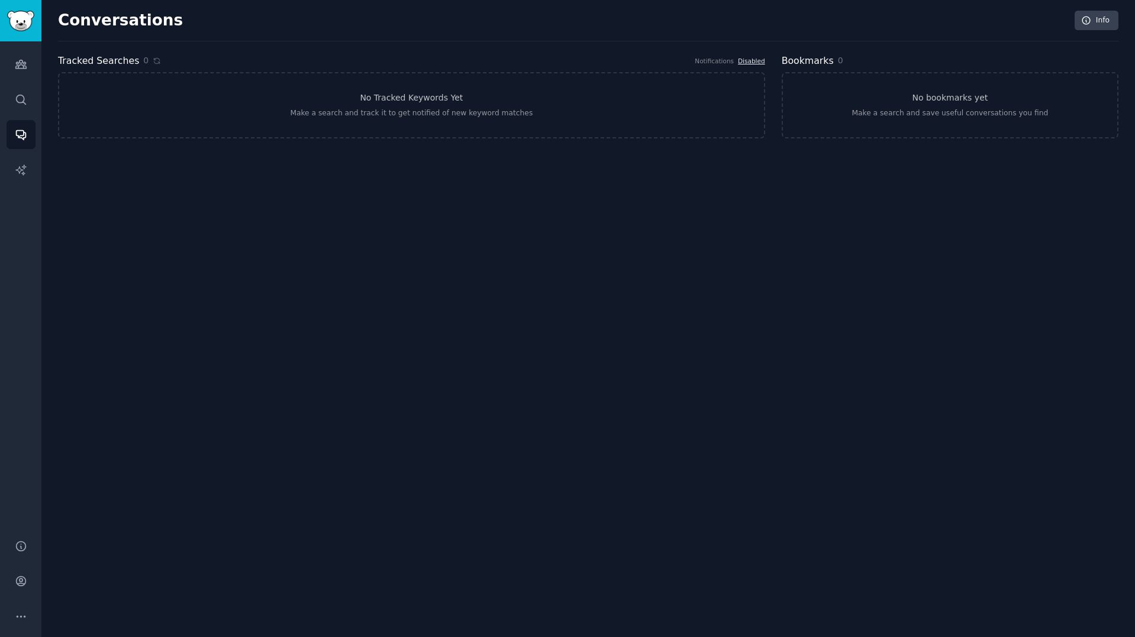
click at [752, 58] on link "Disabled" at bounding box center [751, 60] width 27 height 7
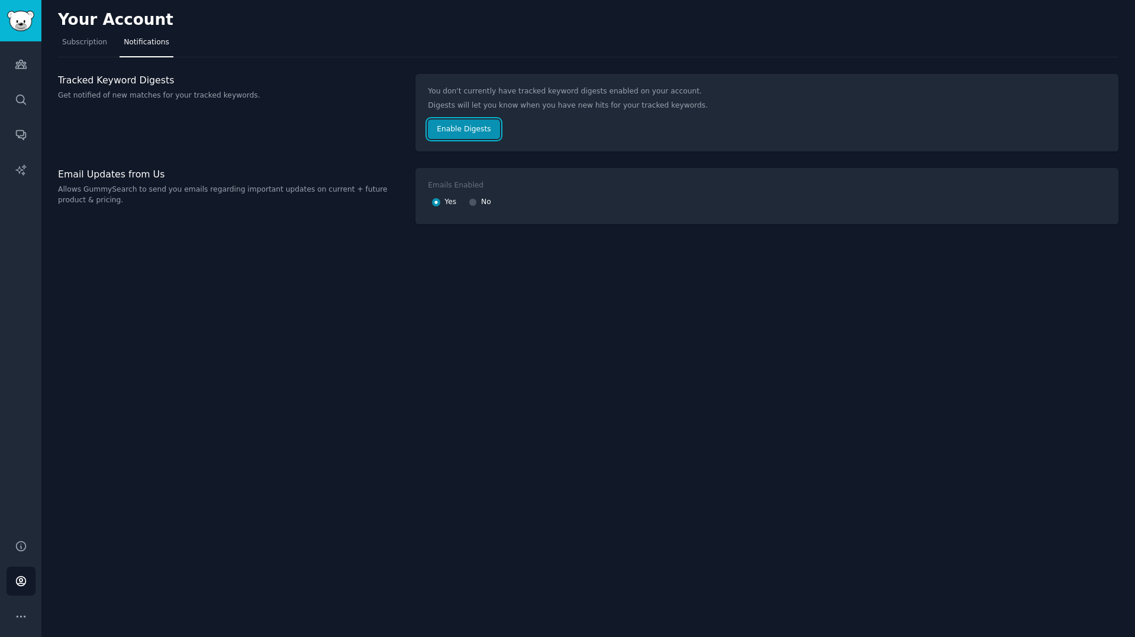
click at [451, 128] on button "Enable Digests" at bounding box center [464, 130] width 72 height 20
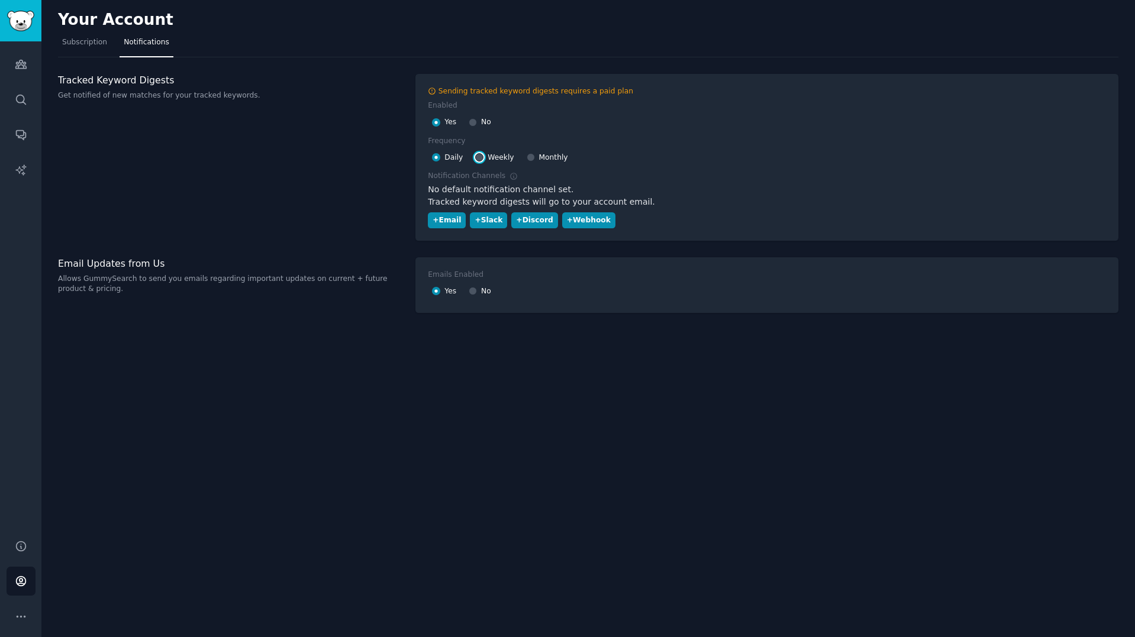
click at [481, 157] on input "Weekly" at bounding box center [479, 157] width 8 height 8
radio input "false"
radio input "true"
click at [80, 48] on link "Subscription" at bounding box center [84, 45] width 53 height 24
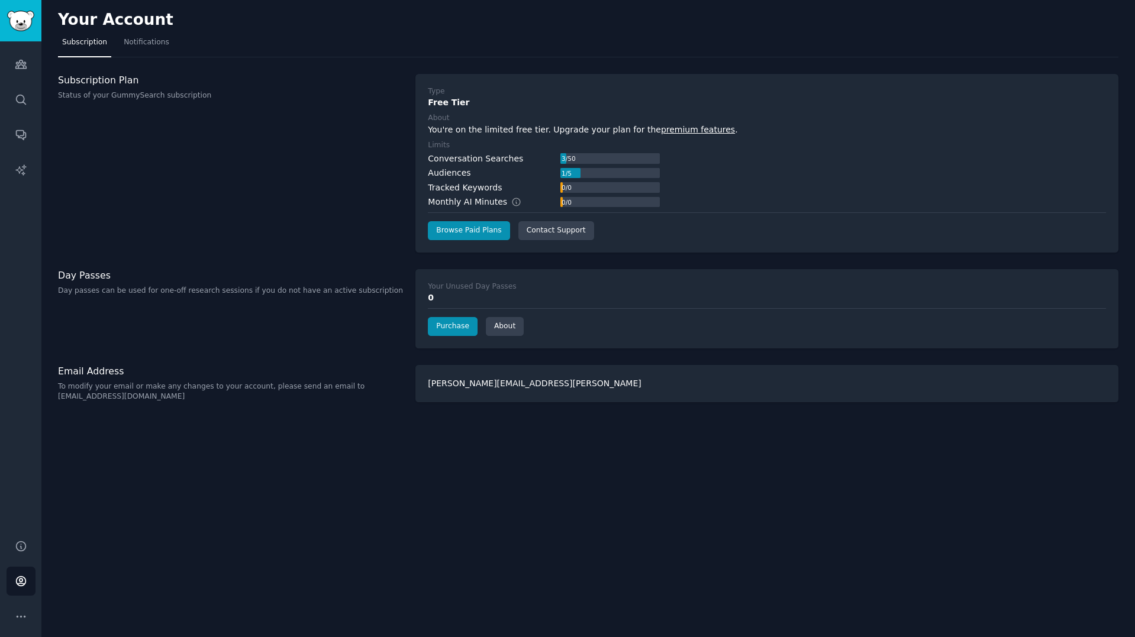
click at [575, 172] on div at bounding box center [570, 173] width 20 height 11
click at [572, 173] on div "1 / 5" at bounding box center [566, 173] width 12 height 11
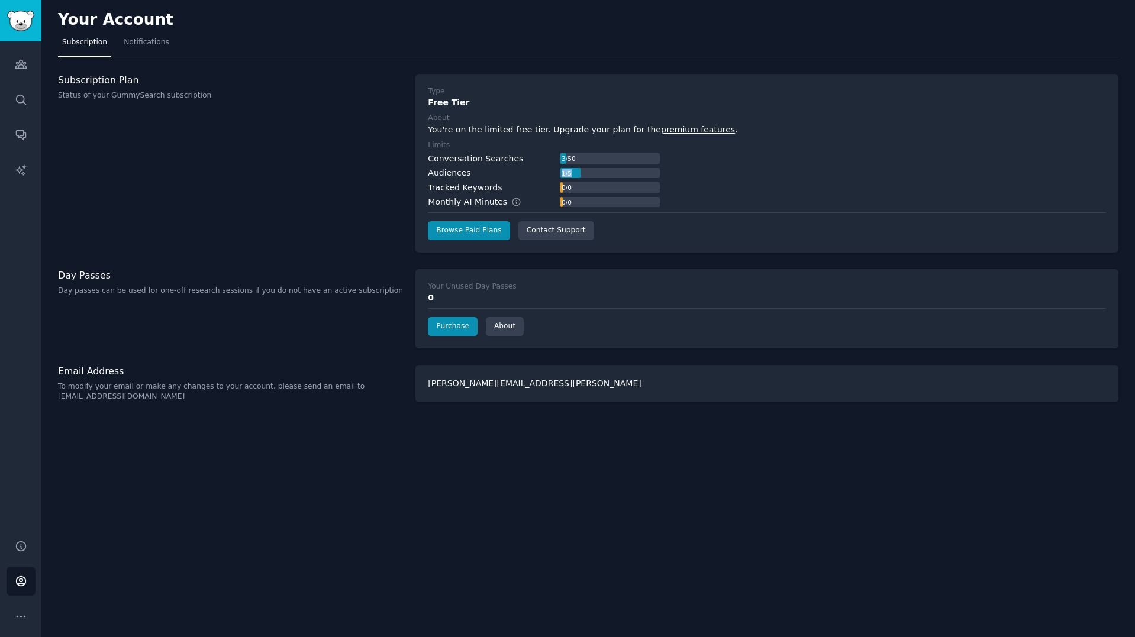
click at [572, 173] on div "1 / 5" at bounding box center [566, 173] width 12 height 11
click at [577, 173] on div at bounding box center [570, 173] width 20 height 11
click at [572, 173] on div "1 / 5" at bounding box center [566, 173] width 12 height 11
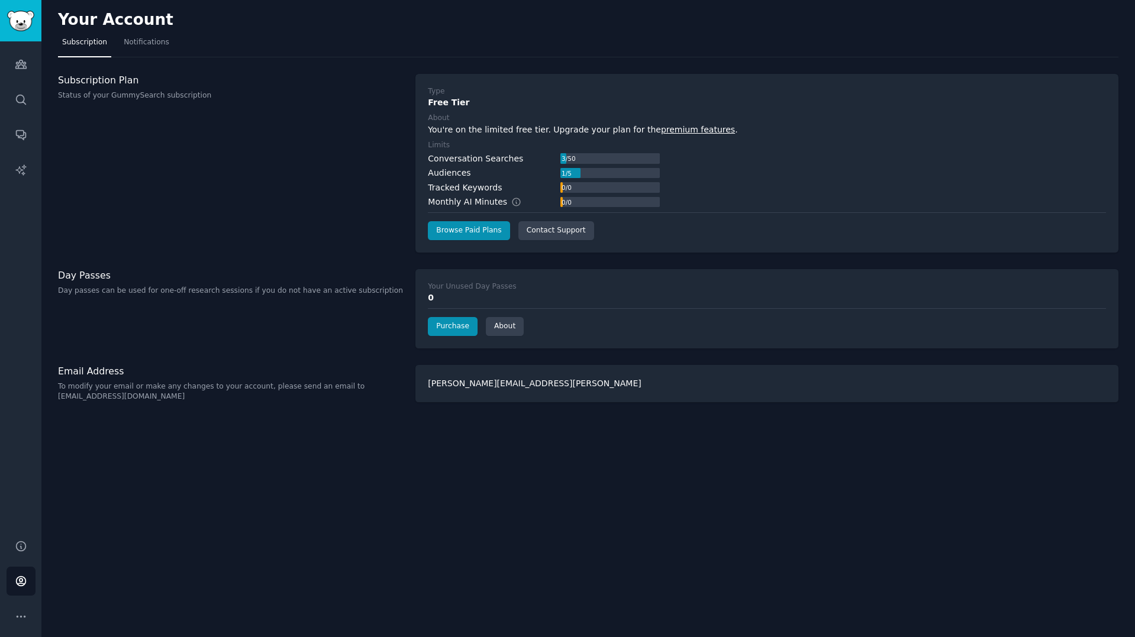
click at [572, 173] on div "1 / 5" at bounding box center [566, 173] width 12 height 11
click at [569, 173] on div "1 / 5" at bounding box center [566, 173] width 12 height 11
click at [18, 66] on icon "Sidebar" at bounding box center [20, 64] width 11 height 8
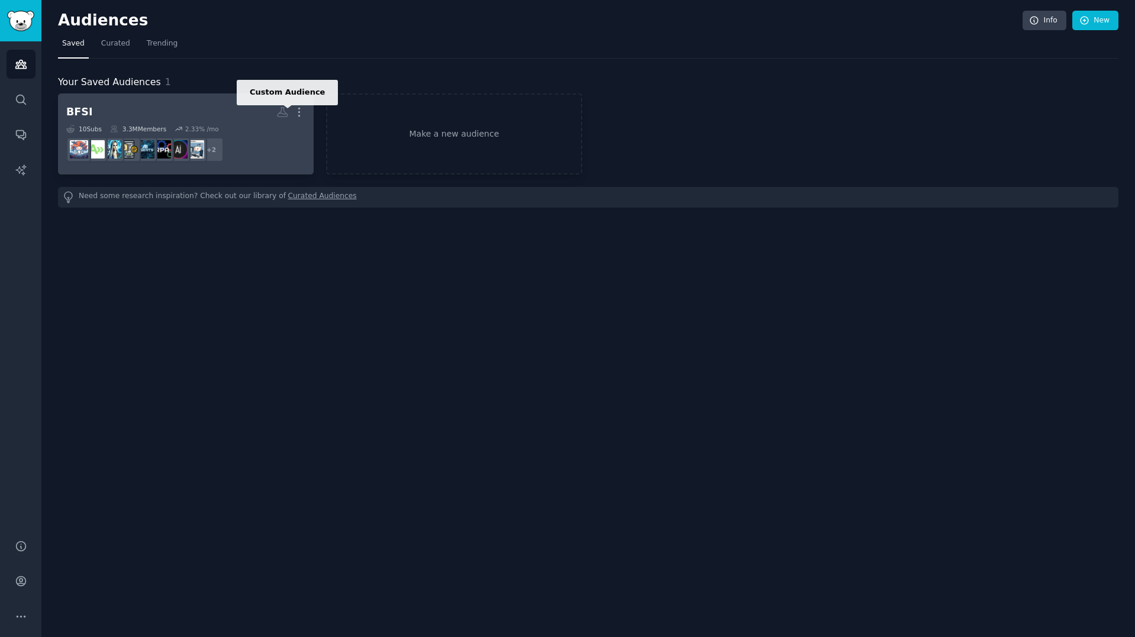
click at [284, 111] on icon at bounding box center [283, 112] width 10 height 9
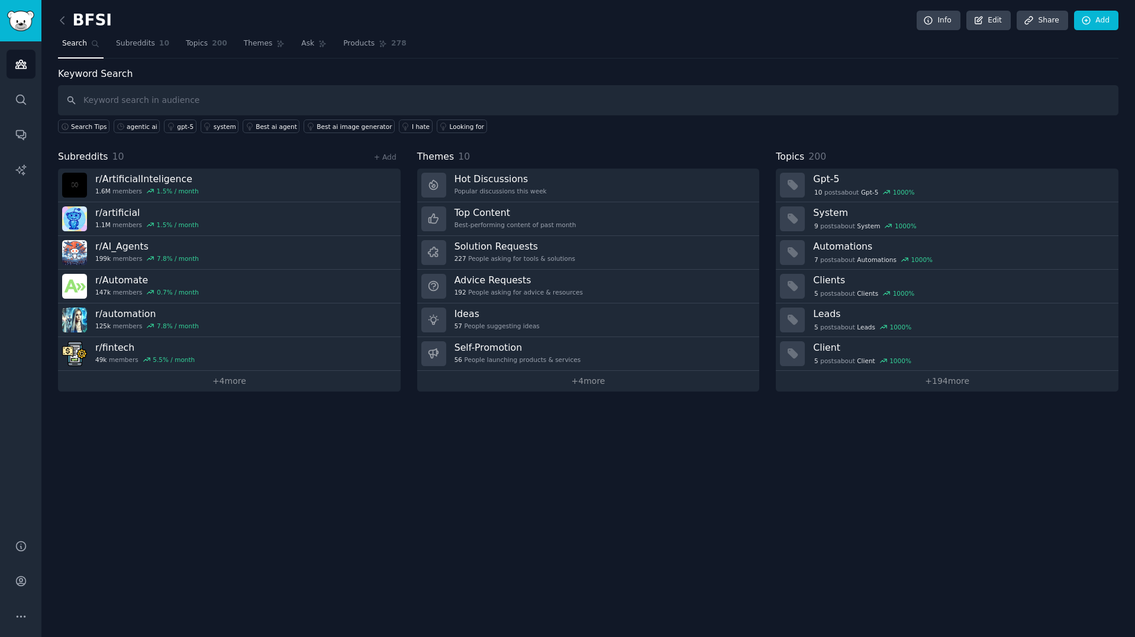
click at [350, 442] on div "BFSI Info Edit Share Add Search Subreddits 10 Topics 200 Themes Ask Products 27…" at bounding box center [587, 318] width 1093 height 637
